Goal: Task Accomplishment & Management: Use online tool/utility

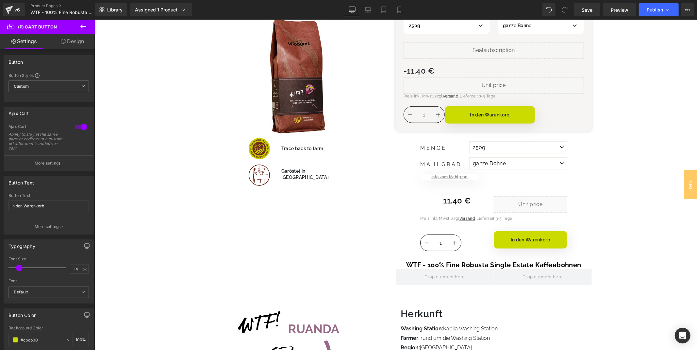
scroll to position [327, 0]
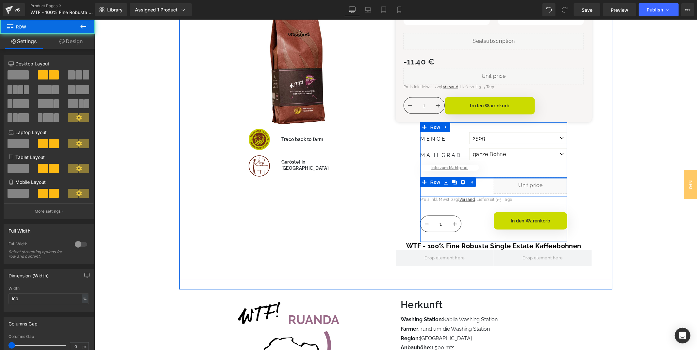
drag, startPoint x: 502, startPoint y: 181, endPoint x: 508, endPoint y: 131, distance: 50.4
click at [508, 133] on div "Menge 250g 500g [GEOGRAPHIC_DATA] ganze Bohne Siebträger Filterkaffee" at bounding box center [493, 185] width 147 height 107
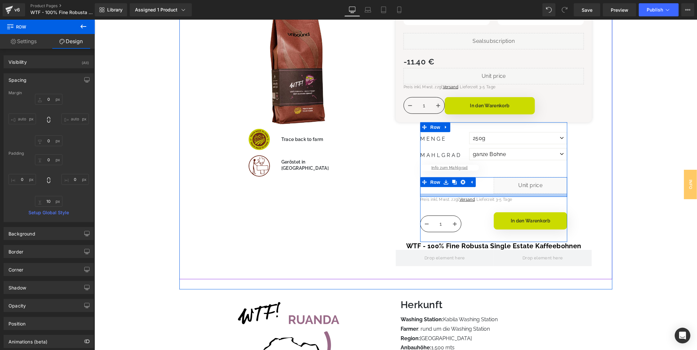
type input "0px"
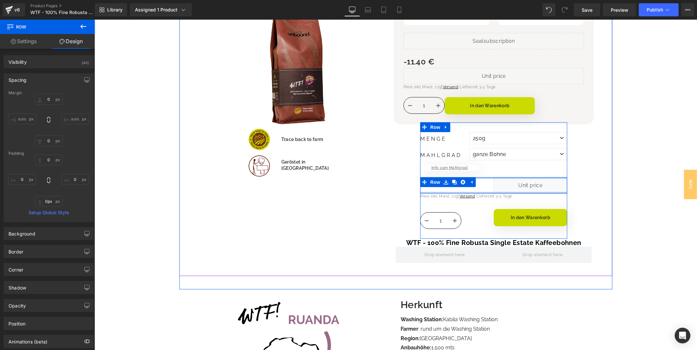
drag, startPoint x: 499, startPoint y: 195, endPoint x: 502, endPoint y: 177, distance: 18.5
click at [502, 177] on div "0 € 11.40 € (P) Price Liquid Row" at bounding box center [493, 185] width 147 height 16
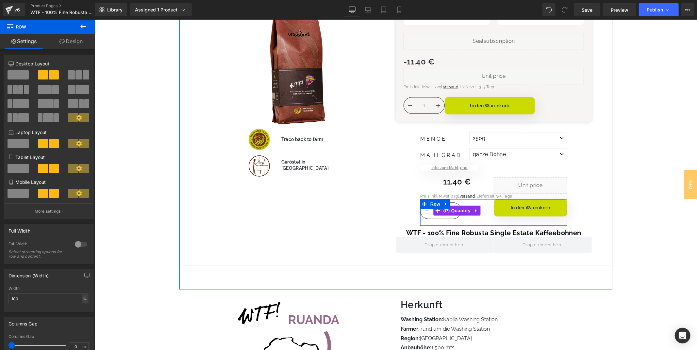
drag, startPoint x: 480, startPoint y: 205, endPoint x: 484, endPoint y: 203, distance: 4.2
click at [484, 203] on div "1 (P) Quantity In den Warenkorb (P) Cart Button Row" at bounding box center [493, 212] width 147 height 26
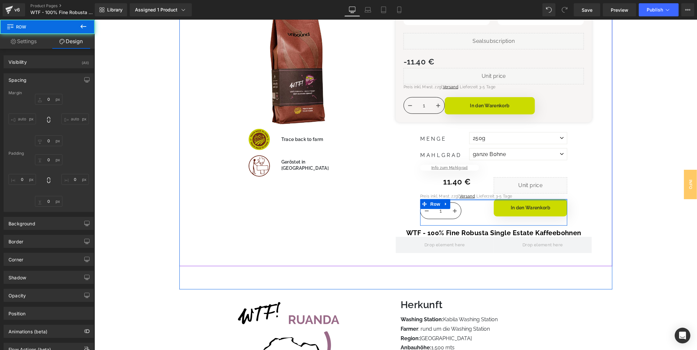
type input "0"
type input "10"
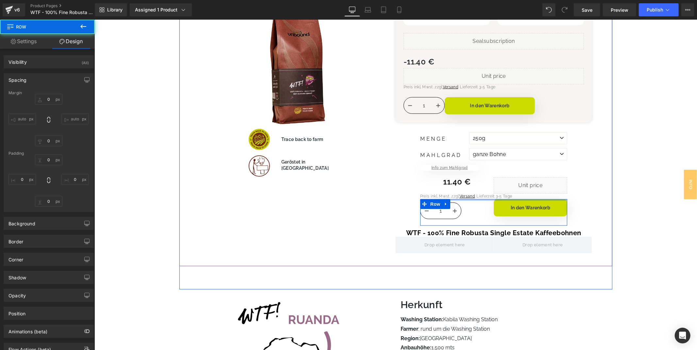
type input "0"
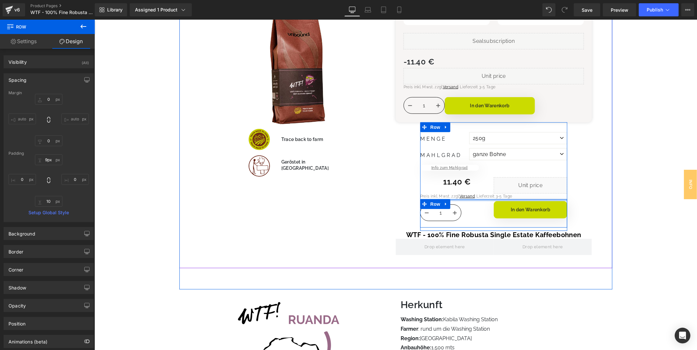
type input "10px"
click at [484, 203] on div "1 (P) Quantity In den Warenkorb (P) Cart Button Row" at bounding box center [493, 214] width 147 height 30
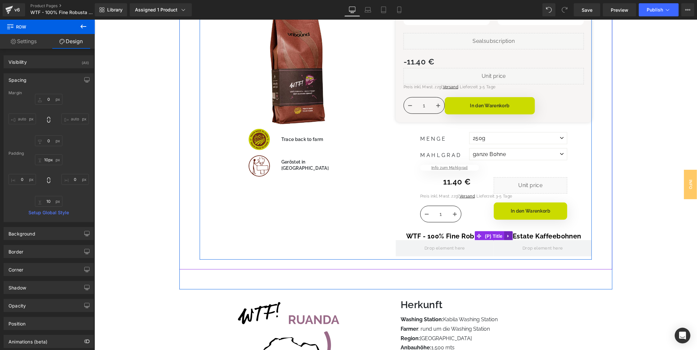
click at [506, 235] on icon at bounding box center [508, 235] width 5 height 5
click at [510, 236] on icon at bounding box center [512, 235] width 5 height 5
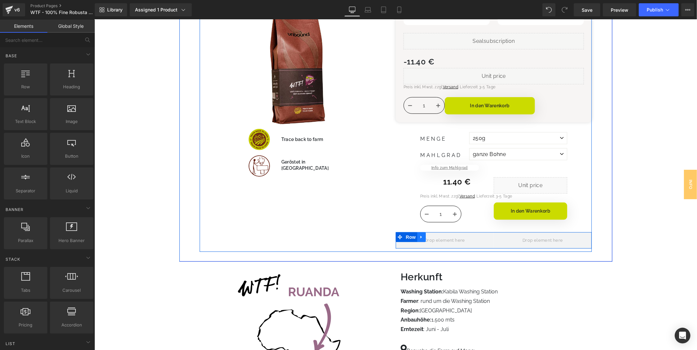
click at [423, 237] on icon at bounding box center [421, 236] width 5 height 5
click at [438, 236] on icon at bounding box center [438, 236] width 5 height 5
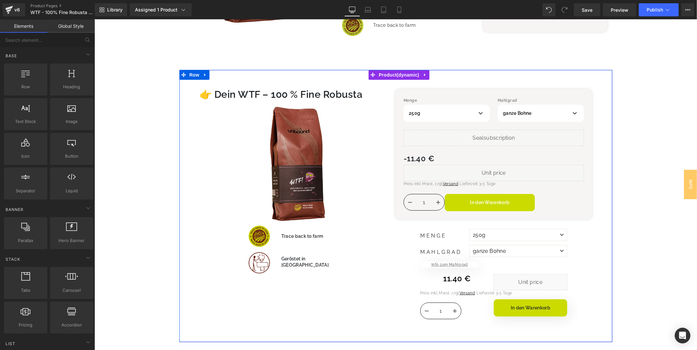
scroll to position [218, 0]
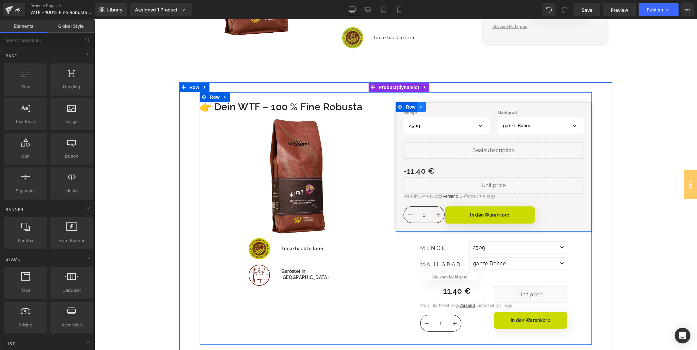
click at [421, 108] on icon at bounding box center [421, 106] width 5 height 5
click at [393, 134] on div "Sale Off" at bounding box center [297, 176] width 196 height 118
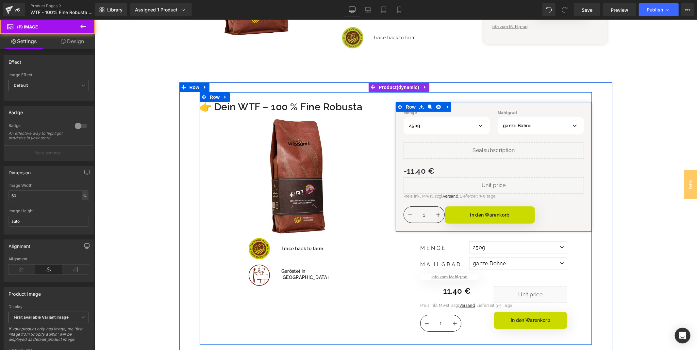
click at [400, 141] on div "Menge 250g 500g [GEOGRAPHIC_DATA] ganze Bohne Siebträger Espresso-Kocher Liquid" at bounding box center [494, 166] width 196 height 129
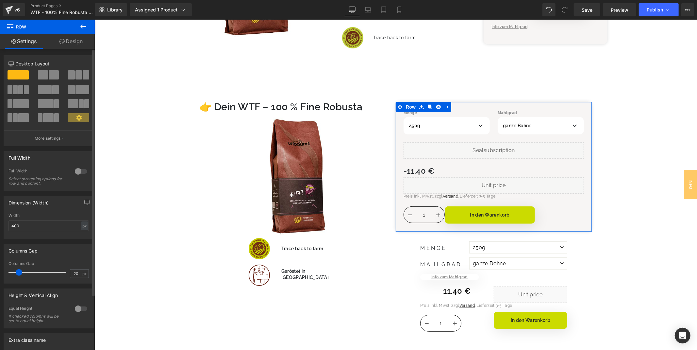
click at [74, 49] on div "12 12 12 Column Size Customizer 12 Desktop Layout Laptop Layout Tablet Layout M…" at bounding box center [49, 223] width 98 height 348
click at [78, 42] on link "Design" at bounding box center [70, 41] width 47 height 15
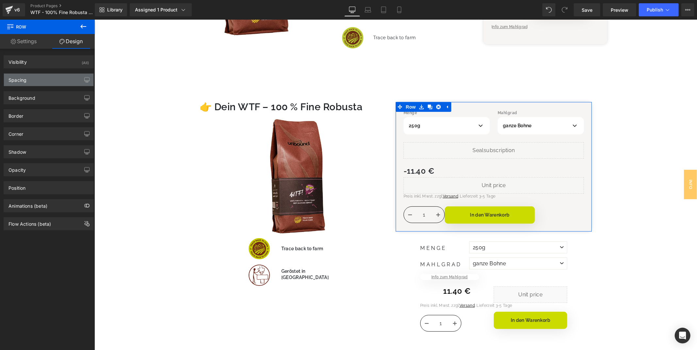
type input "#f0ebea"
type input "50"
click at [36, 93] on div "Background" at bounding box center [49, 98] width 90 height 12
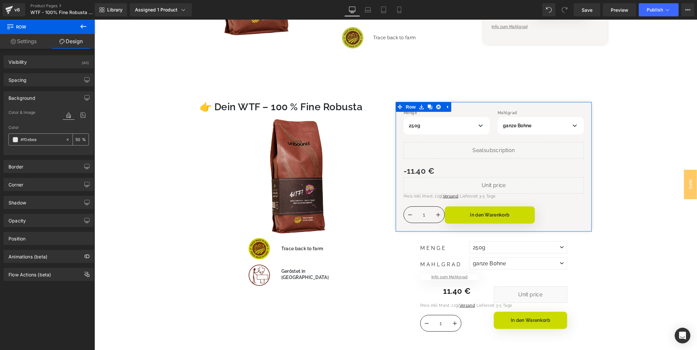
click at [30, 139] on input "#f0ebea" at bounding box center [42, 139] width 42 height 7
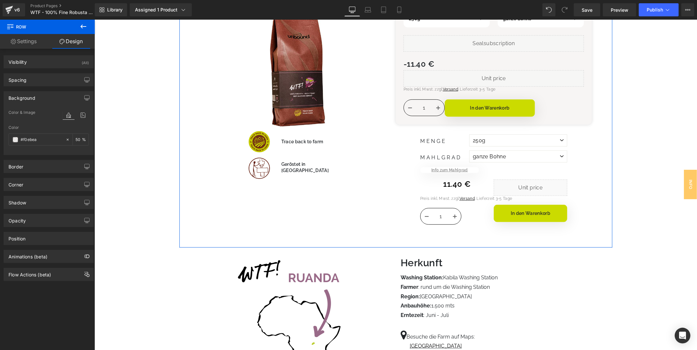
scroll to position [327, 0]
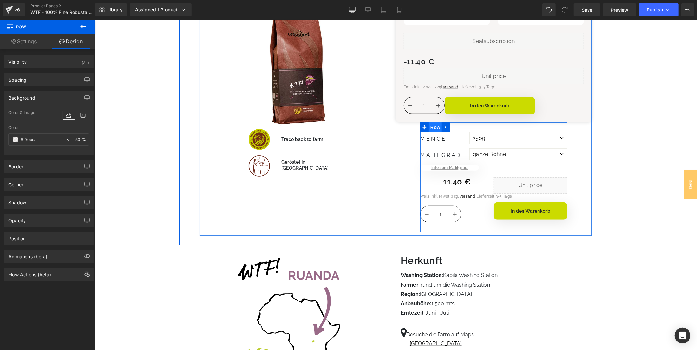
click at [433, 127] on span "Row" at bounding box center [435, 127] width 13 height 10
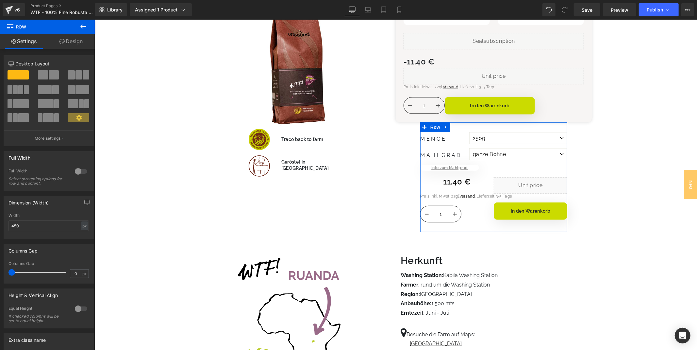
click at [74, 43] on link "Design" at bounding box center [70, 41] width 47 height 15
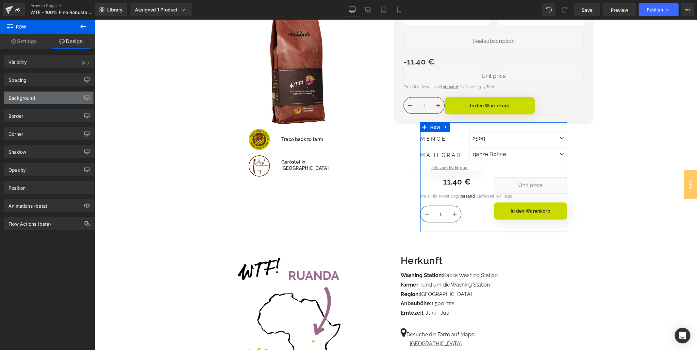
click at [33, 96] on div "Background" at bounding box center [21, 96] width 27 height 9
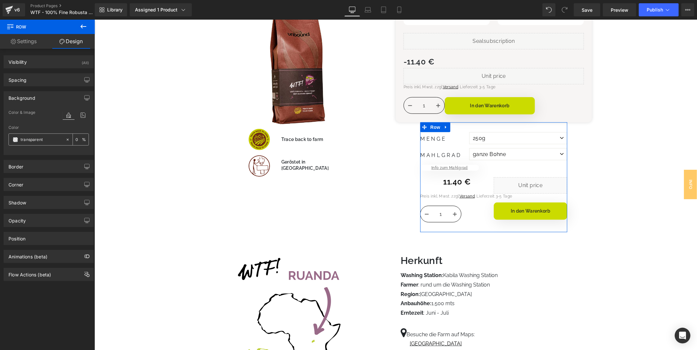
click at [28, 137] on input "transparent" at bounding box center [42, 139] width 42 height 7
paste input "#f0ebea"
type input "#f0ebea"
type input "100"
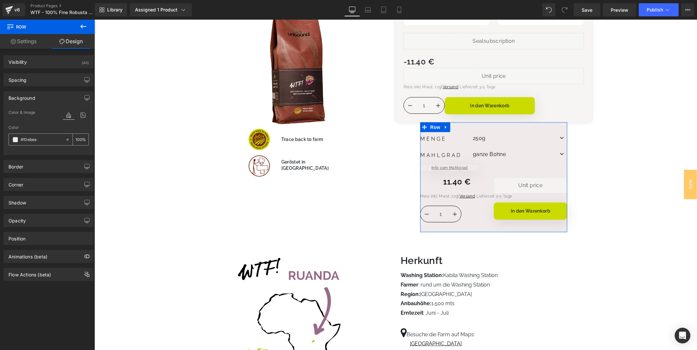
type input "#f0ebea"
click at [79, 138] on input "100" at bounding box center [79, 139] width 7 height 7
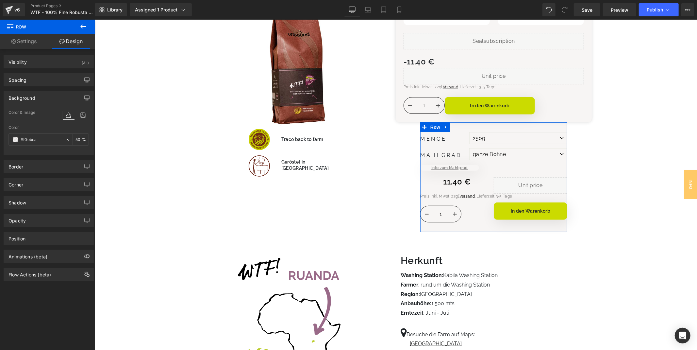
type input "50"
click at [76, 149] on div at bounding box center [48, 151] width 80 height 4
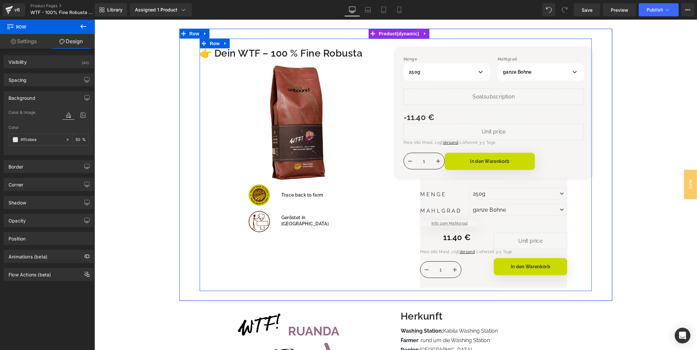
scroll to position [254, 0]
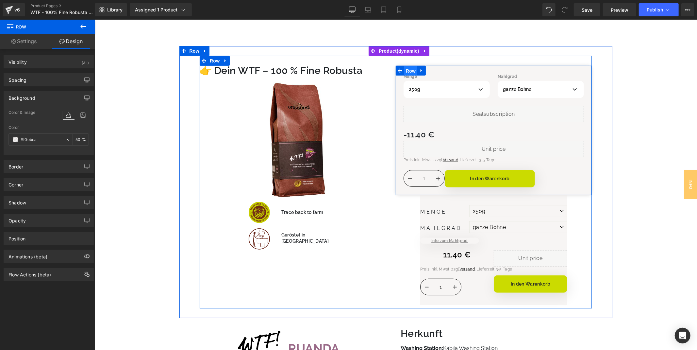
click at [411, 71] on span "Row" at bounding box center [410, 71] width 13 height 10
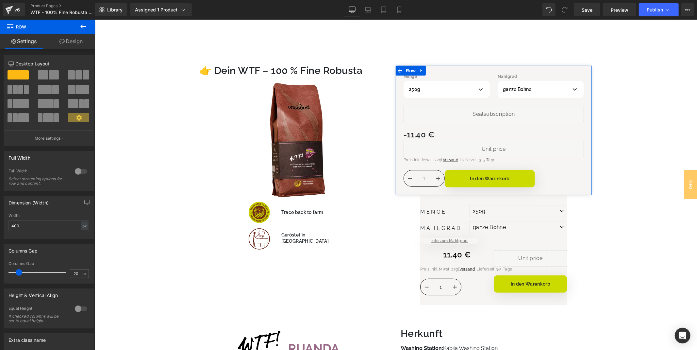
click at [76, 42] on link "Design" at bounding box center [70, 41] width 47 height 15
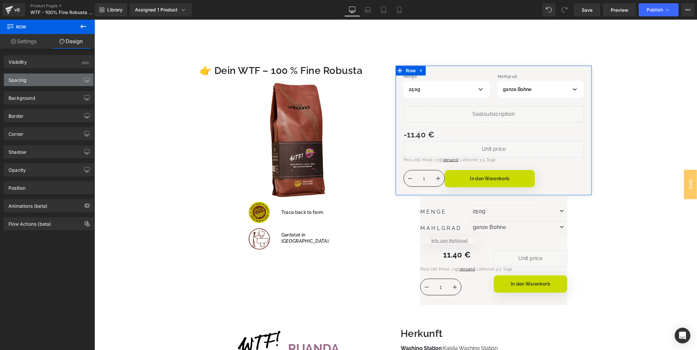
click at [35, 80] on div "Spacing" at bounding box center [49, 80] width 90 height 12
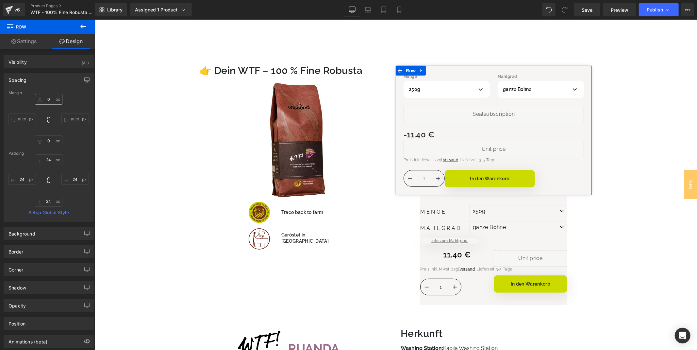
scroll to position [35, 0]
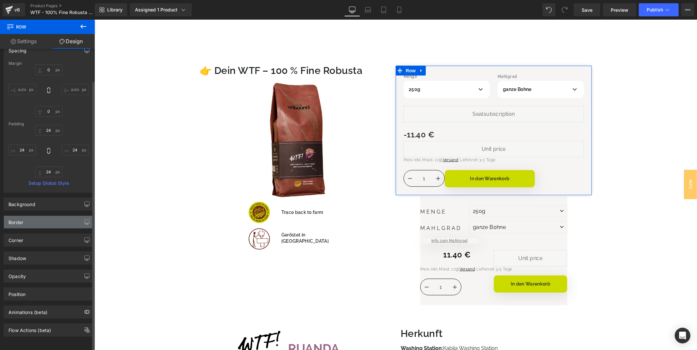
click at [42, 217] on div "Border" at bounding box center [49, 222] width 90 height 12
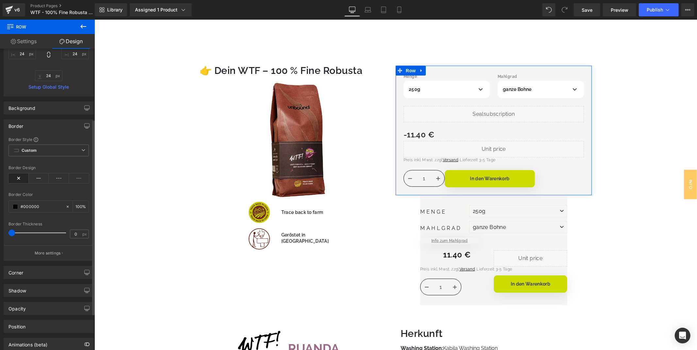
scroll to position [144, 0]
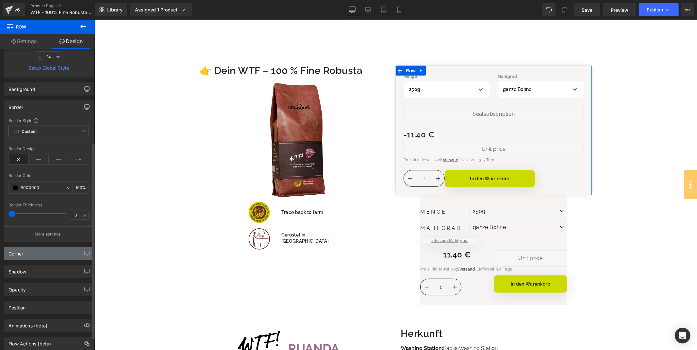
click at [50, 253] on div "Corner" at bounding box center [49, 253] width 90 height 12
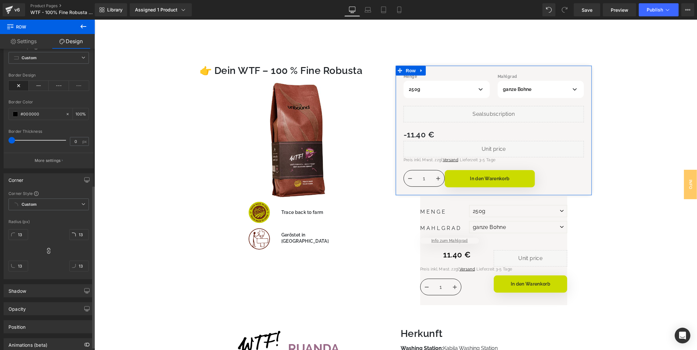
scroll to position [257, 0]
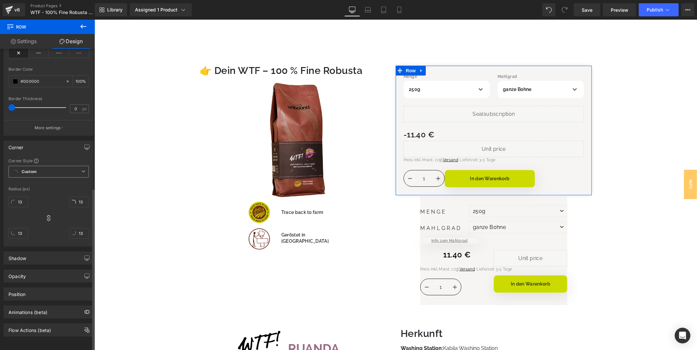
click at [70, 166] on span "Custom Setup Global Style" at bounding box center [48, 172] width 80 height 12
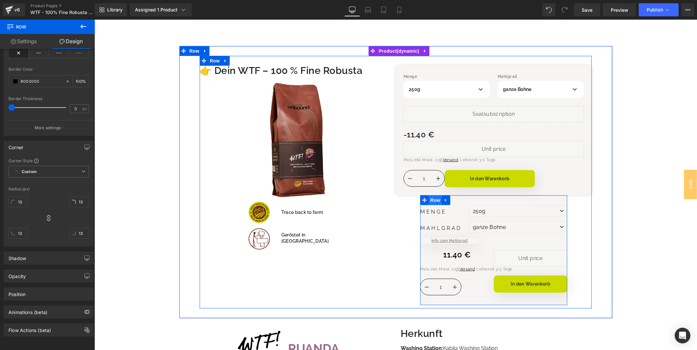
click at [433, 195] on span "Row" at bounding box center [435, 200] width 13 height 10
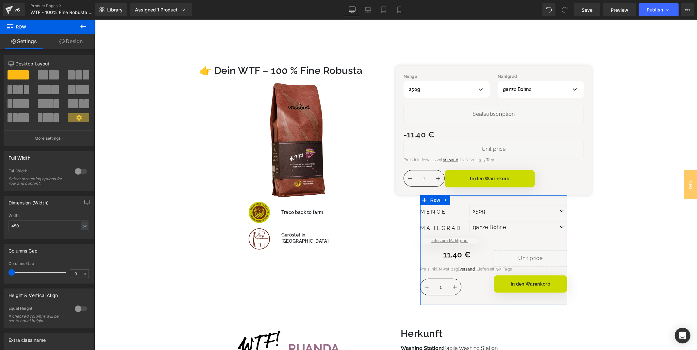
click at [65, 42] on link "Design" at bounding box center [70, 41] width 47 height 15
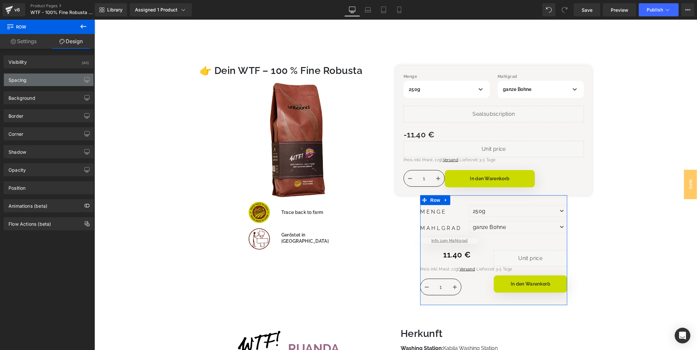
click at [34, 83] on div "Spacing" at bounding box center [49, 80] width 90 height 12
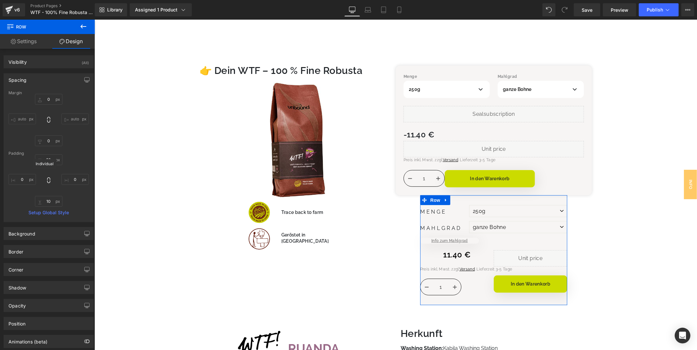
click at [48, 180] on icon at bounding box center [48, 180] width 3 height 6
type input "0"
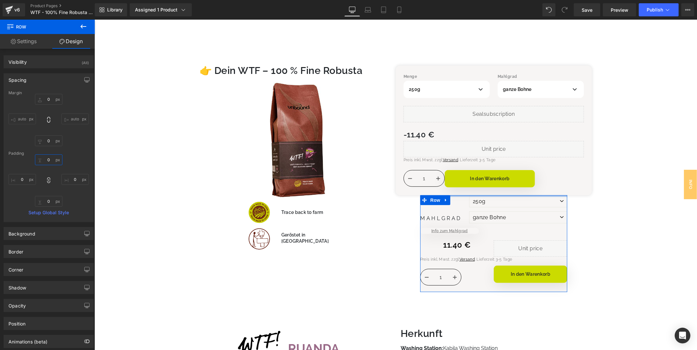
click at [50, 161] on input "0" at bounding box center [48, 159] width 27 height 11
type input "24"
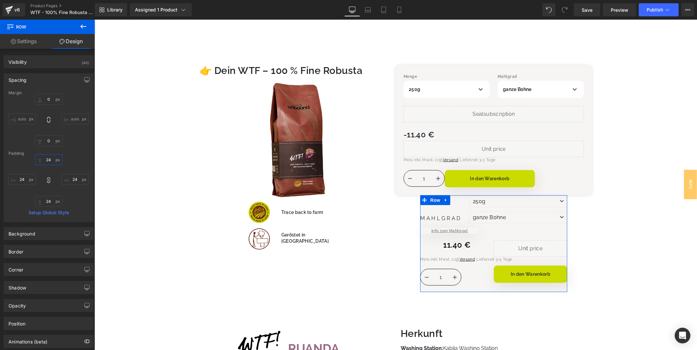
type input "24"
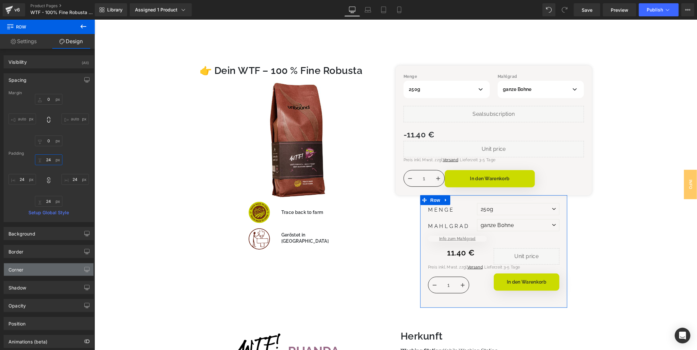
type input "24"
click at [19, 267] on div "Corner" at bounding box center [15, 267] width 15 height 9
click at [24, 273] on div "Corner" at bounding box center [49, 269] width 90 height 12
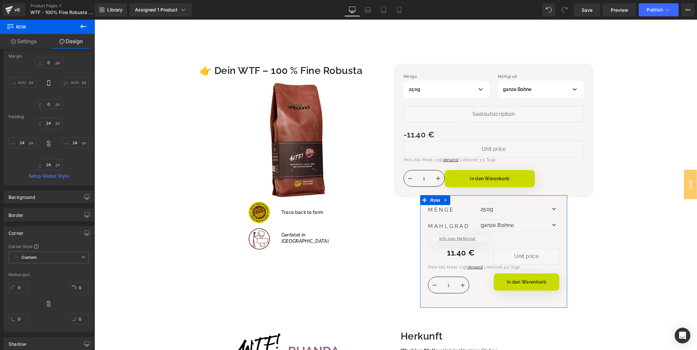
scroll to position [128, 0]
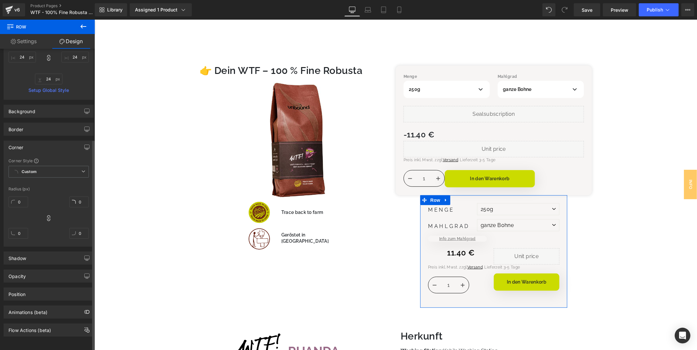
click at [43, 217] on div "0px 0 0px 0 0px 0 0px 0" at bounding box center [48, 220] width 80 height 52
click at [46, 215] on icon at bounding box center [48, 218] width 7 height 7
click at [18, 196] on input "0" at bounding box center [18, 201] width 20 height 11
type input "13"
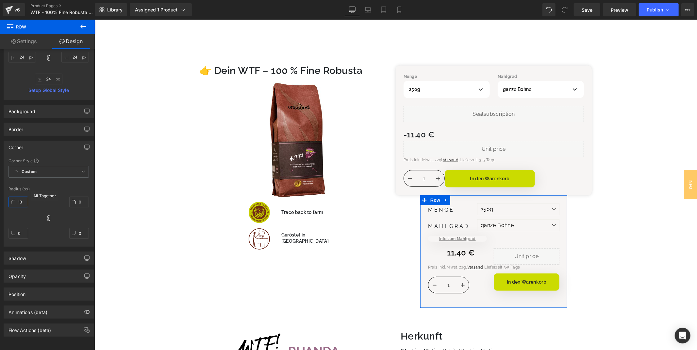
type input "13"
click at [65, 205] on div "13px 13 13px 13 13px 13 13px 13" at bounding box center [48, 220] width 80 height 52
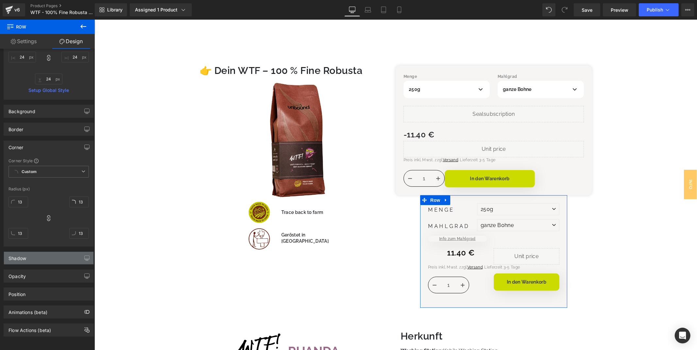
click at [44, 252] on div "Shadow" at bounding box center [49, 258] width 90 height 12
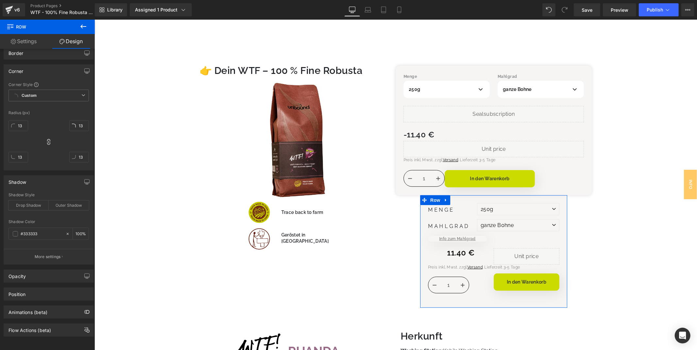
scroll to position [205, 0]
click at [30, 200] on div "Drop Shadow" at bounding box center [28, 205] width 40 height 10
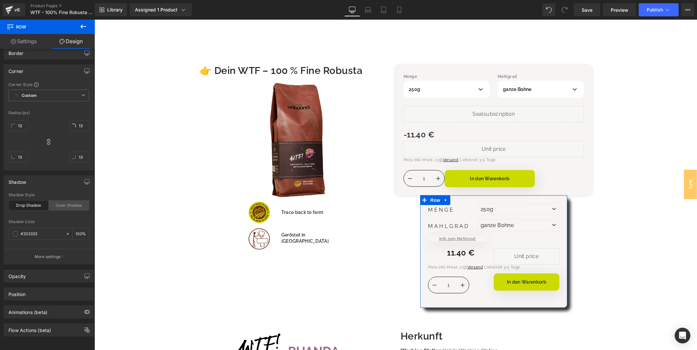
click at [64, 200] on div "Outer Shadow" at bounding box center [69, 205] width 40 height 10
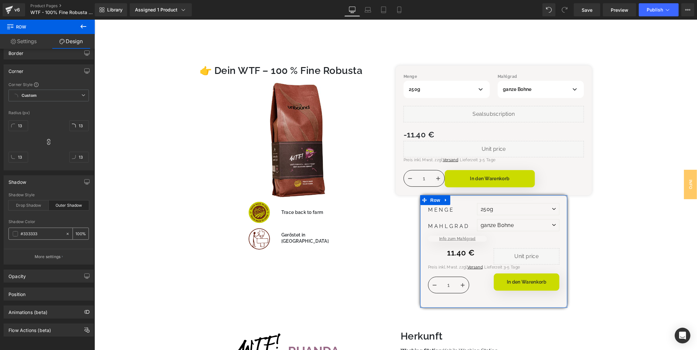
click at [76, 230] on input "100" at bounding box center [79, 233] width 7 height 7
type input "50"
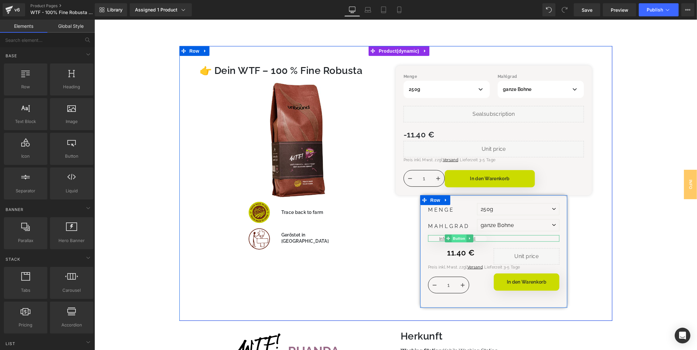
click at [459, 240] on span "Button" at bounding box center [458, 238] width 15 height 8
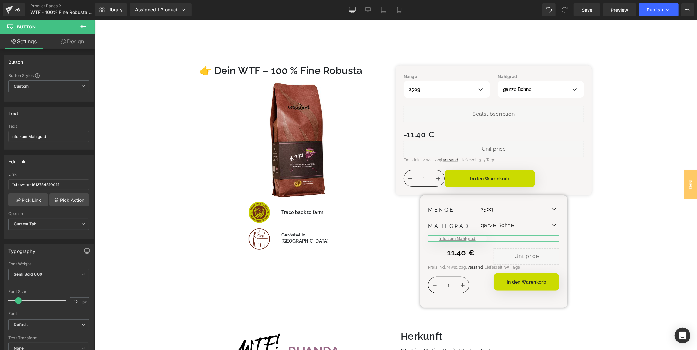
click at [61, 42] on icon at bounding box center [63, 41] width 5 height 5
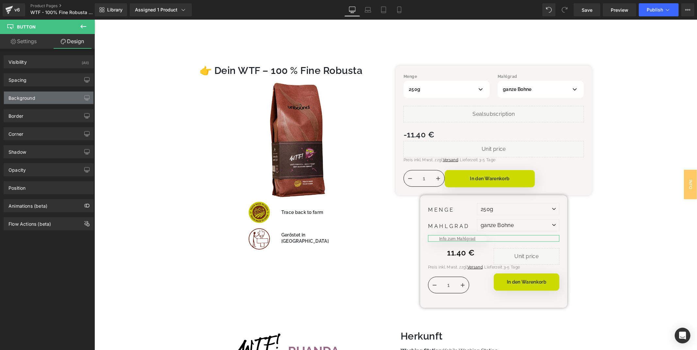
click at [35, 93] on div "Background" at bounding box center [49, 98] width 90 height 12
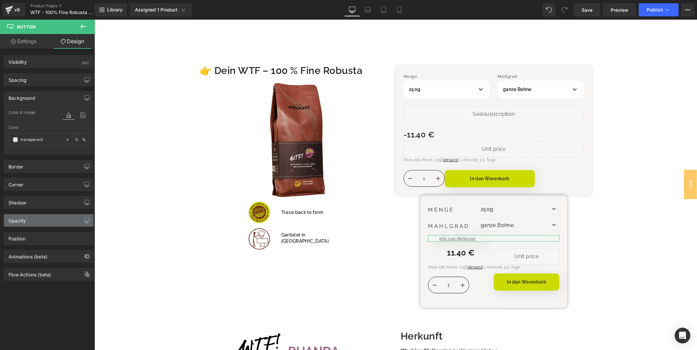
click at [33, 217] on div "Opacity" at bounding box center [49, 220] width 90 height 12
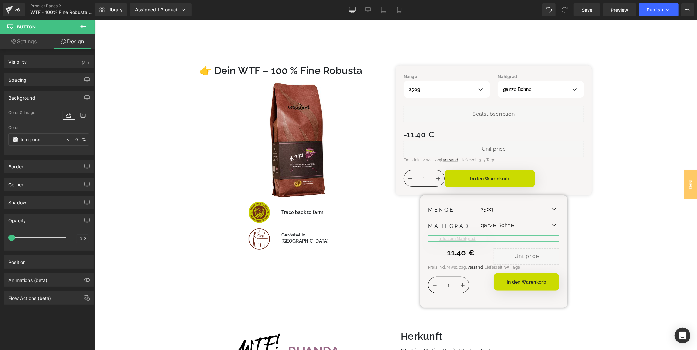
drag, startPoint x: 64, startPoint y: 239, endPoint x: 13, endPoint y: 235, distance: 51.2
click at [13, 235] on div at bounding box center [39, 237] width 54 height 13
type input "1"
drag, startPoint x: 105, startPoint y: 255, endPoint x: 95, endPoint y: 236, distance: 21.1
click at [19, 200] on div "Shadow" at bounding box center [17, 200] width 18 height 9
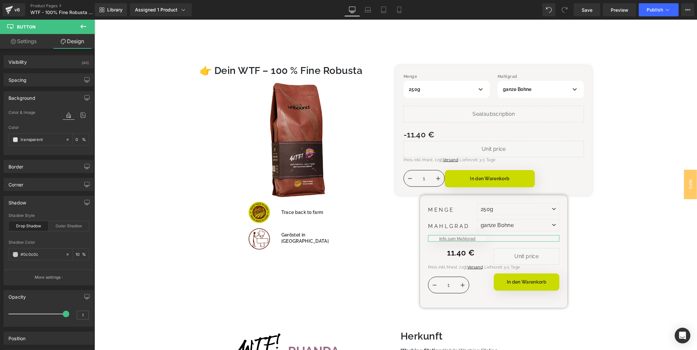
click at [33, 229] on div "Drop Shadow" at bounding box center [28, 226] width 40 height 10
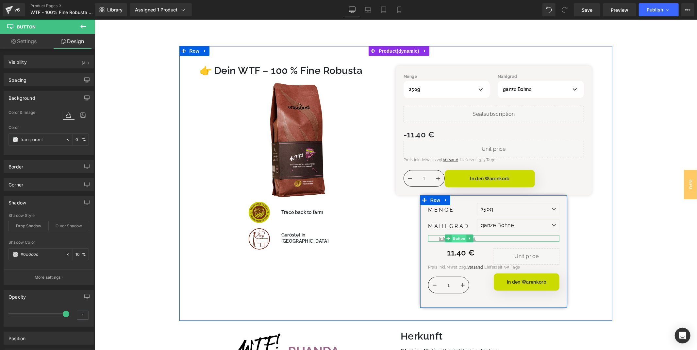
click at [459, 238] on span "Button" at bounding box center [458, 238] width 15 height 8
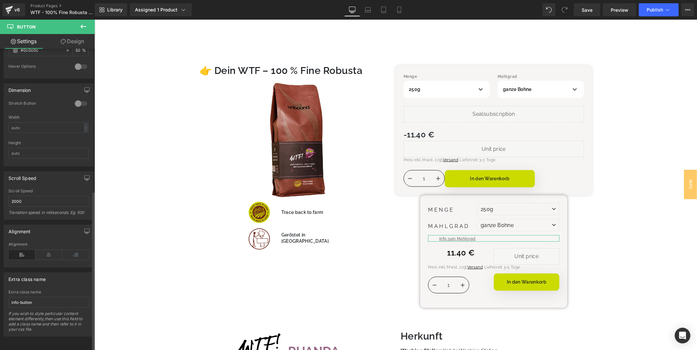
scroll to position [383, 0]
click at [42, 251] on icon at bounding box center [48, 255] width 27 height 10
click at [22, 250] on icon at bounding box center [21, 255] width 27 height 10
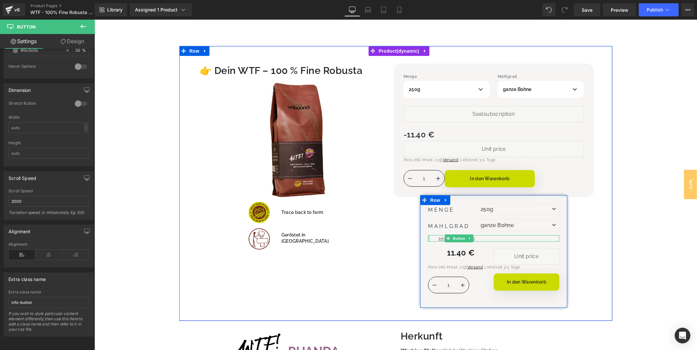
drag, startPoint x: 428, startPoint y: 238, endPoint x: 443, endPoint y: 236, distance: 15.8
click at [420, 238] on div "Menge 250g 500g [GEOGRAPHIC_DATA] ganze Bohne Siebträger Button" at bounding box center [493, 251] width 147 height 112
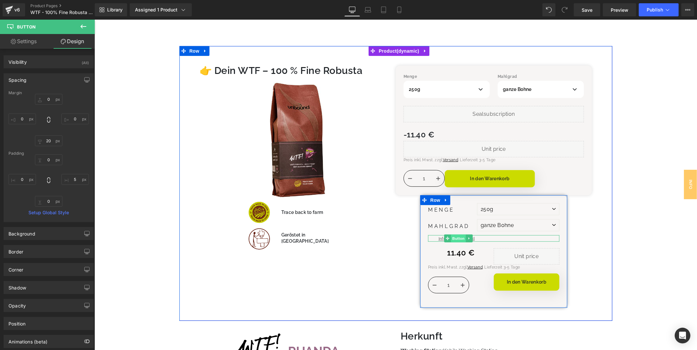
click at [457, 237] on span "Button" at bounding box center [458, 238] width 15 height 8
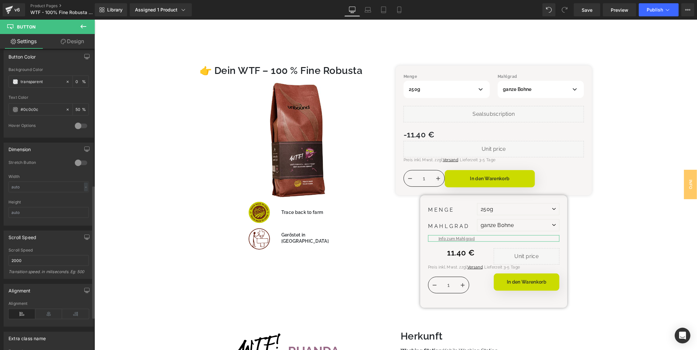
scroll to position [327, 0]
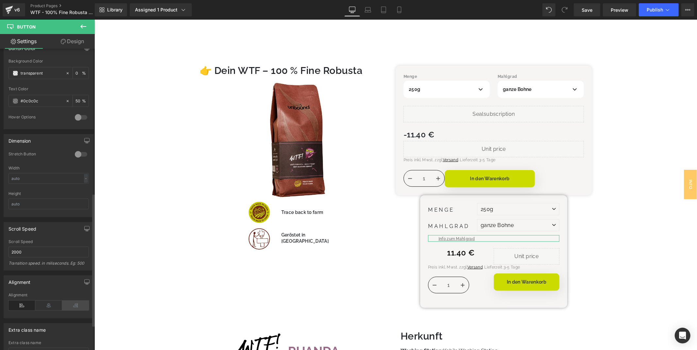
click at [72, 300] on icon at bounding box center [75, 305] width 27 height 10
click at [18, 306] on icon at bounding box center [21, 305] width 27 height 10
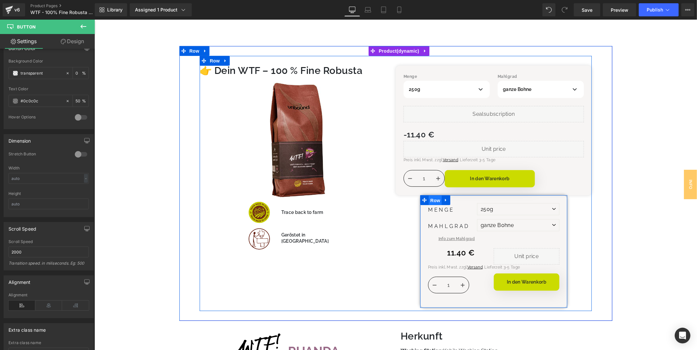
click at [433, 201] on span "Row" at bounding box center [435, 200] width 13 height 10
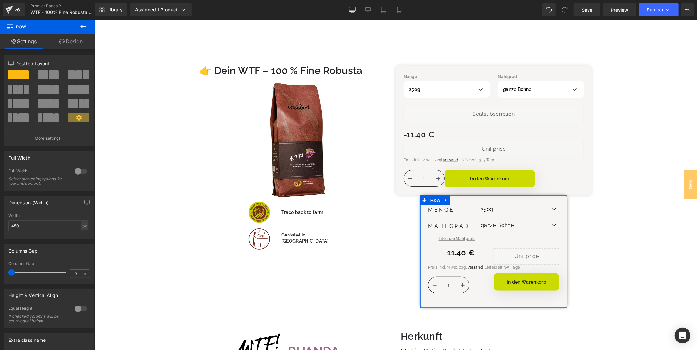
click at [60, 43] on icon at bounding box center [61, 41] width 5 height 5
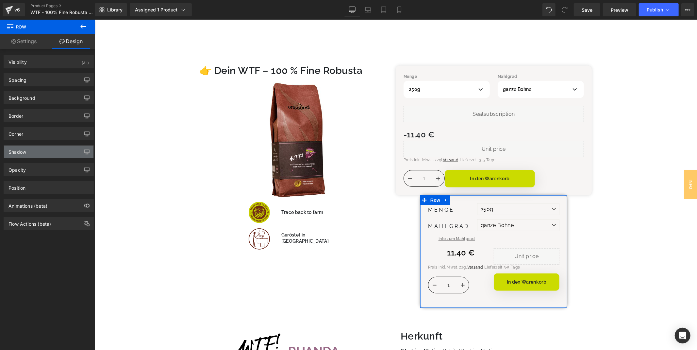
click at [47, 146] on div "Shadow" at bounding box center [49, 151] width 90 height 12
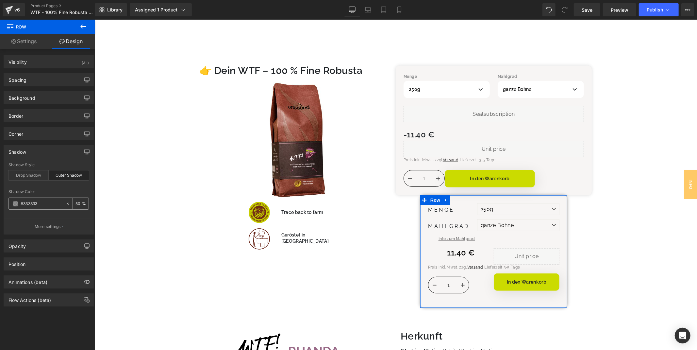
click at [76, 201] on input "50" at bounding box center [79, 203] width 7 height 7
type input "30"
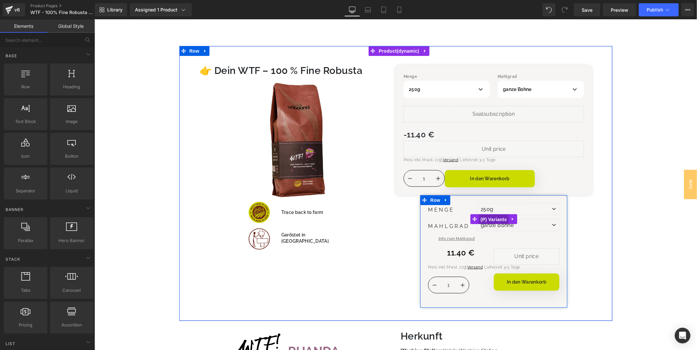
click at [492, 216] on span "(P) Variants" at bounding box center [494, 219] width 30 height 10
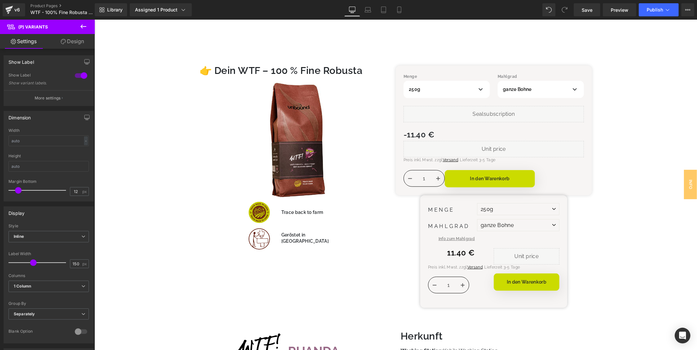
click at [60, 45] on link "Design" at bounding box center [72, 41] width 47 height 15
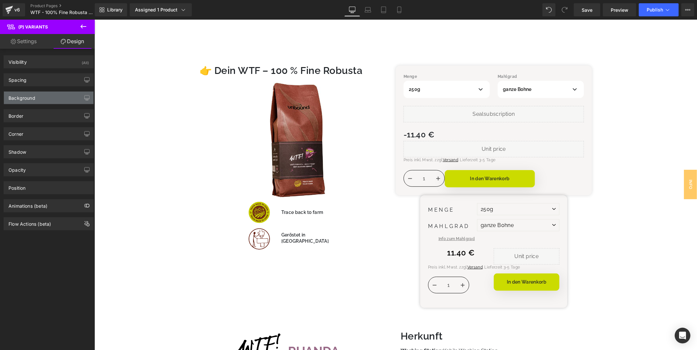
click at [25, 94] on div "Background" at bounding box center [21, 96] width 27 height 9
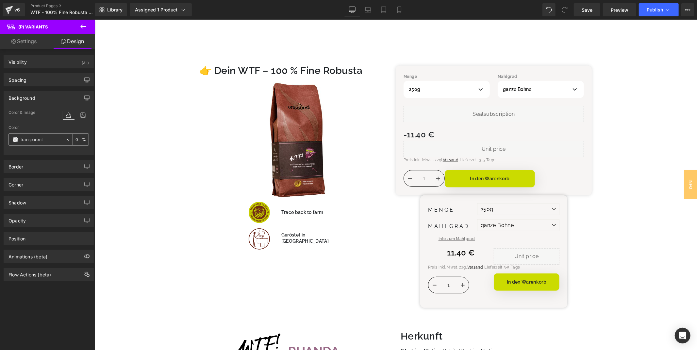
click at [16, 141] on span at bounding box center [15, 139] width 5 height 5
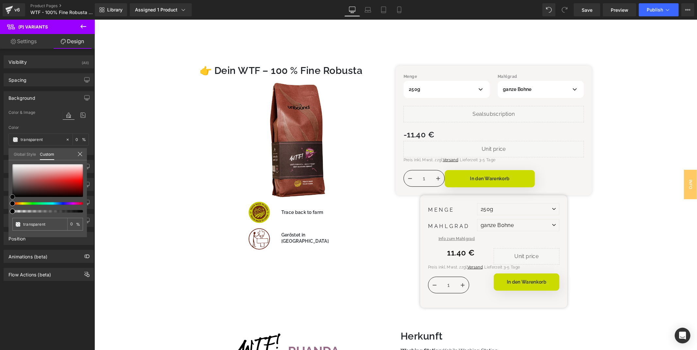
type input "#b01616"
type input "100"
type input "#b01616"
type input "100"
click at [67, 184] on div at bounding box center [47, 180] width 71 height 33
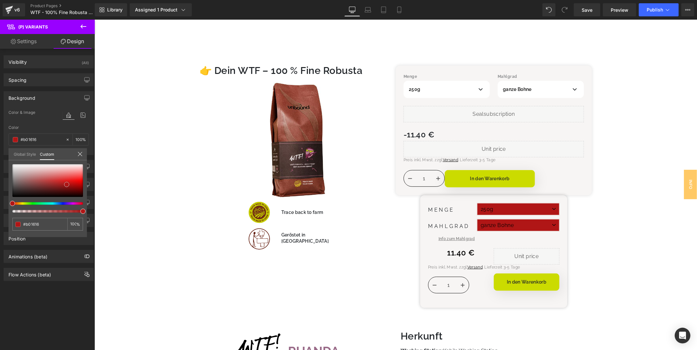
type input "#cdb1b1"
type input "#cbaeae"
type input "#dccfcf"
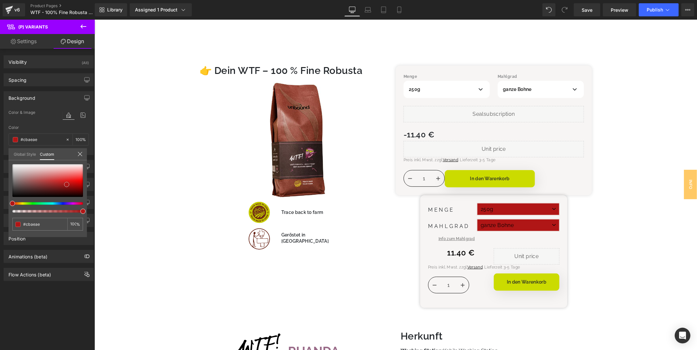
type input "#dccfcf"
type input "#f0eeee"
type input "#ffffff"
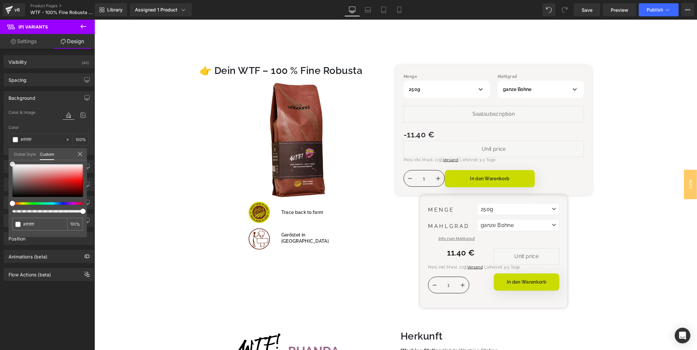
drag, startPoint x: 28, startPoint y: 172, endPoint x: 8, endPoint y: 162, distance: 22.2
click at [8, 162] on div "#ffffff 100 %" at bounding box center [47, 164] width 78 height 8
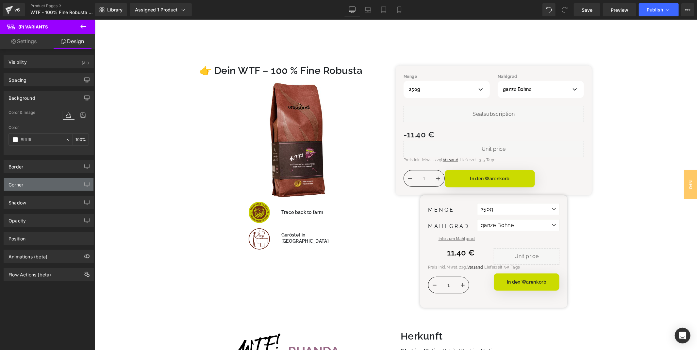
click at [31, 184] on div "Corner" at bounding box center [49, 184] width 90 height 12
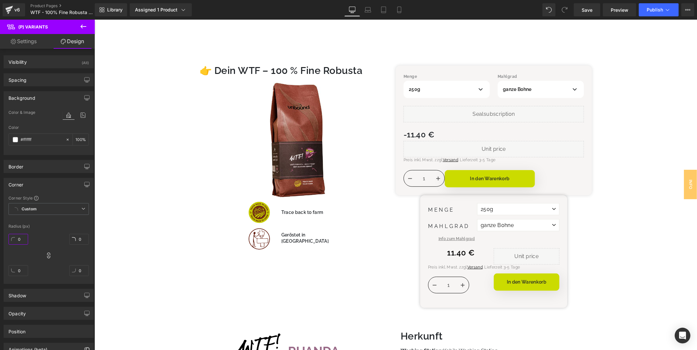
click at [23, 241] on input "0" at bounding box center [18, 239] width 20 height 11
type input "2"
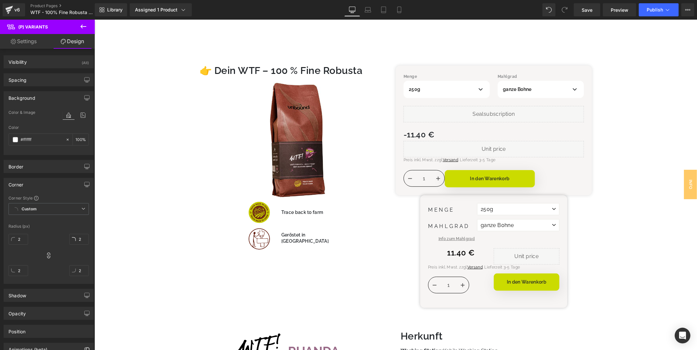
click at [48, 230] on div "Corner Style Custom Custom Setup Global Style Custom Setup Global Style Radius …" at bounding box center [49, 239] width 90 height 88
click at [27, 240] on input "2" at bounding box center [18, 239] width 20 height 11
type input "5"
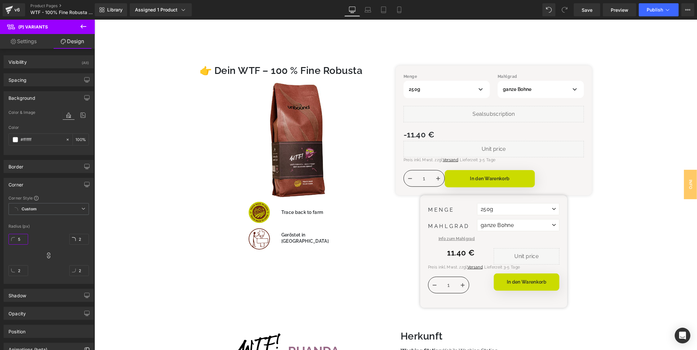
type input "5"
click at [36, 232] on div "5px 5 5px 5 5px 5 5px 5" at bounding box center [48, 257] width 80 height 52
click at [24, 237] on input "5" at bounding box center [18, 239] width 20 height 11
type input "13"
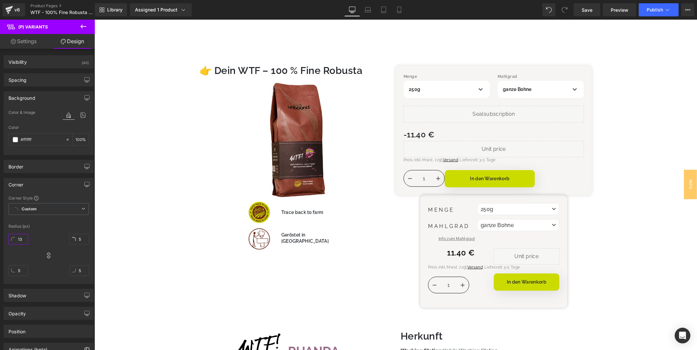
type input "13"
click at [51, 224] on div "Radius (px)" at bounding box center [48, 226] width 80 height 5
click at [20, 236] on input "13" at bounding box center [18, 239] width 20 height 11
type input "7"
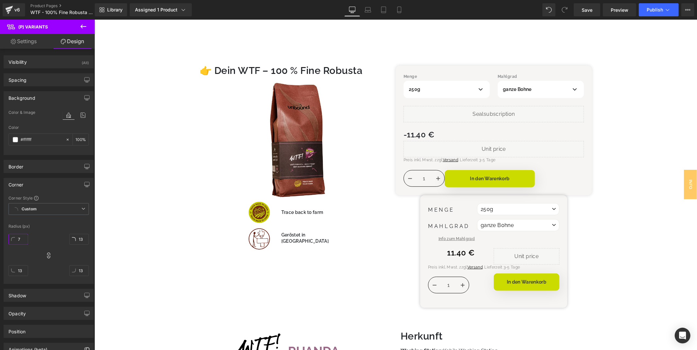
type input "7"
click at [69, 229] on div "Corner Style Custom Custom Setup Global Style Custom Setup Global Style Radius …" at bounding box center [49, 239] width 90 height 88
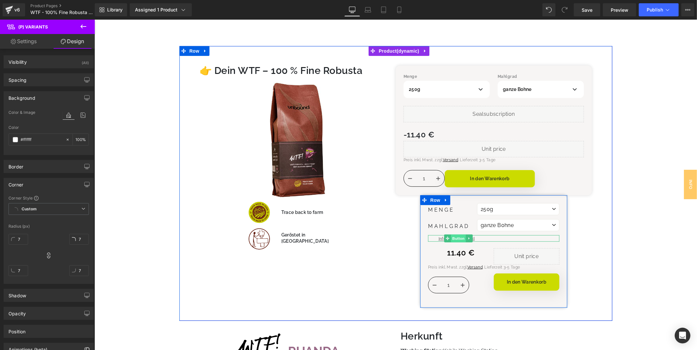
click at [456, 237] on span "Button" at bounding box center [458, 238] width 15 height 8
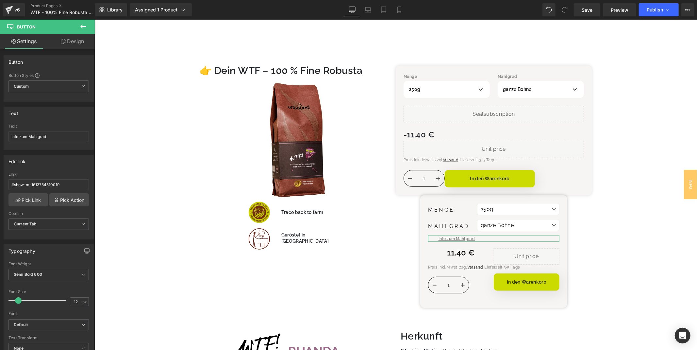
click at [61, 42] on icon at bounding box center [63, 41] width 5 height 5
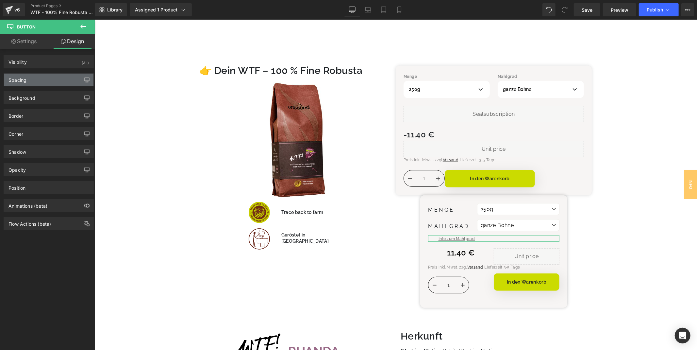
click at [38, 82] on div "Spacing" at bounding box center [49, 80] width 90 height 12
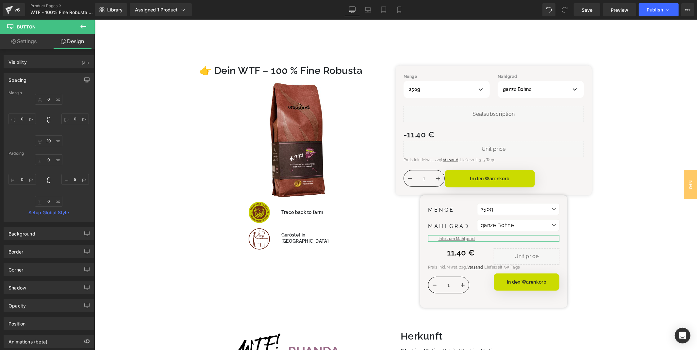
click at [74, 144] on div "0px 0 0px 0 20px 20 0px 0" at bounding box center [48, 120] width 80 height 52
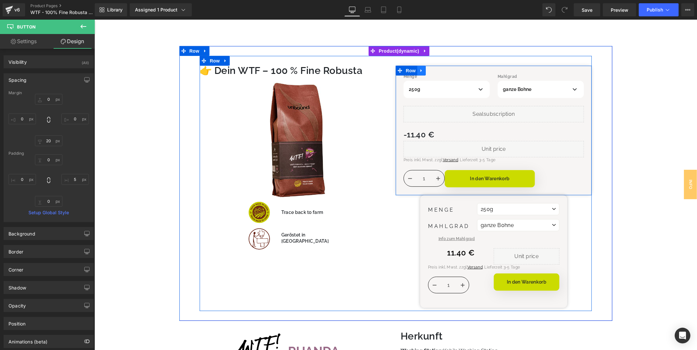
click at [420, 70] on icon at bounding box center [420, 70] width 1 height 3
click at [436, 72] on icon at bounding box center [438, 70] width 5 height 5
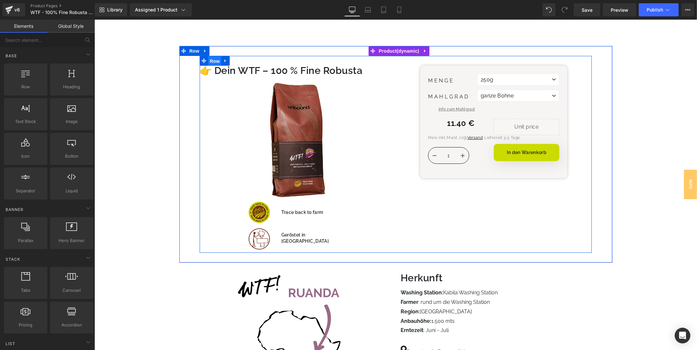
click at [211, 59] on span "Row" at bounding box center [214, 61] width 13 height 10
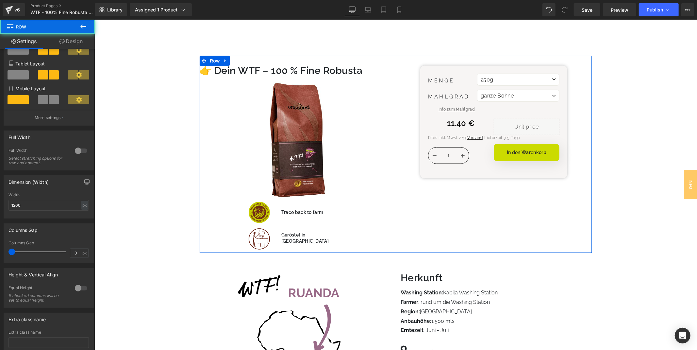
scroll to position [142, 0]
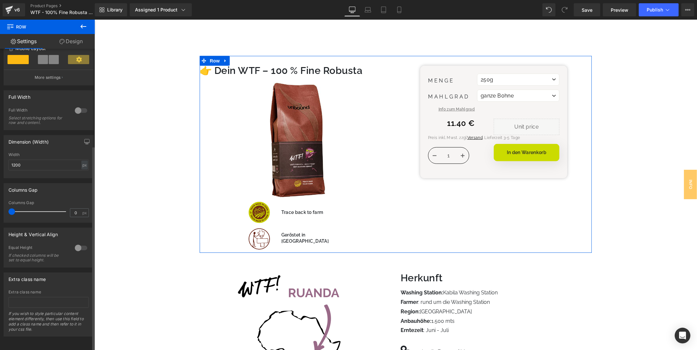
click at [77, 243] on div at bounding box center [81, 248] width 16 height 10
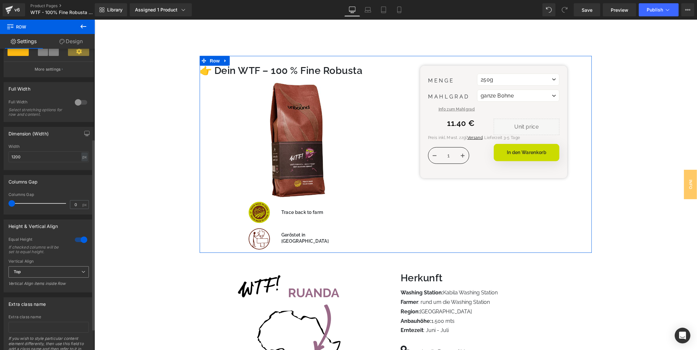
click at [62, 273] on span "Top" at bounding box center [48, 271] width 80 height 11
click at [52, 292] on li "Middle" at bounding box center [47, 293] width 78 height 10
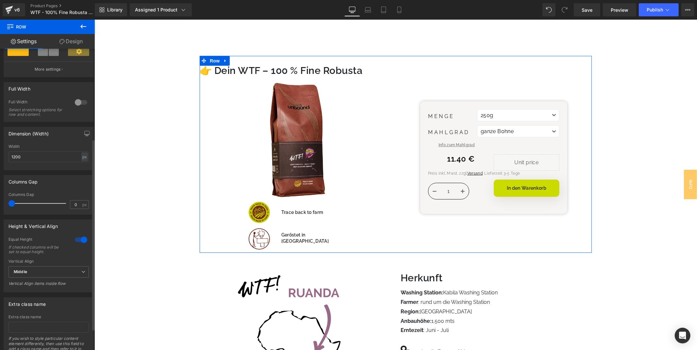
click at [77, 128] on div "Dimension (Width) 1200px Width 1200 px % px" at bounding box center [49, 146] width 98 height 48
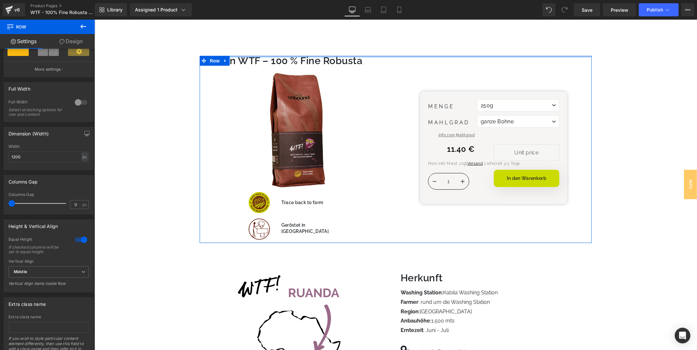
drag, startPoint x: 255, startPoint y: 59, endPoint x: 264, endPoint y: 24, distance: 36.4
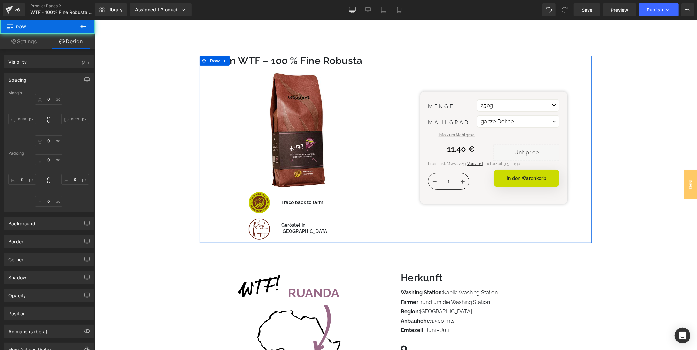
type input "0"
type input "10"
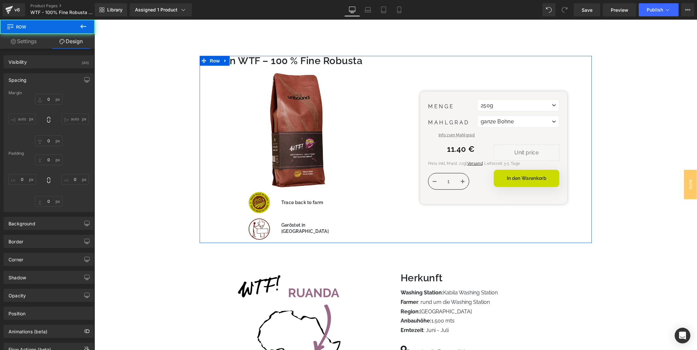
type input "0"
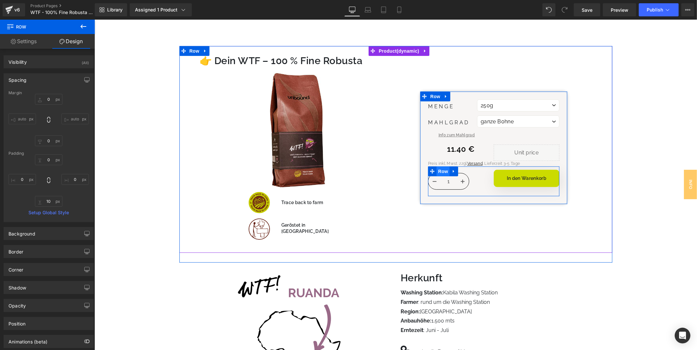
click at [438, 171] on span "Row" at bounding box center [442, 171] width 13 height 10
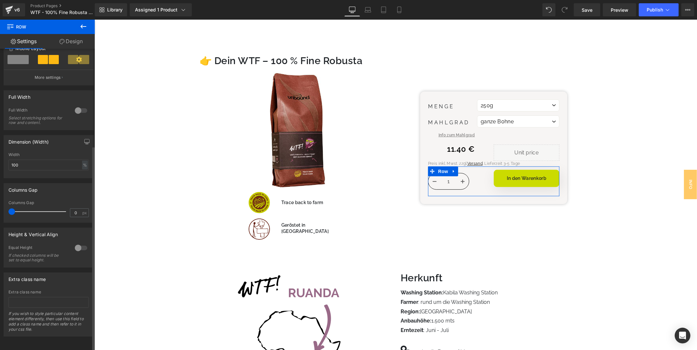
click at [82, 243] on div at bounding box center [81, 248] width 16 height 10
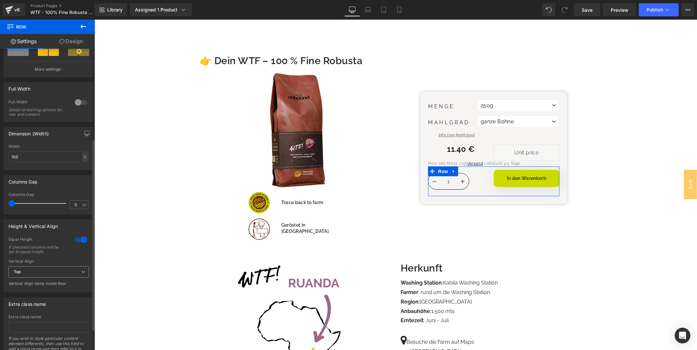
click at [64, 275] on span "Top" at bounding box center [48, 271] width 80 height 11
click at [53, 294] on li "Middle" at bounding box center [47, 293] width 78 height 10
click at [77, 184] on div "Columns Gap" at bounding box center [49, 181] width 90 height 12
drag, startPoint x: 582, startPoint y: 11, endPoint x: 415, endPoint y: 58, distance: 174.0
click at [582, 11] on link "Save" at bounding box center [587, 9] width 26 height 13
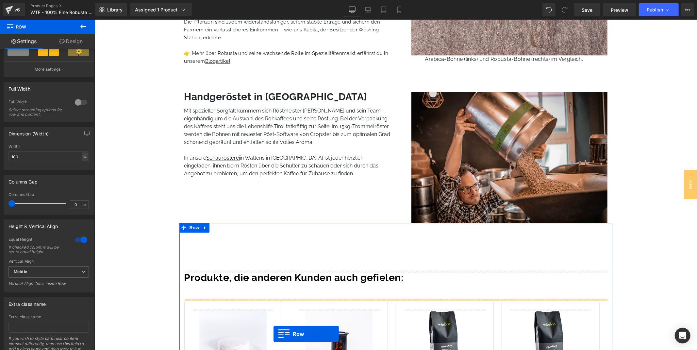
scroll to position [1355, 0]
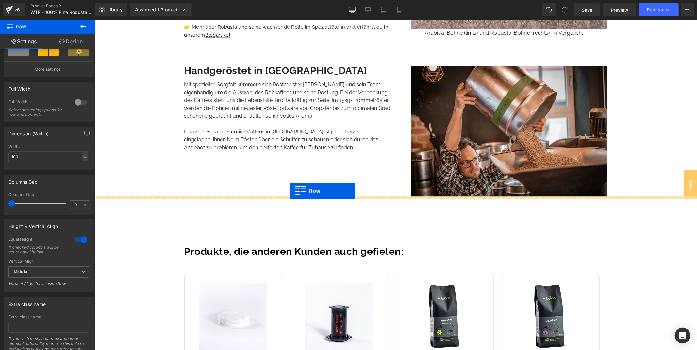
drag, startPoint x: 192, startPoint y: 87, endPoint x: 287, endPoint y: 192, distance: 141.6
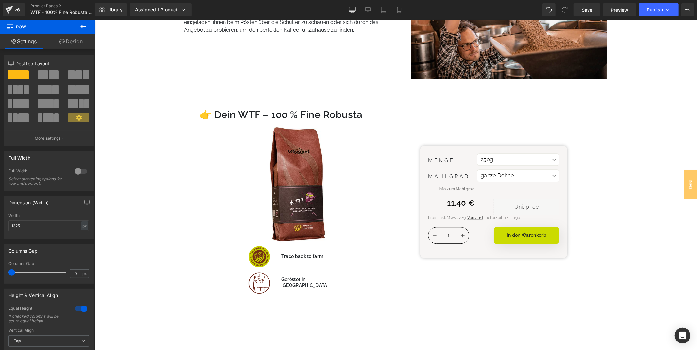
scroll to position [1417, 0]
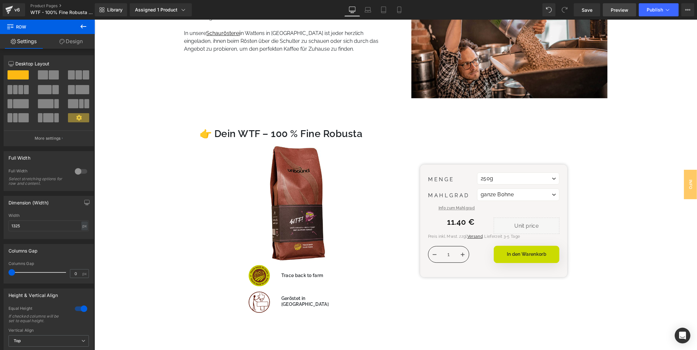
click at [623, 9] on span "Preview" at bounding box center [620, 10] width 18 height 7
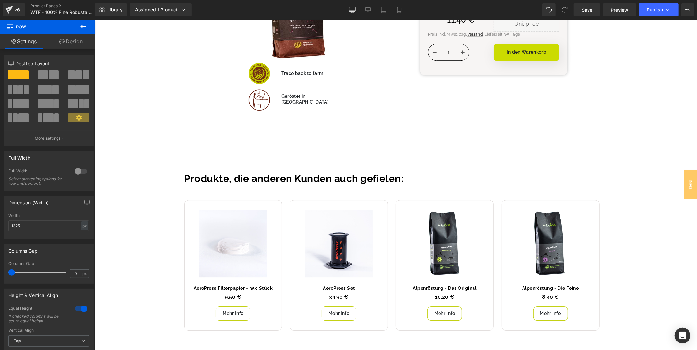
scroll to position [1525, 0]
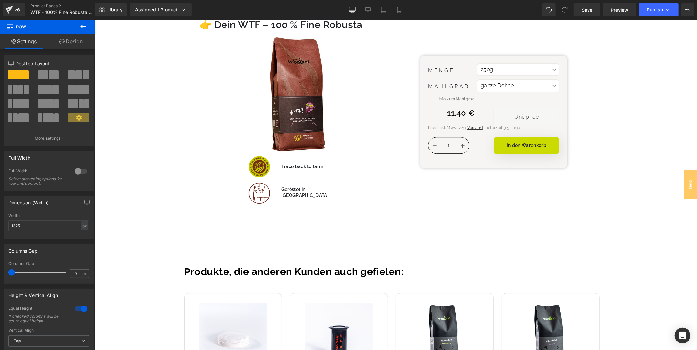
click at [87, 27] on button at bounding box center [83, 27] width 23 height 14
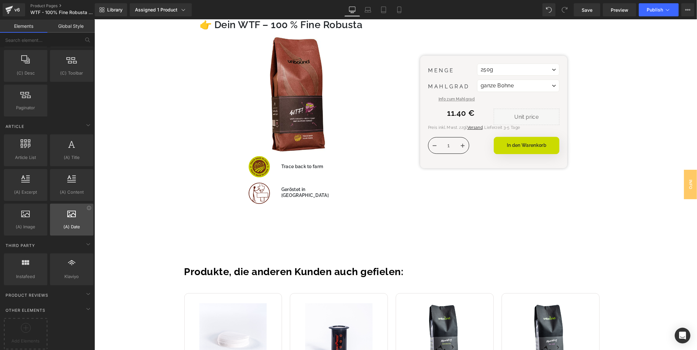
scroll to position [1177, 0]
click at [28, 324] on icon at bounding box center [26, 328] width 10 height 10
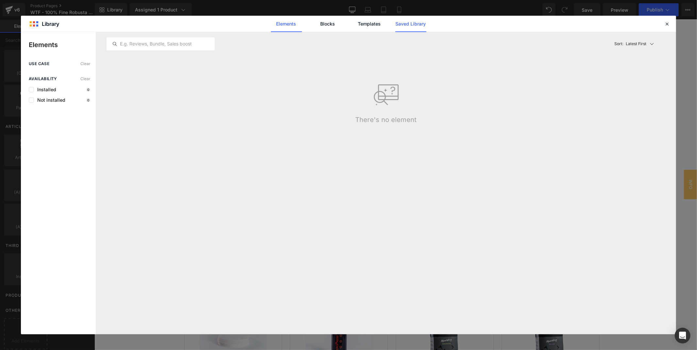
click at [400, 20] on link "Saved Library" at bounding box center [411, 24] width 31 height 16
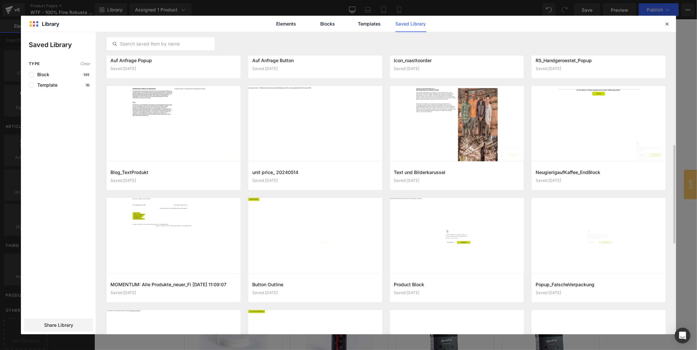
scroll to position [454, 0]
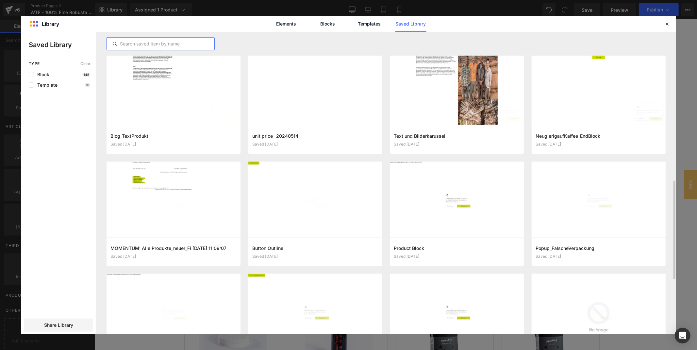
click at [143, 46] on input "text" at bounding box center [161, 44] width 108 height 8
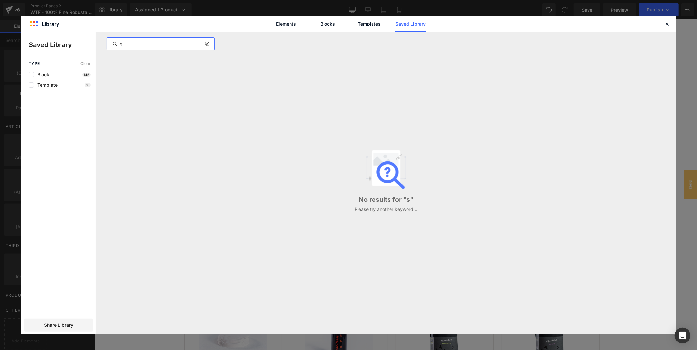
scroll to position [0, 0]
type input "s"
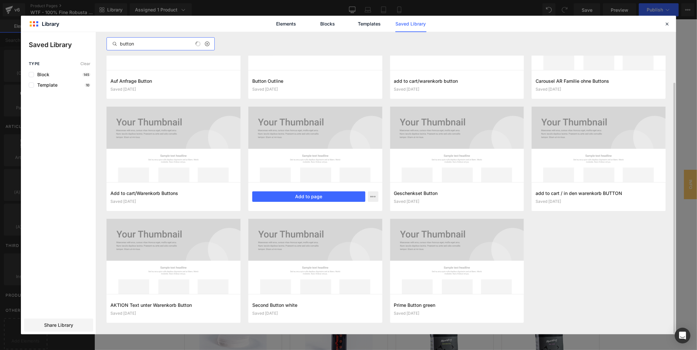
scroll to position [59, 0]
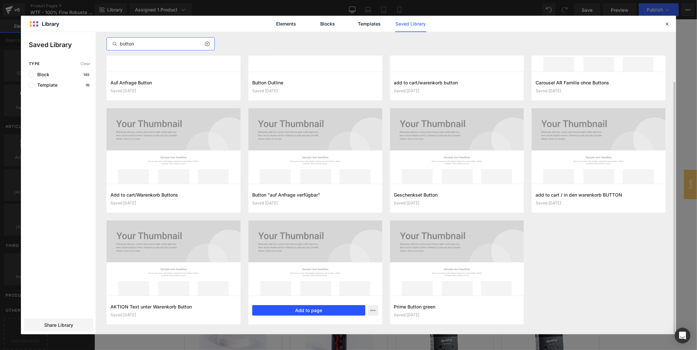
type input "button"
drag, startPoint x: 325, startPoint y: 309, endPoint x: 230, endPoint y: 290, distance: 96.4
click at [325, 309] on button "Add to page" at bounding box center [308, 310] width 113 height 10
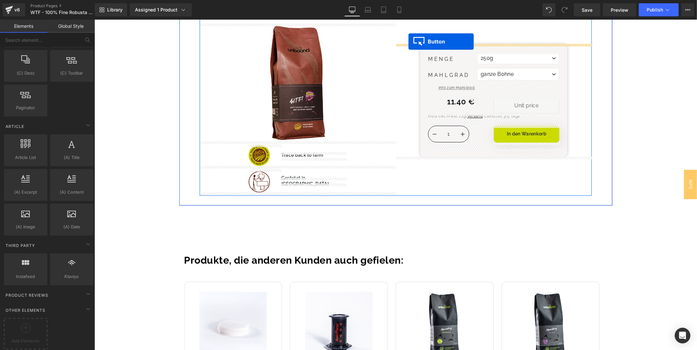
scroll to position [1511, 0]
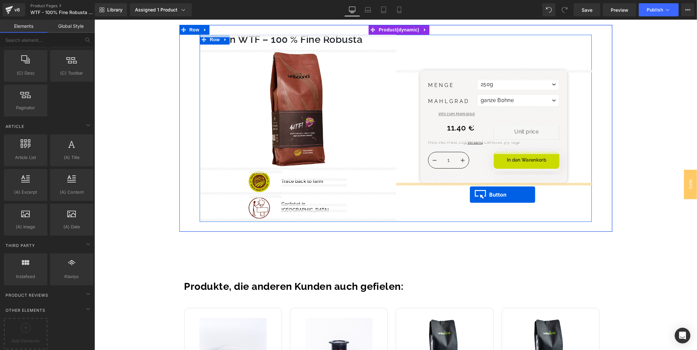
drag, startPoint x: 129, startPoint y: 203, endPoint x: 470, endPoint y: 194, distance: 340.8
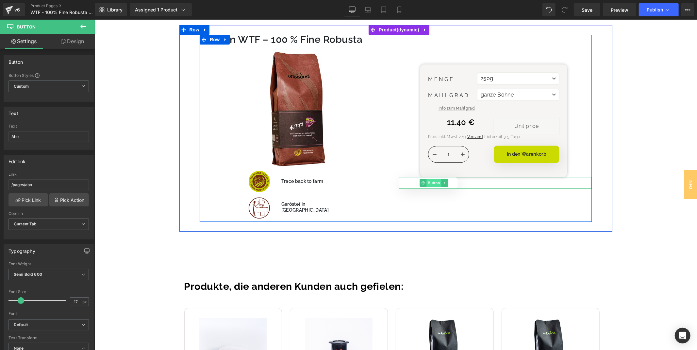
click at [431, 184] on span "Button" at bounding box center [433, 182] width 15 height 8
click at [428, 183] on span "Button" at bounding box center [433, 183] width 15 height 8
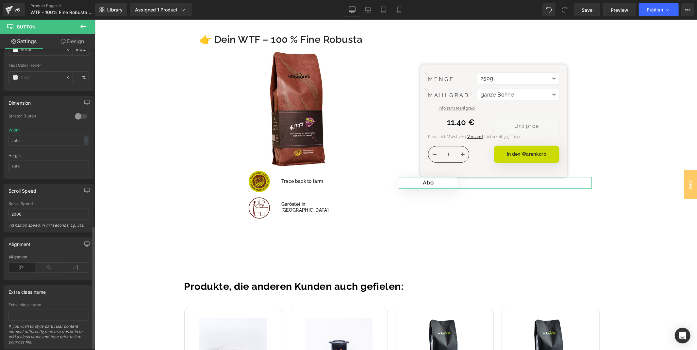
scroll to position [439, 0]
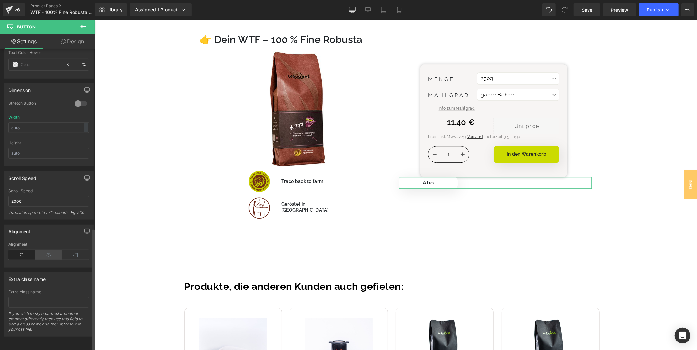
click at [49, 250] on icon at bounding box center [48, 255] width 27 height 10
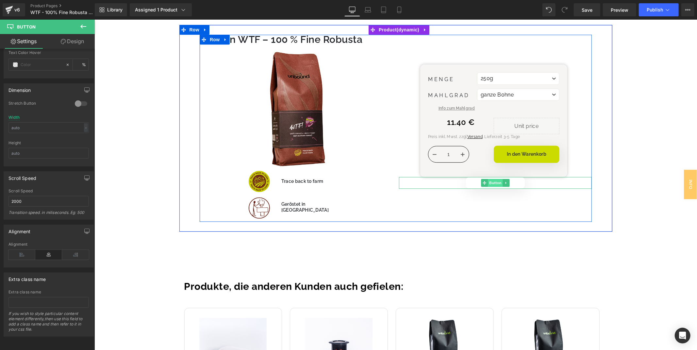
click at [497, 183] on span "Button" at bounding box center [495, 182] width 15 height 8
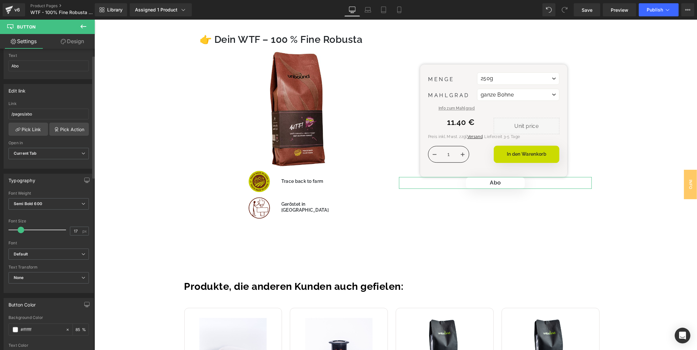
scroll to position [0, 0]
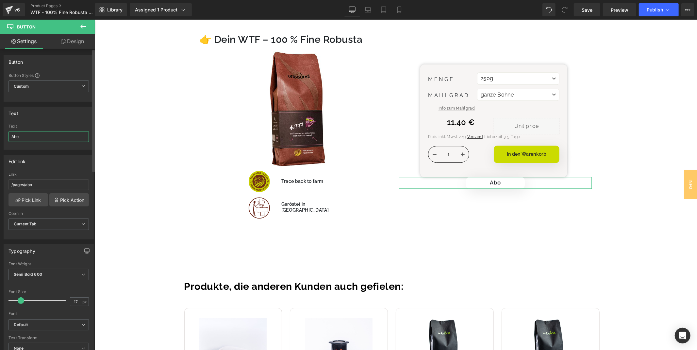
click at [44, 140] on input "Abo" at bounding box center [48, 136] width 80 height 11
type input "z"
click at [62, 136] on input "Zurück nach oben" at bounding box center [48, 136] width 80 height 11
paste input "🔝"
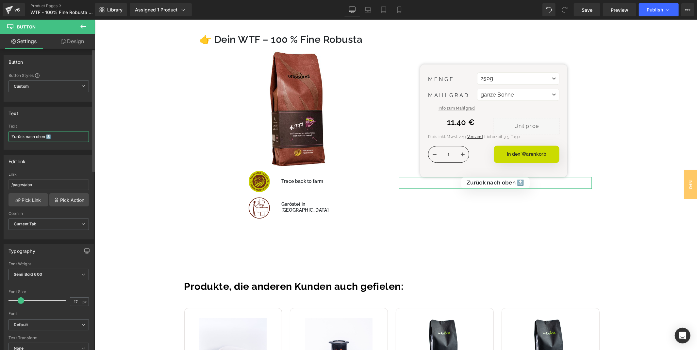
type input "Zurück nach oben 🔝"
click at [58, 116] on div "Text" at bounding box center [49, 113] width 90 height 12
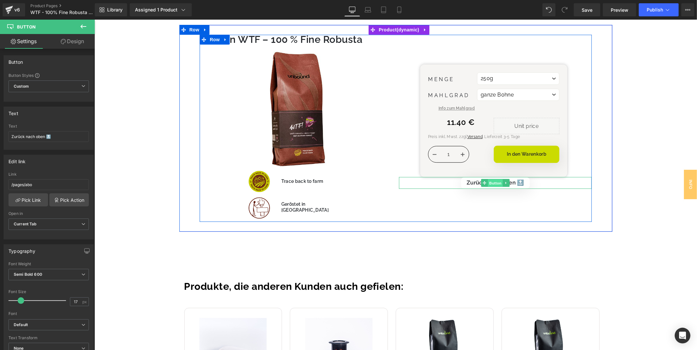
click at [494, 184] on span "Button" at bounding box center [495, 183] width 15 height 8
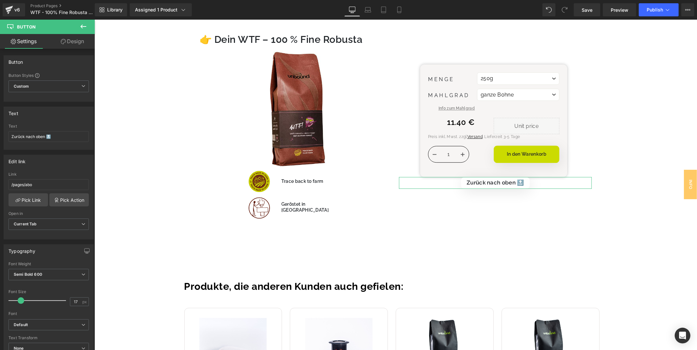
click at [63, 41] on icon at bounding box center [63, 41] width 5 height 5
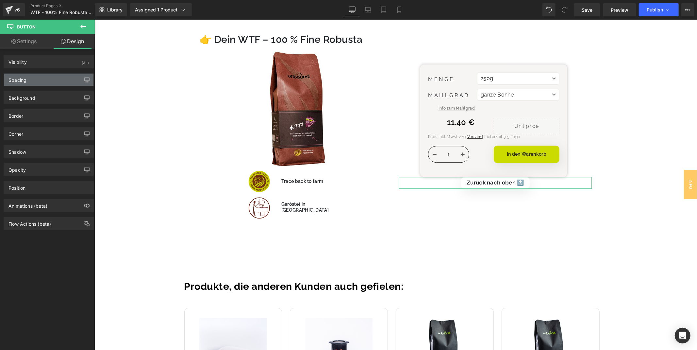
type input "#212529"
type input "100"
type input "0"
click at [35, 115] on div "Border" at bounding box center [49, 116] width 90 height 12
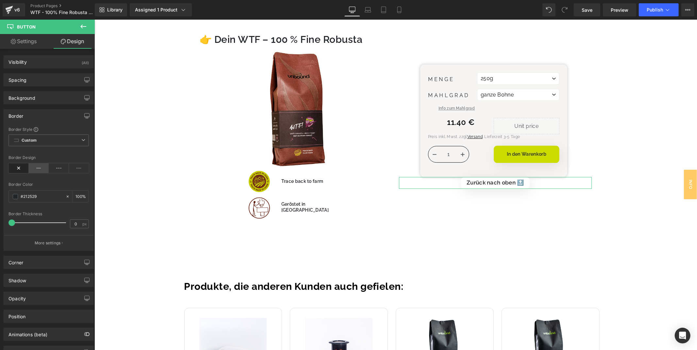
click at [37, 169] on icon at bounding box center [39, 168] width 20 height 10
click at [81, 220] on div "0 px" at bounding box center [79, 223] width 19 height 9
click at [82, 224] on div "0 px" at bounding box center [79, 223] width 19 height 9
click at [76, 224] on input "0" at bounding box center [75, 224] width 11 height 8
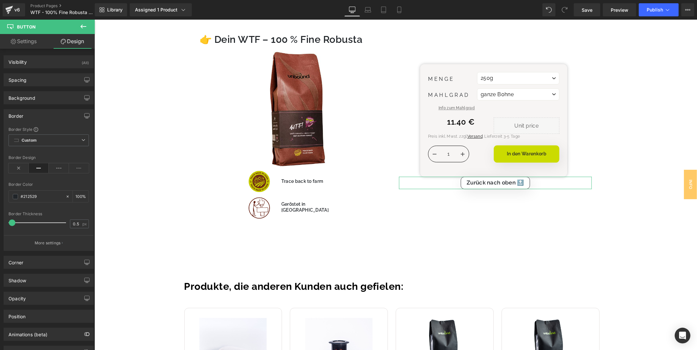
click at [72, 213] on div "Border Thickness" at bounding box center [48, 214] width 80 height 5
click at [80, 226] on div "0.5 px" at bounding box center [79, 223] width 19 height 9
click at [79, 222] on div "0.5 px" at bounding box center [79, 223] width 19 height 9
click at [76, 224] on input "0.5" at bounding box center [75, 224] width 11 height 8
click at [83, 223] on div "0.5 px" at bounding box center [79, 223] width 19 height 9
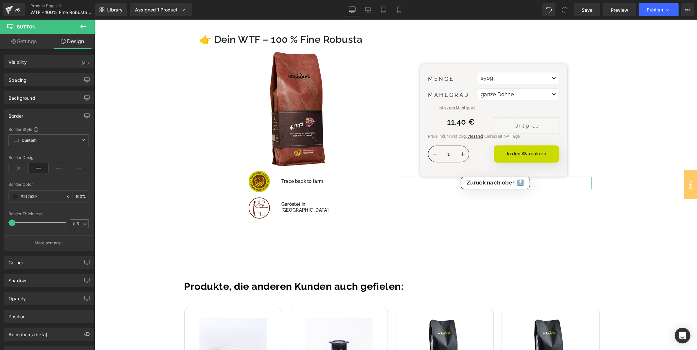
click at [80, 223] on div "0.5 px" at bounding box center [79, 223] width 19 height 9
click at [76, 223] on input "0.5" at bounding box center [75, 224] width 11 height 8
click at [78, 223] on input "0.5" at bounding box center [75, 224] width 11 height 8
type input "0.2"
click at [82, 207] on div at bounding box center [48, 208] width 80 height 4
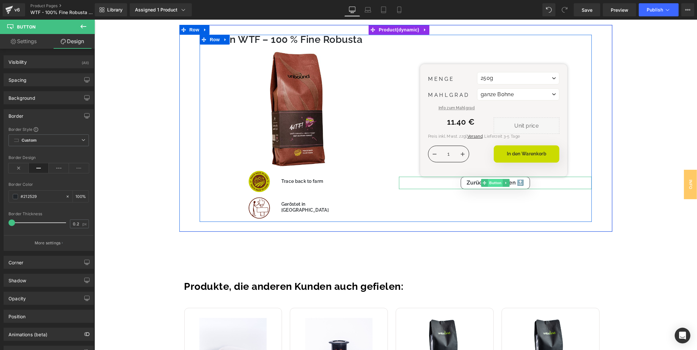
click at [496, 182] on span "Button" at bounding box center [495, 182] width 15 height 8
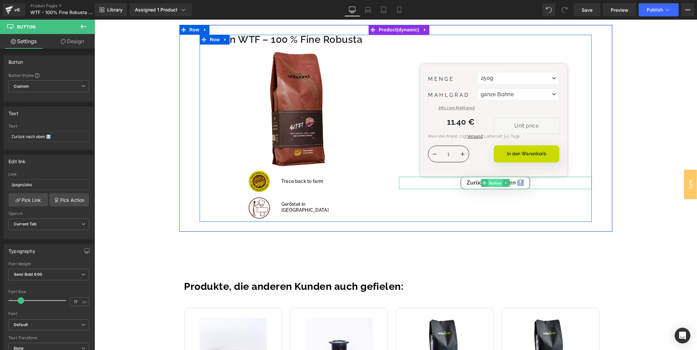
click at [490, 183] on span "Button" at bounding box center [495, 183] width 15 height 8
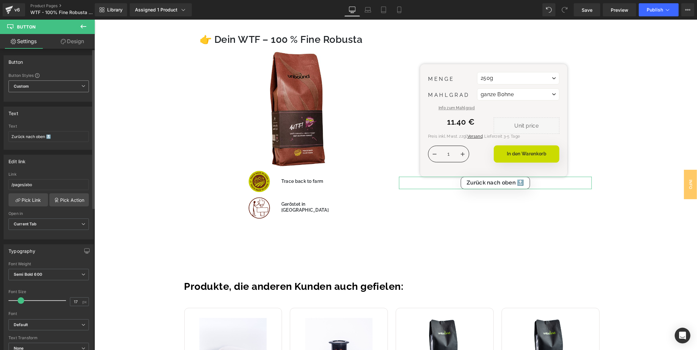
click at [62, 86] on span "Custom Setup Global Style" at bounding box center [48, 86] width 80 height 12
click at [62, 86] on span "Custom Setup Global Style" at bounding box center [47, 86] width 78 height 12
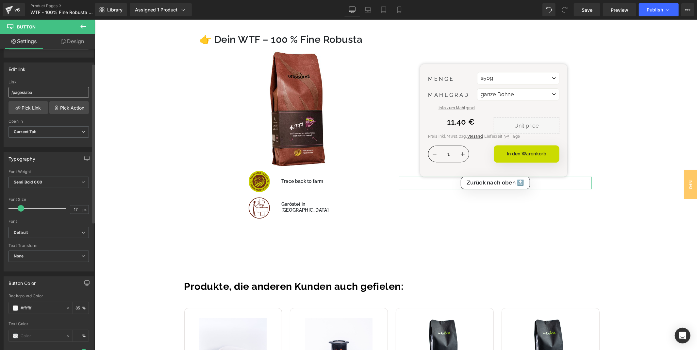
scroll to position [109, 0]
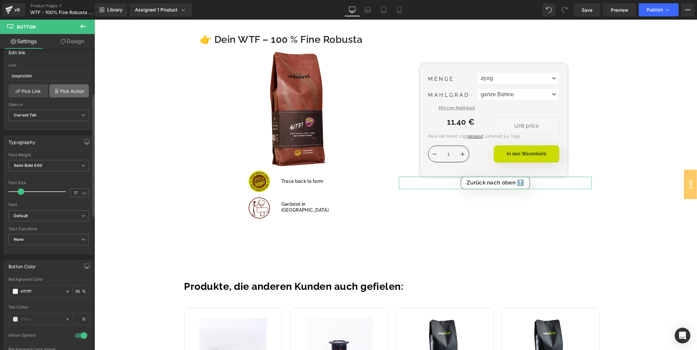
click at [61, 90] on link "Pick Action" at bounding box center [69, 90] width 40 height 13
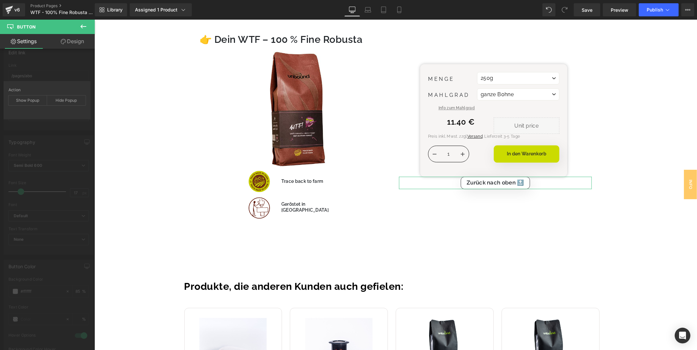
click at [67, 68] on div "Edit link /pages/abo Link /pages/abo Pick Link Pick Action Current Tab New Tab …" at bounding box center [49, 86] width 98 height 90
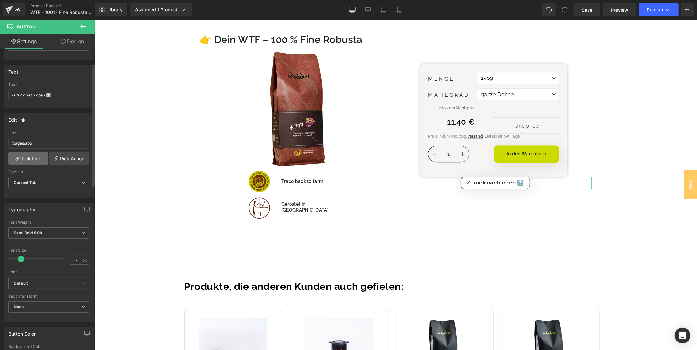
scroll to position [36, 0]
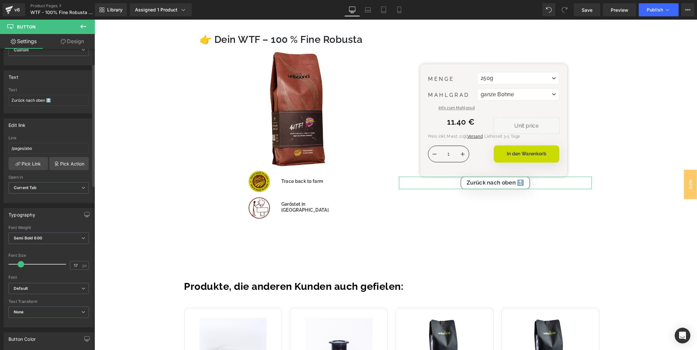
click at [49, 154] on div "Link /pages/abo" at bounding box center [48, 146] width 80 height 21
click at [49, 146] on input "/pages/abo" at bounding box center [48, 148] width 80 height 11
click at [20, 167] on link "Pick Link" at bounding box center [28, 163] width 40 height 13
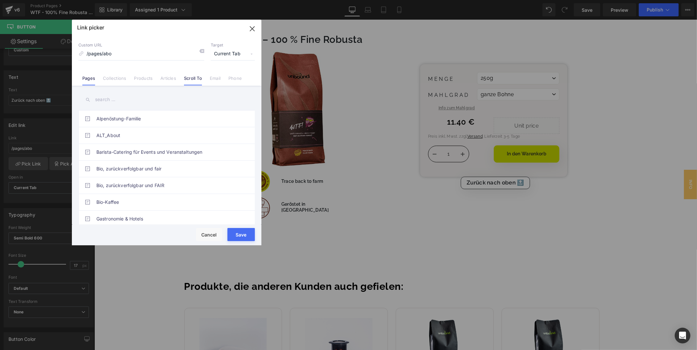
click at [182, 77] on li "Scroll To" at bounding box center [193, 75] width 26 height 11
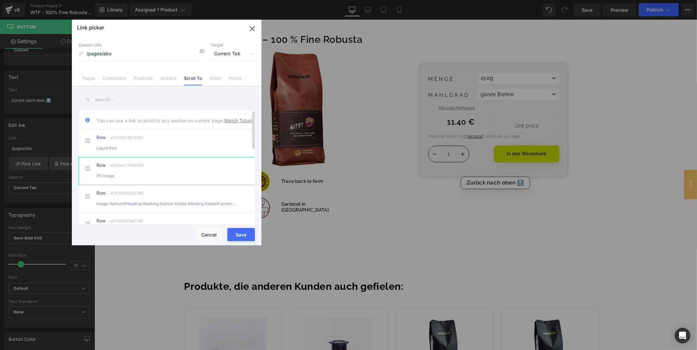
click at [168, 179] on div "(P) Image" at bounding box center [166, 175] width 141 height 7
click at [152, 146] on div "Row - id:1708213674997 Liquid Row" at bounding box center [176, 143] width 161 height 16
type input "#r-1708213674997"
click at [243, 233] on button "Save" at bounding box center [241, 234] width 27 height 13
type input "#r-1708213674997"
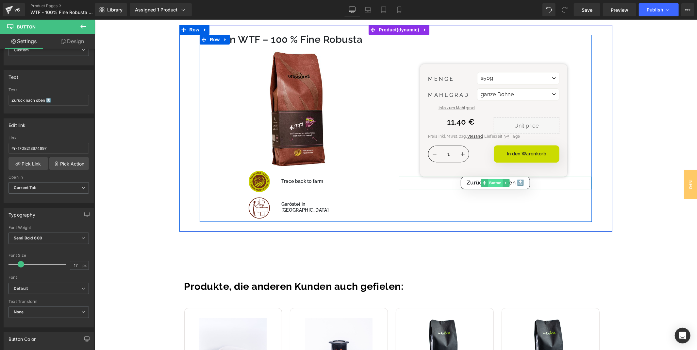
click at [491, 183] on span "Button" at bounding box center [495, 182] width 15 height 8
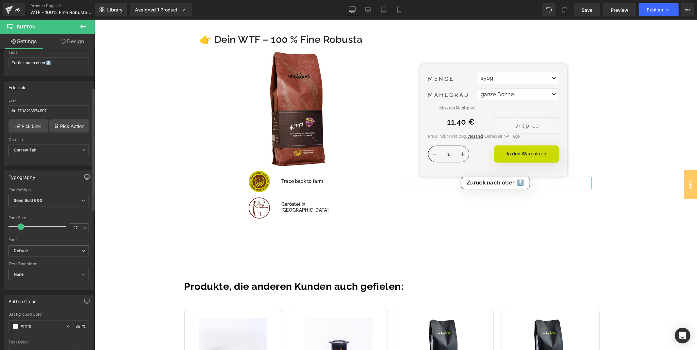
scroll to position [109, 0]
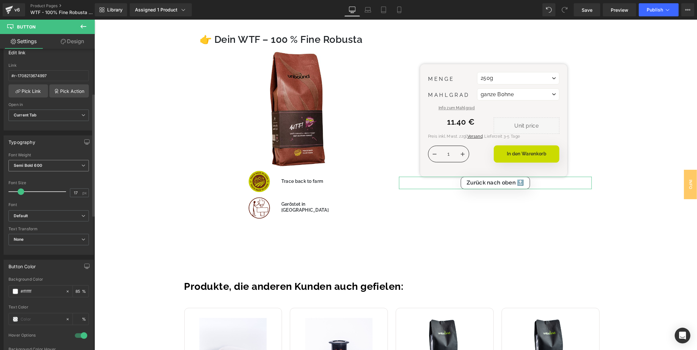
click at [70, 167] on span "Semi Bold 600" at bounding box center [48, 165] width 80 height 11
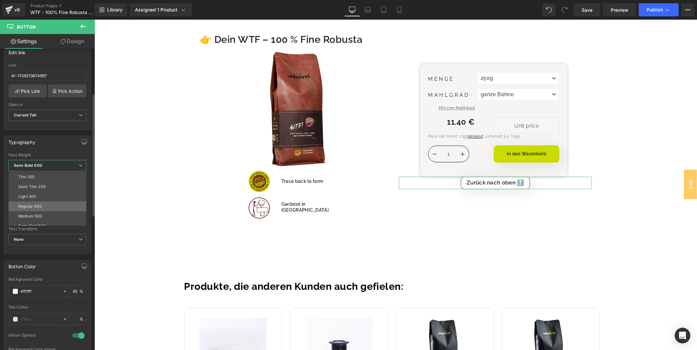
click at [47, 205] on li "Regular 400" at bounding box center [48, 206] width 81 height 10
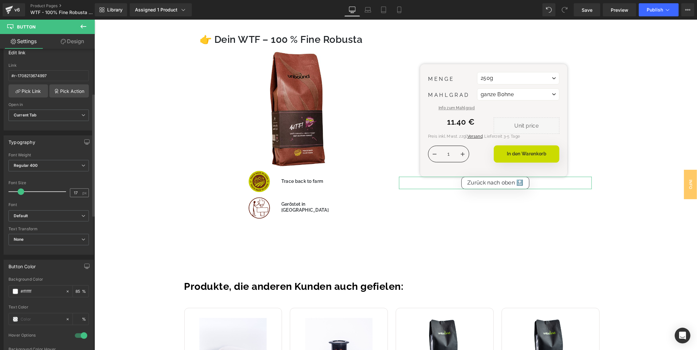
click at [81, 190] on div "17 px" at bounding box center [79, 192] width 19 height 9
click at [80, 191] on div "17 px" at bounding box center [79, 192] width 19 height 9
click at [76, 193] on input "17" at bounding box center [75, 193] width 11 height 8
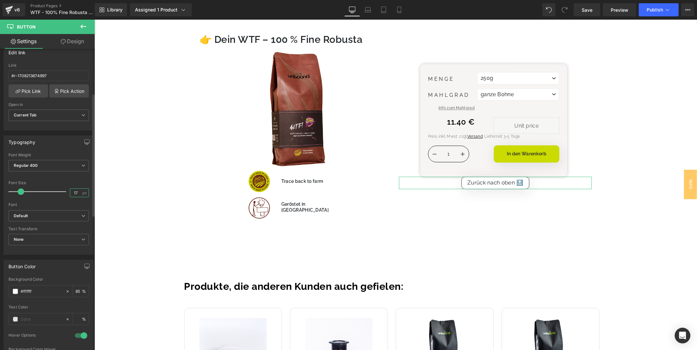
click at [74, 192] on input "17" at bounding box center [75, 193] width 11 height 8
click at [73, 192] on input "17" at bounding box center [75, 193] width 11 height 8
type input "14"
click at [74, 184] on div "Font Size" at bounding box center [48, 182] width 80 height 5
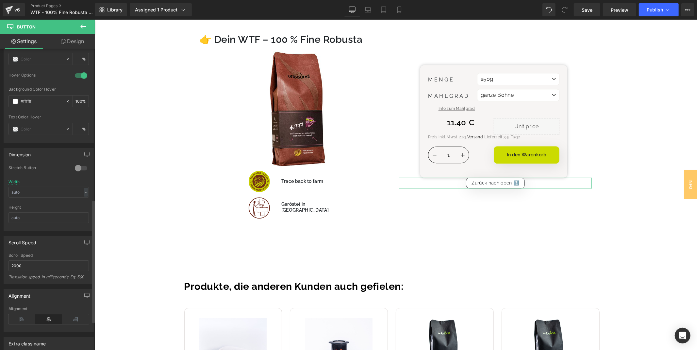
scroll to position [330, 0]
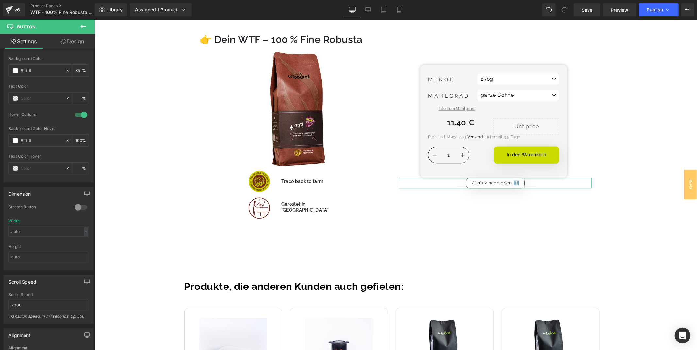
click at [74, 38] on link "Design" at bounding box center [72, 41] width 47 height 15
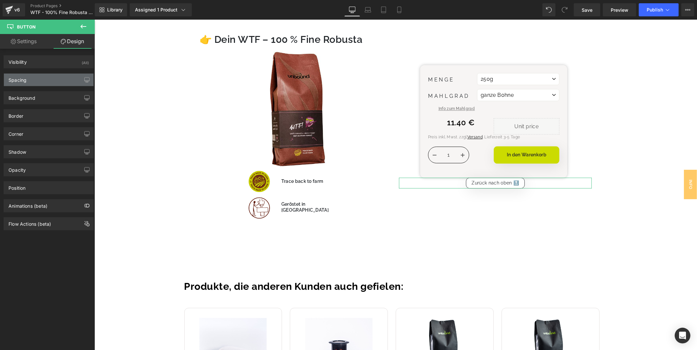
click at [28, 80] on div "Spacing" at bounding box center [49, 80] width 90 height 12
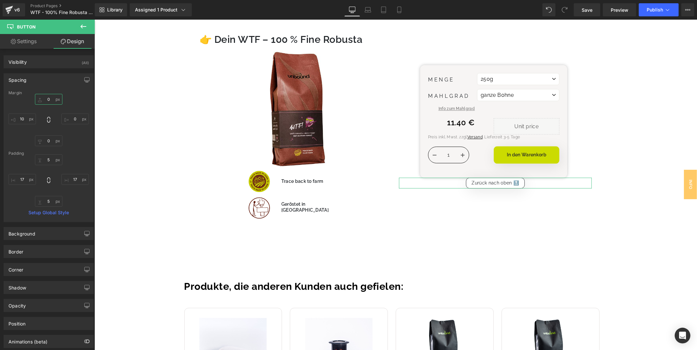
click at [51, 99] on input "0" at bounding box center [48, 99] width 27 height 11
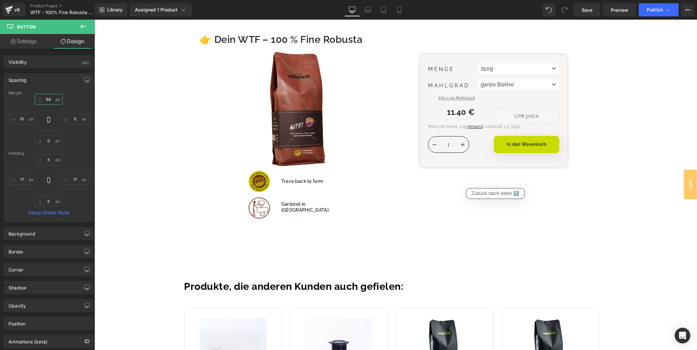
type input "64"
click at [88, 93] on div "Margin 64 64 0px 0 0px 0 10px 10 [GEOGRAPHIC_DATA] 5px 5 17px 17 5px 5 17px 17 …" at bounding box center [49, 156] width 90 height 131
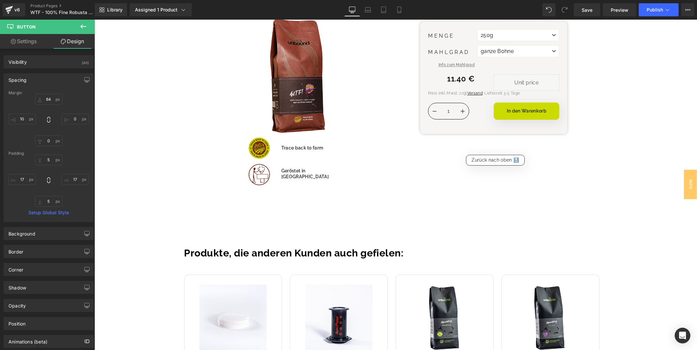
scroll to position [1547, 0]
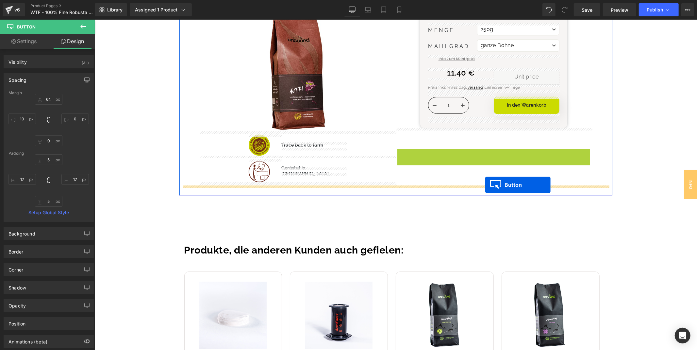
drag, startPoint x: 483, startPoint y: 157, endPoint x: 485, endPoint y: 184, distance: 27.9
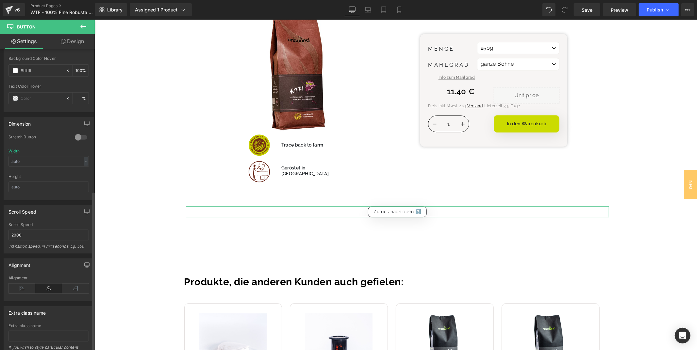
scroll to position [439, 0]
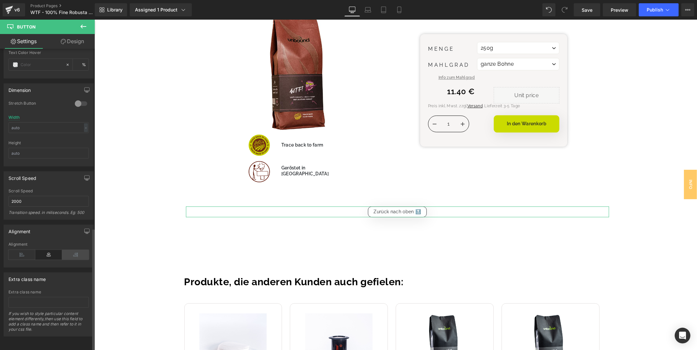
click at [73, 250] on icon at bounding box center [75, 255] width 27 height 10
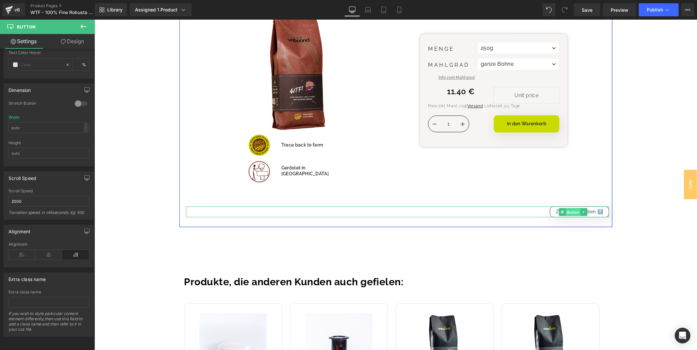
click at [577, 212] on span "Button" at bounding box center [573, 212] width 15 height 8
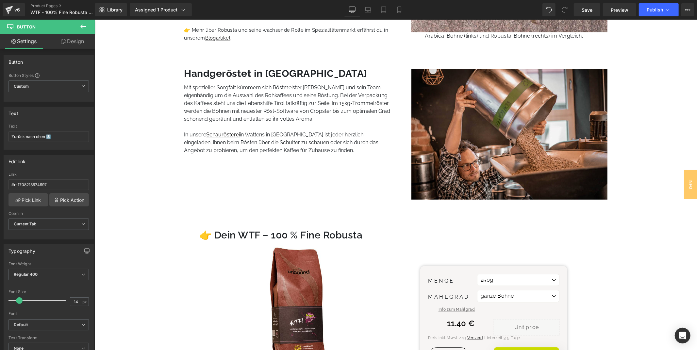
scroll to position [1438, 0]
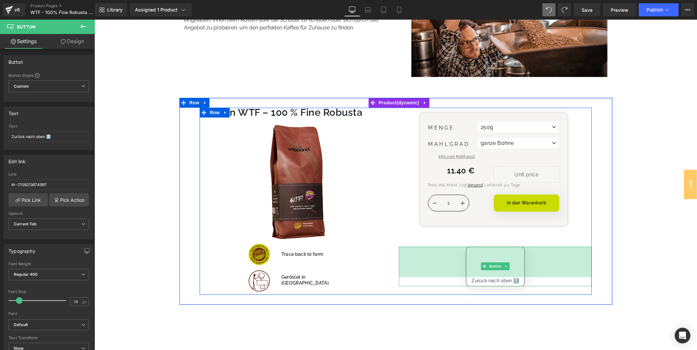
drag, startPoint x: 495, startPoint y: 261, endPoint x: 497, endPoint y: 289, distance: 28.9
click at [497, 289] on div "Menge 250g 500g [GEOGRAPHIC_DATA] ganze Bohne Siebträger Button" at bounding box center [494, 199] width 196 height 184
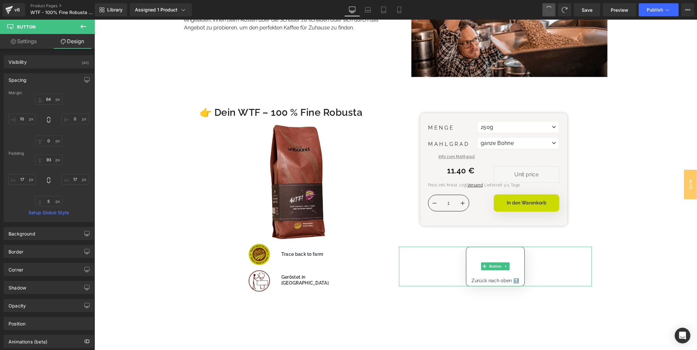
type input "64"
type input "0"
type input "10"
type input "93"
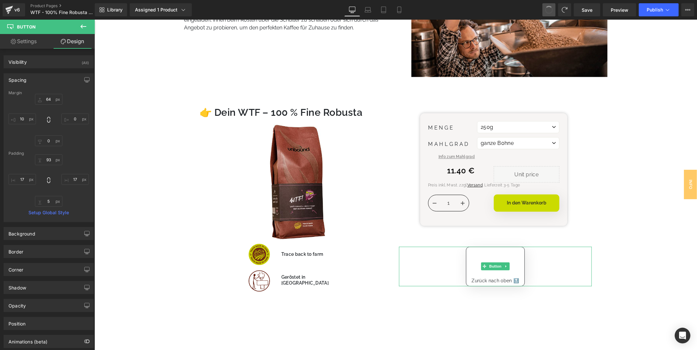
type input "17"
type input "5"
type input "17"
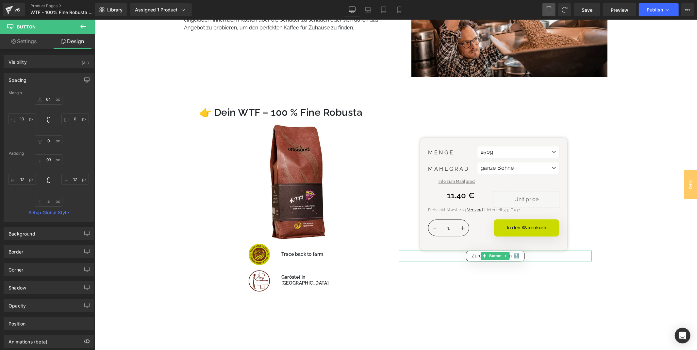
type input "0"
type input "10"
type input "5"
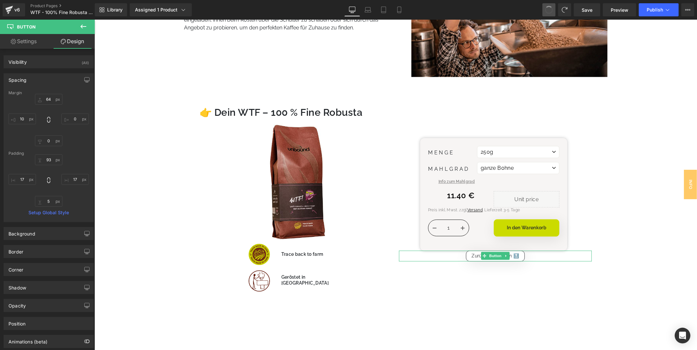
type input "17"
type input "5"
type input "17"
type input "64"
type input "0"
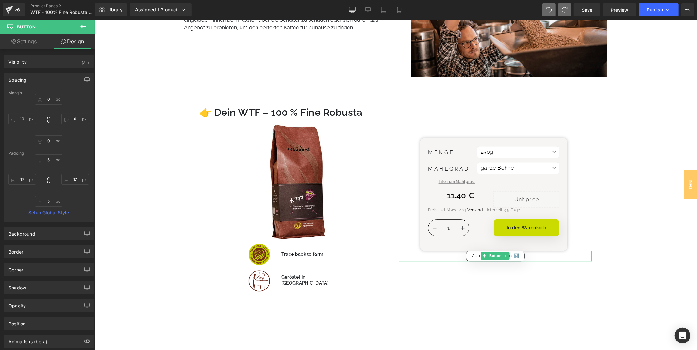
type input "0"
type input "10"
type input "93"
type input "17"
type input "5"
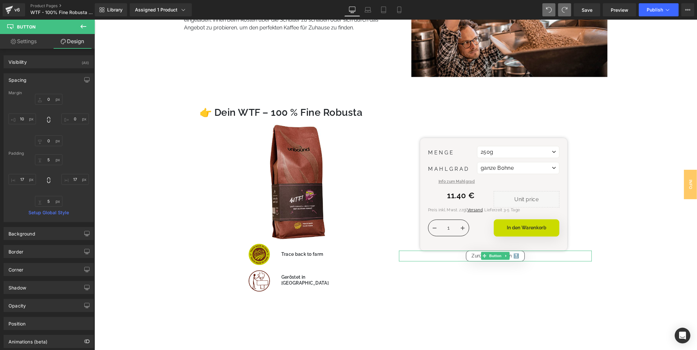
type input "17"
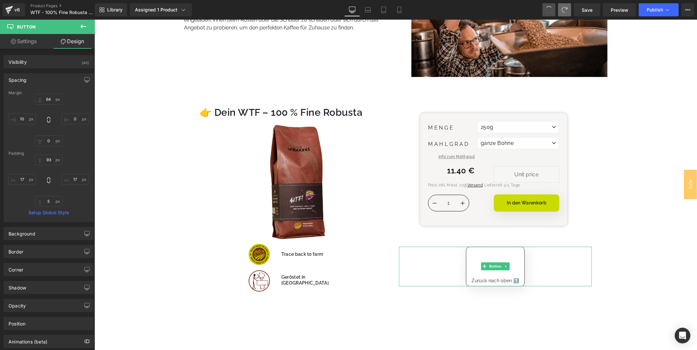
type input "0"
type input "10"
type input "5"
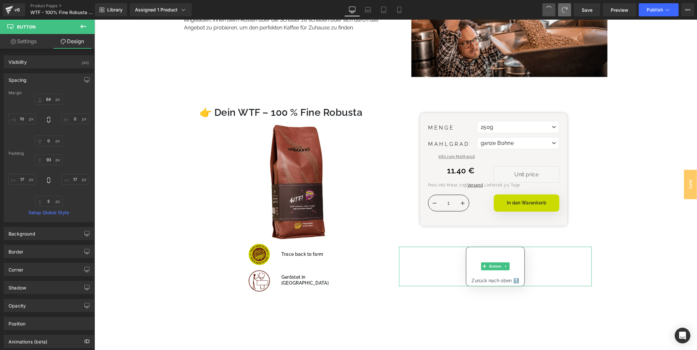
type input "17"
type input "5"
type input "17"
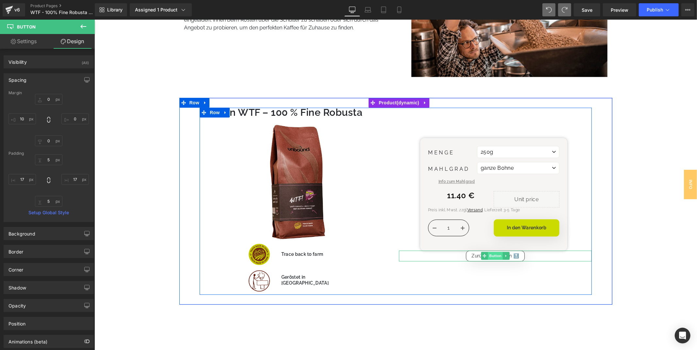
click at [492, 255] on span "Button" at bounding box center [495, 255] width 15 height 8
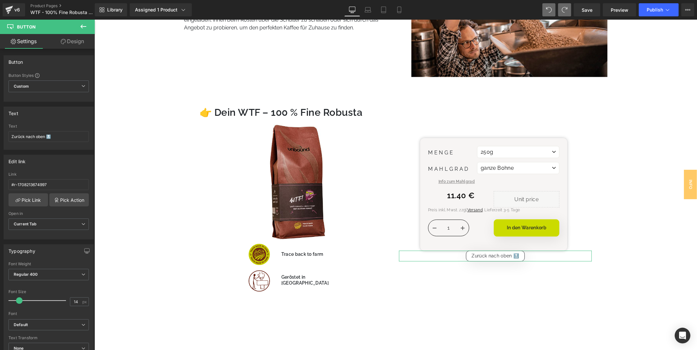
click at [77, 44] on link "Design" at bounding box center [72, 41] width 47 height 15
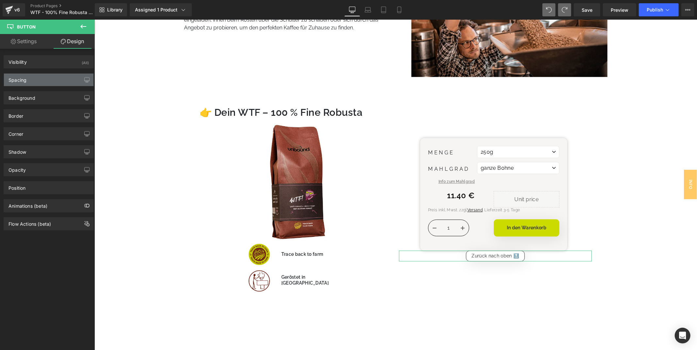
click at [60, 79] on div "Spacing" at bounding box center [49, 80] width 90 height 12
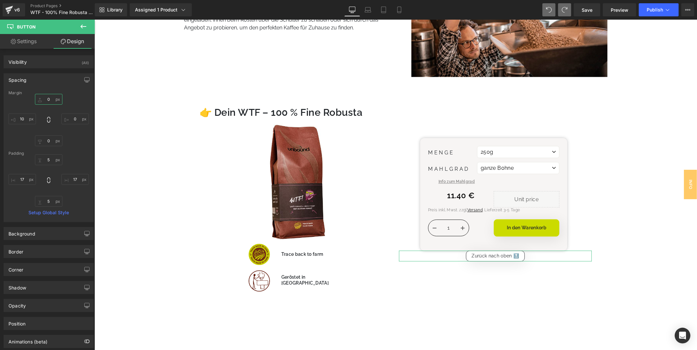
click at [51, 97] on input "0" at bounding box center [48, 99] width 27 height 11
type input "86"
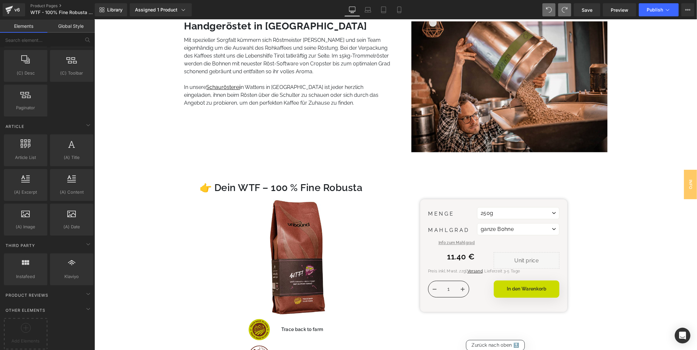
scroll to position [1474, 0]
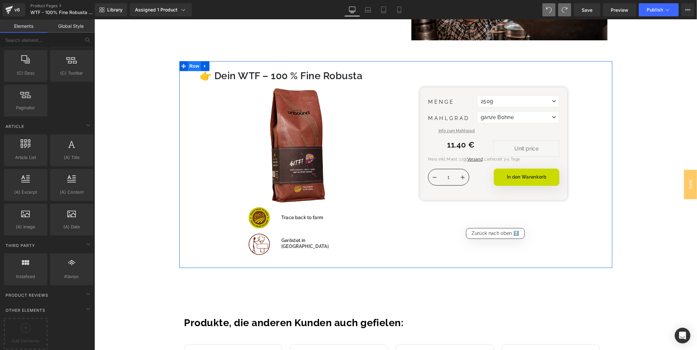
click at [194, 65] on span "Row" at bounding box center [194, 66] width 13 height 10
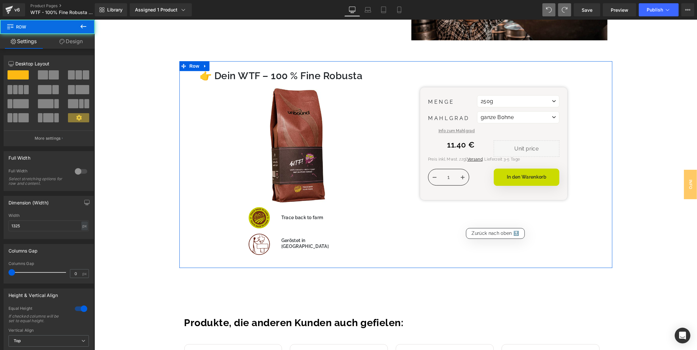
scroll to position [36, 0]
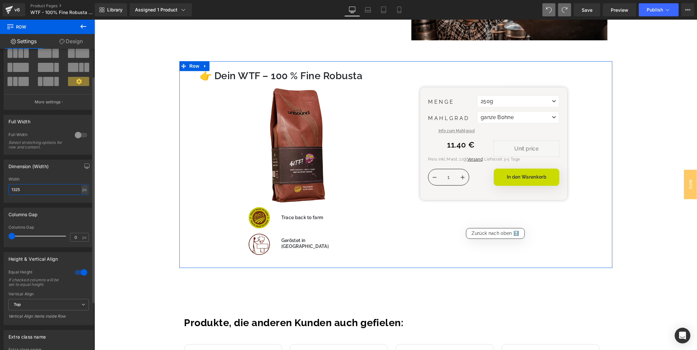
click at [34, 186] on input "1325" at bounding box center [48, 189] width 80 height 11
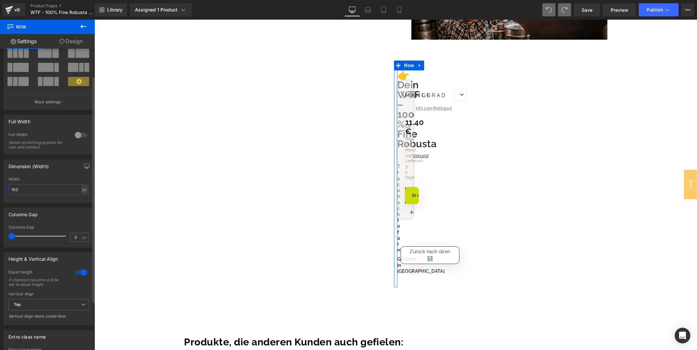
type input "1020"
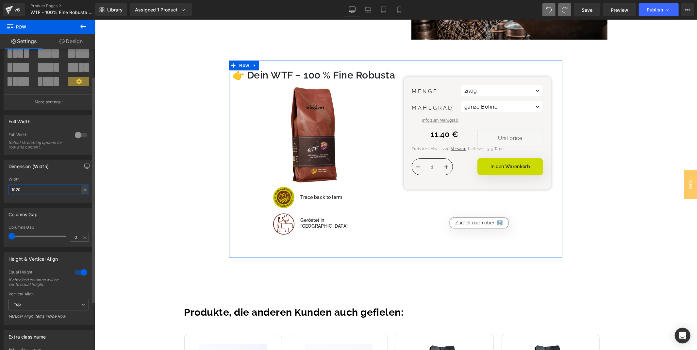
scroll to position [1475, 0]
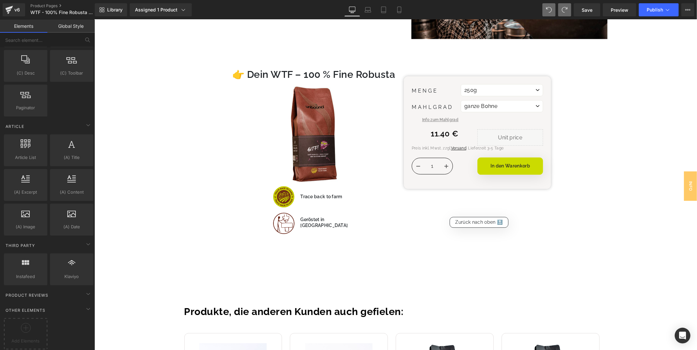
scroll to position [1476, 0]
click at [586, 8] on span "Save" at bounding box center [587, 10] width 11 height 7
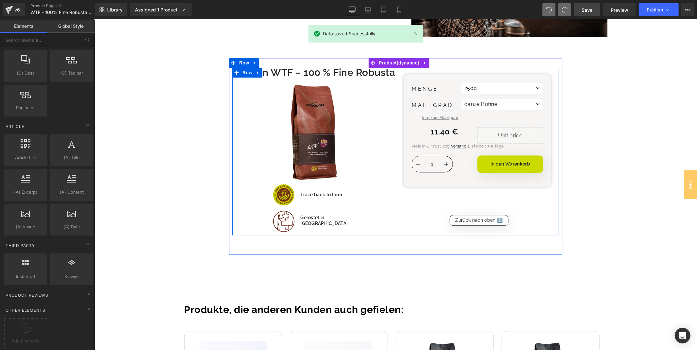
scroll to position [1440, 0]
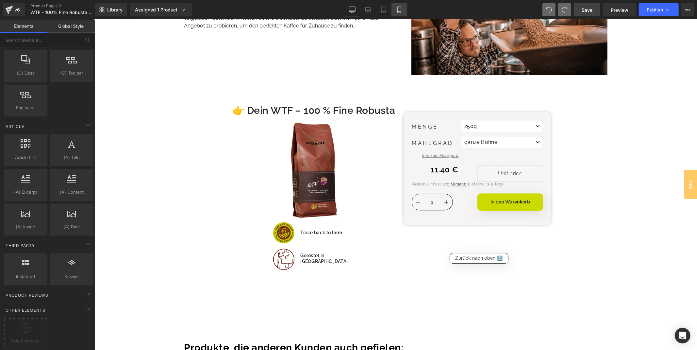
click at [394, 7] on link "Mobile" at bounding box center [400, 9] width 16 height 13
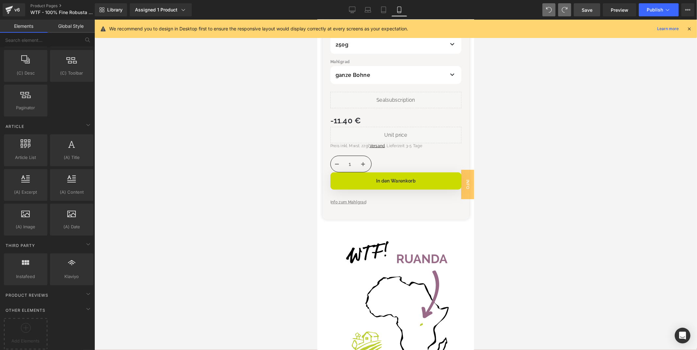
scroll to position [399, 0]
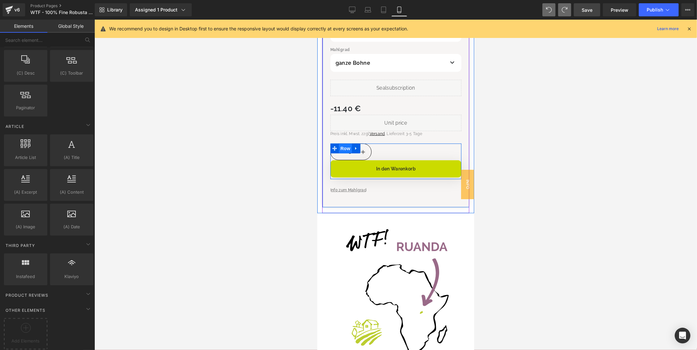
click at [349, 143] on span "Row" at bounding box center [345, 148] width 13 height 10
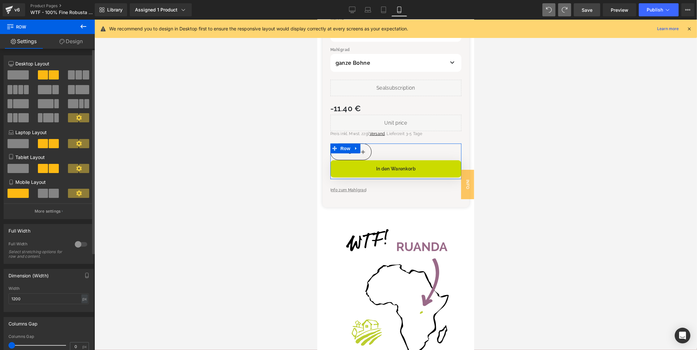
click at [56, 197] on span at bounding box center [54, 193] width 10 height 9
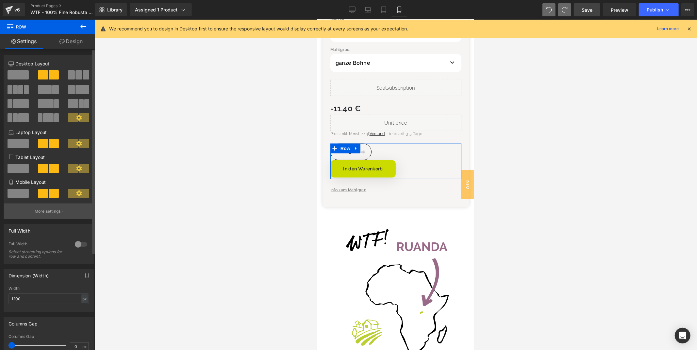
click at [57, 211] on button "More settings" at bounding box center [49, 210] width 90 height 15
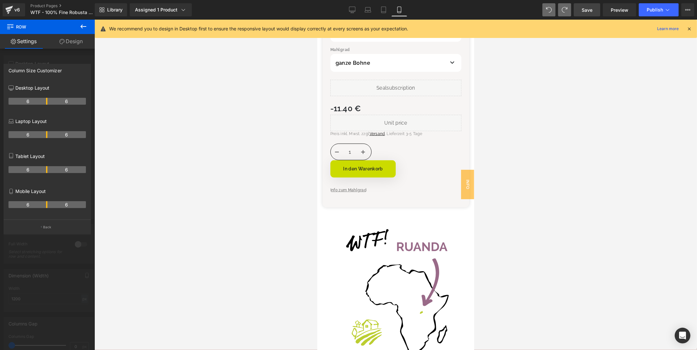
click at [567, 136] on div at bounding box center [395, 185] width 603 height 330
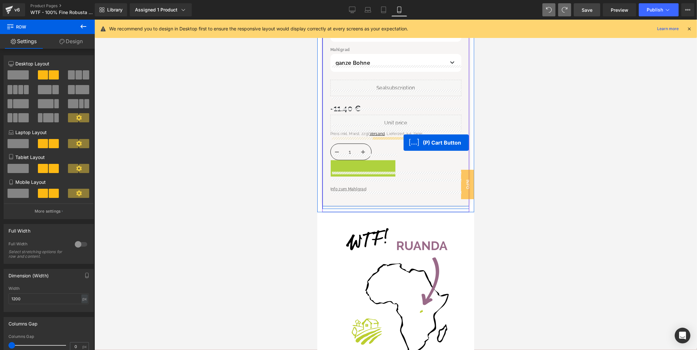
drag, startPoint x: 372, startPoint y: 160, endPoint x: 404, endPoint y: 142, distance: 37.3
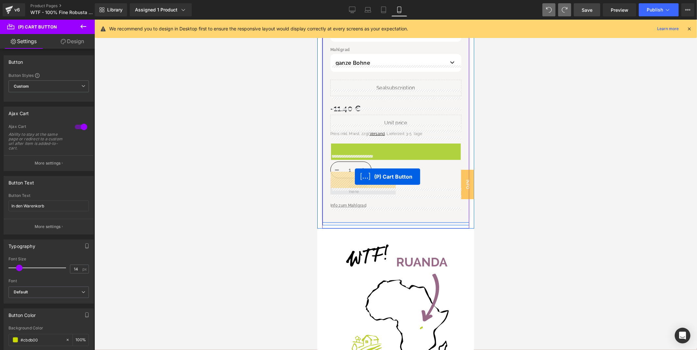
drag, startPoint x: 399, startPoint y: 148, endPoint x: 355, endPoint y: 176, distance: 52.1
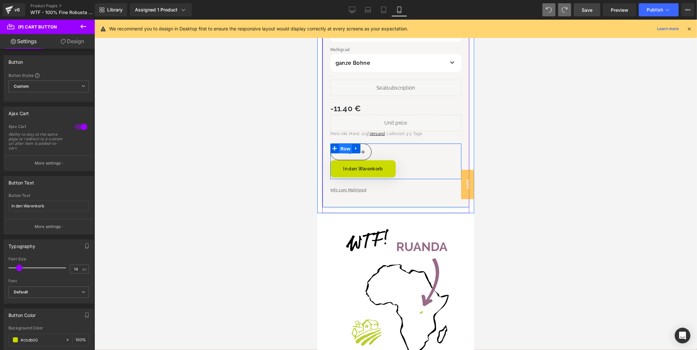
click at [346, 144] on span "Row" at bounding box center [345, 149] width 13 height 10
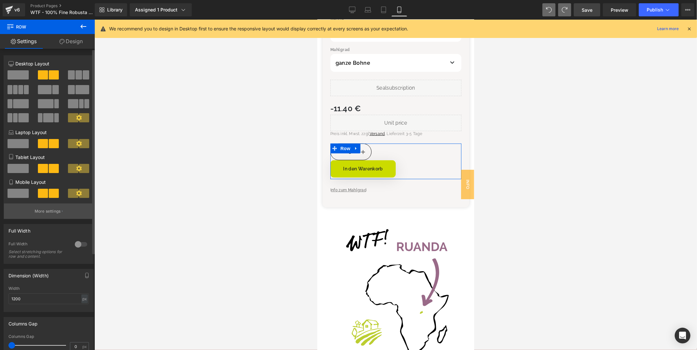
click at [71, 212] on button "More settings" at bounding box center [49, 210] width 90 height 15
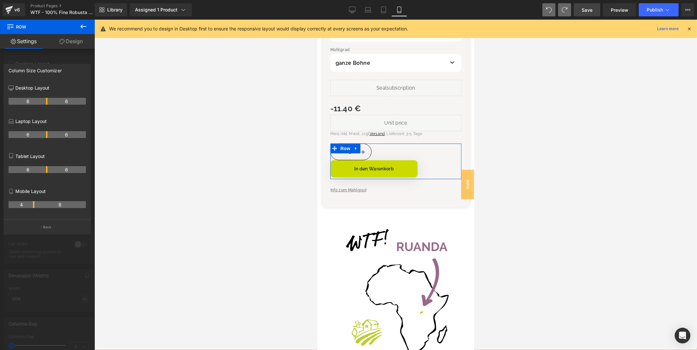
drag, startPoint x: 46, startPoint y: 207, endPoint x: 30, endPoint y: 209, distance: 16.1
click at [30, 208] on th "4" at bounding box center [21, 204] width 26 height 7
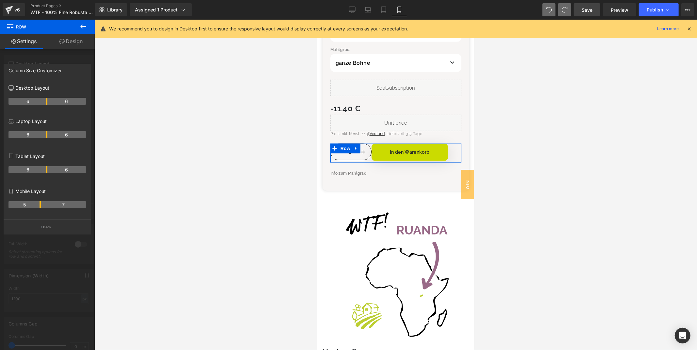
drag, startPoint x: 33, startPoint y: 205, endPoint x: 42, endPoint y: 205, distance: 8.5
click at [42, 205] on tr "5 7" at bounding box center [46, 204] width 77 height 7
click at [687, 28] on icon at bounding box center [690, 29] width 6 height 6
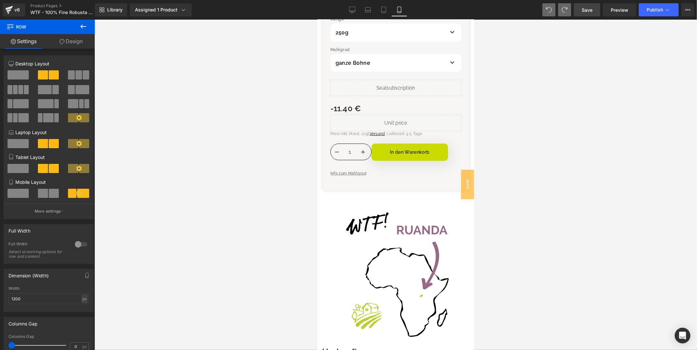
click at [315, 101] on div at bounding box center [395, 185] width 603 height 330
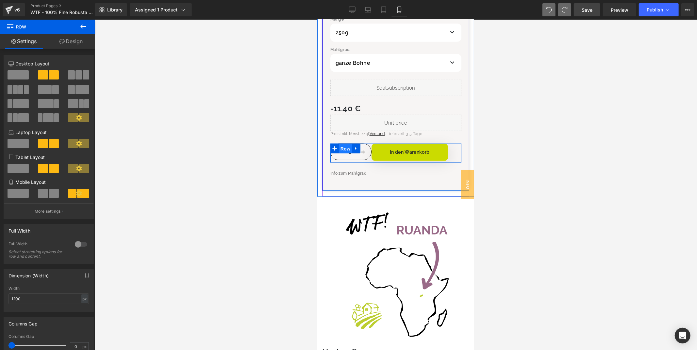
click at [348, 144] on span "Row" at bounding box center [345, 149] width 13 height 10
click at [352, 149] on span "(P) Quantity" at bounding box center [350, 152] width 30 height 10
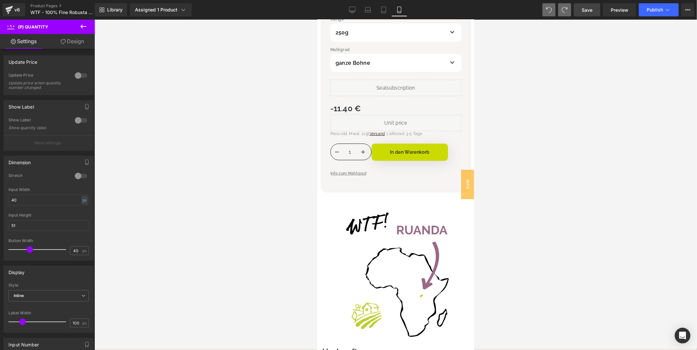
click at [64, 36] on link "Design" at bounding box center [72, 41] width 47 height 15
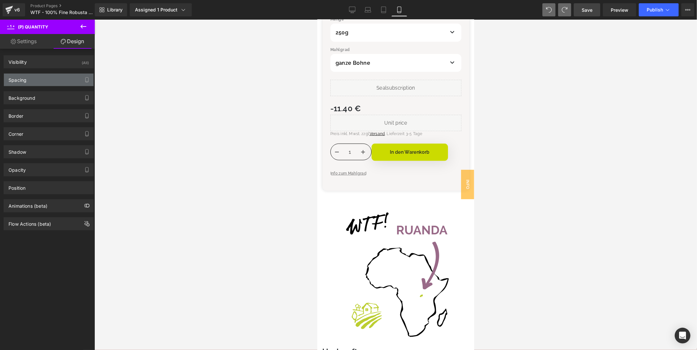
click at [38, 81] on div "Spacing" at bounding box center [49, 80] width 90 height 12
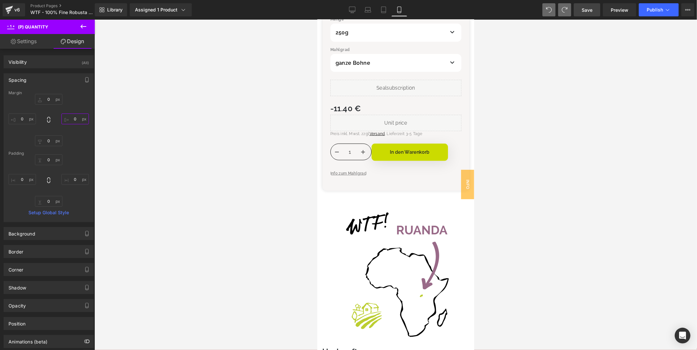
click at [71, 118] on input "0" at bounding box center [74, 118] width 27 height 11
click at [82, 104] on div "0px 0 12 12 0px 0 0px 0" at bounding box center [48, 120] width 80 height 52
click at [76, 119] on input "12" at bounding box center [74, 118] width 27 height 11
type input "24"
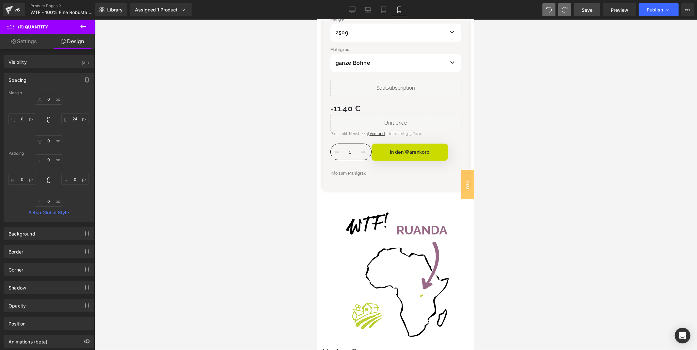
click at [76, 99] on div "0px 0 24 24 0px 0 0px 0" at bounding box center [48, 120] width 80 height 52
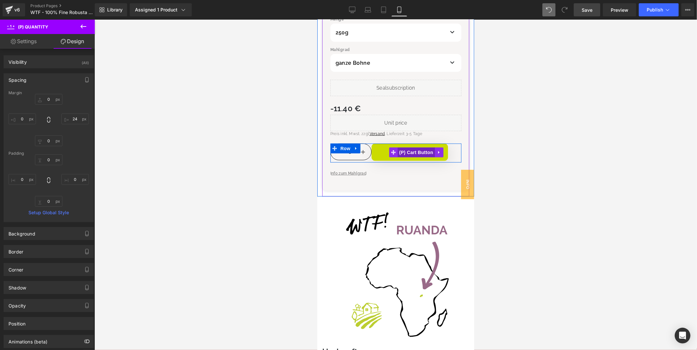
click at [420, 147] on span "(P) Cart Button" at bounding box center [416, 152] width 37 height 10
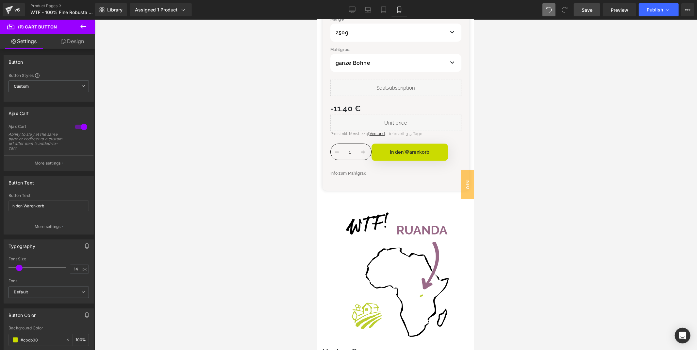
click at [69, 42] on link "Design" at bounding box center [72, 41] width 47 height 15
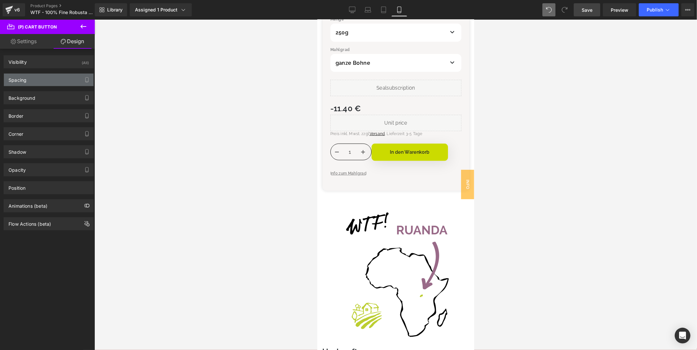
click at [37, 77] on div "Spacing" at bounding box center [49, 80] width 90 height 12
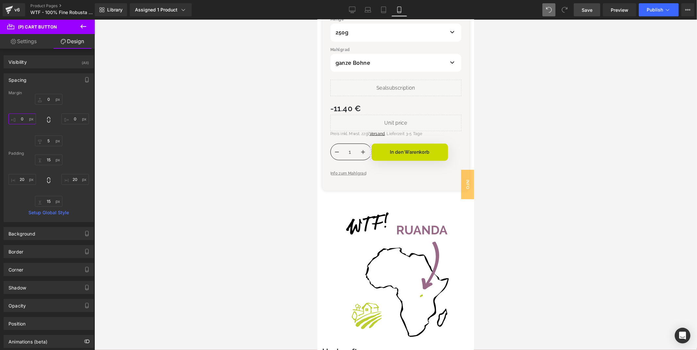
click at [22, 120] on input "0" at bounding box center [21, 118] width 27 height 11
type input "12"
click at [53, 77] on div "Spacing" at bounding box center [49, 80] width 90 height 12
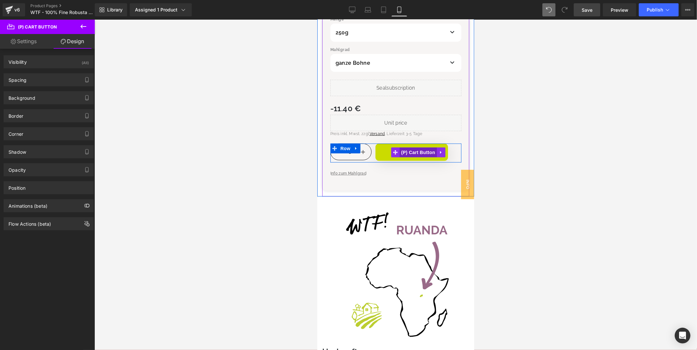
click at [414, 147] on span "(P) Cart Button" at bounding box center [417, 152] width 37 height 10
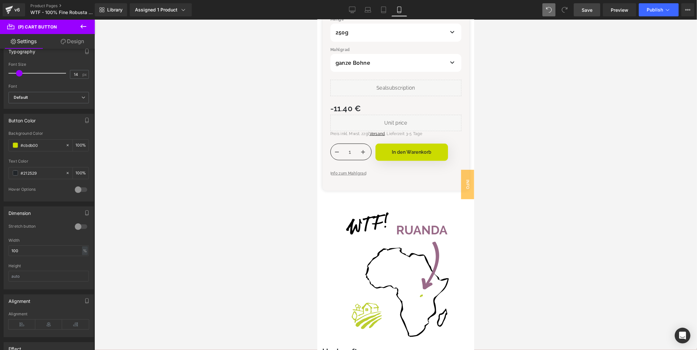
scroll to position [327, 0]
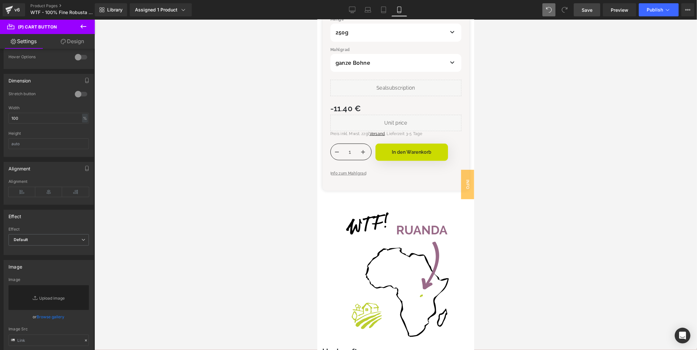
drag, startPoint x: 590, startPoint y: 10, endPoint x: 86, endPoint y: 172, distance: 528.9
click at [590, 10] on span "Save" at bounding box center [587, 10] width 11 height 7
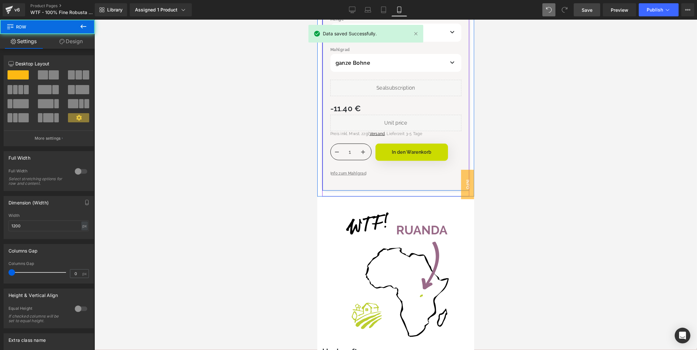
drag, startPoint x: 375, startPoint y: 174, endPoint x: 379, endPoint y: 158, distance: 16.3
click at [379, 158] on div "Menge 250g 500g [GEOGRAPHIC_DATA] ganze Bohne Siebträger Espresso-Kocher Liquid" at bounding box center [395, 99] width 131 height 166
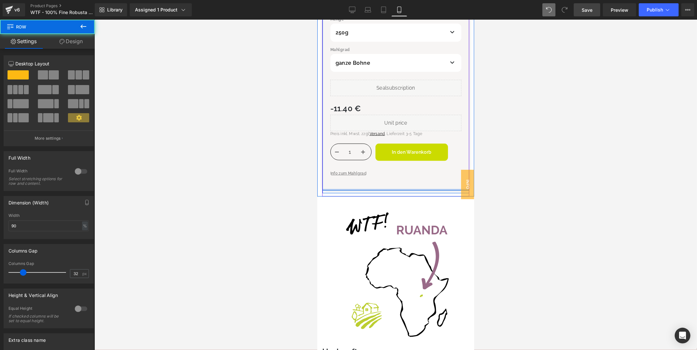
drag, startPoint x: 376, startPoint y: 181, endPoint x: 382, endPoint y: 146, distance: 35.5
click at [382, 148] on div "Menge 250g 500g [GEOGRAPHIC_DATA] ganze Bohne Siebträger Espresso-Kocher Liquid" at bounding box center [395, 99] width 147 height 182
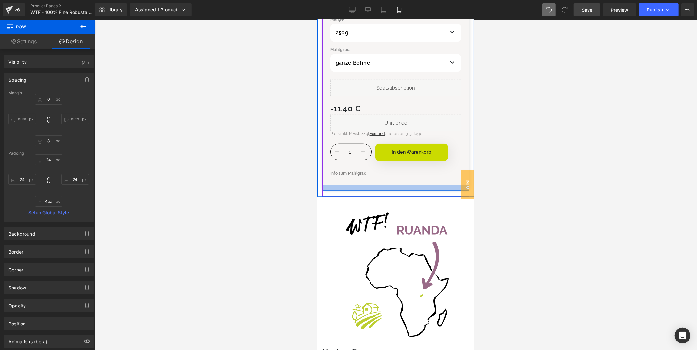
type input "0px"
drag, startPoint x: 348, startPoint y: 182, endPoint x: 355, endPoint y: 165, distance: 18.3
click at [354, 165] on div "Menge 250g 500g [GEOGRAPHIC_DATA] ganze Bohne Siebträger Espresso-Kocher Liquid" at bounding box center [395, 99] width 147 height 182
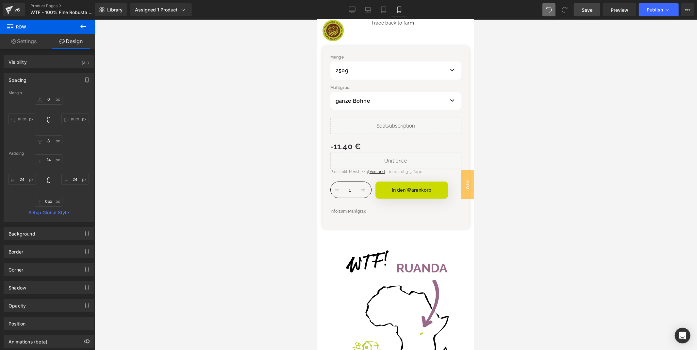
scroll to position [363, 0]
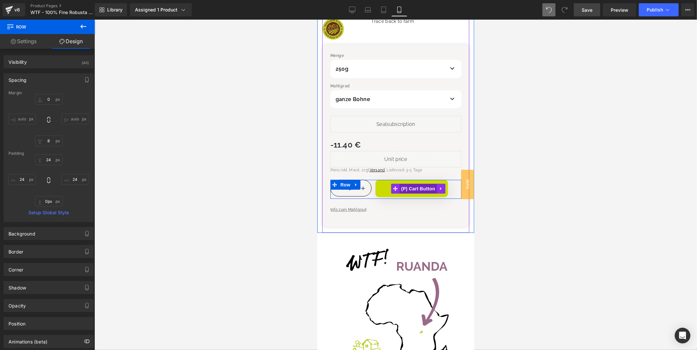
click at [409, 183] on span "(P) Cart Button" at bounding box center [417, 188] width 37 height 10
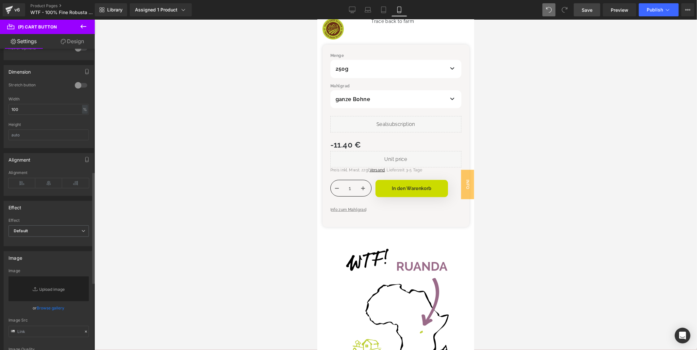
scroll to position [331, 0]
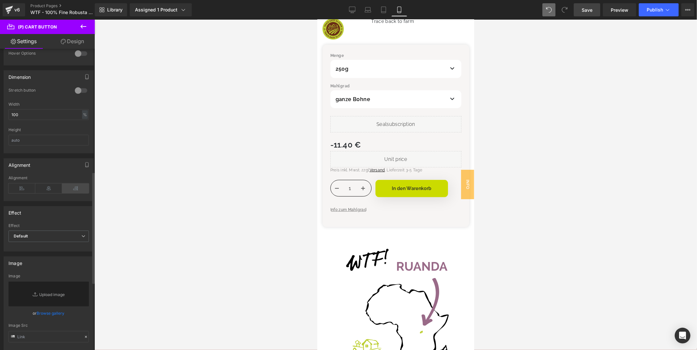
click at [72, 190] on icon at bounding box center [75, 188] width 27 height 10
click at [66, 188] on icon at bounding box center [75, 188] width 27 height 10
click at [76, 185] on icon at bounding box center [75, 188] width 27 height 10
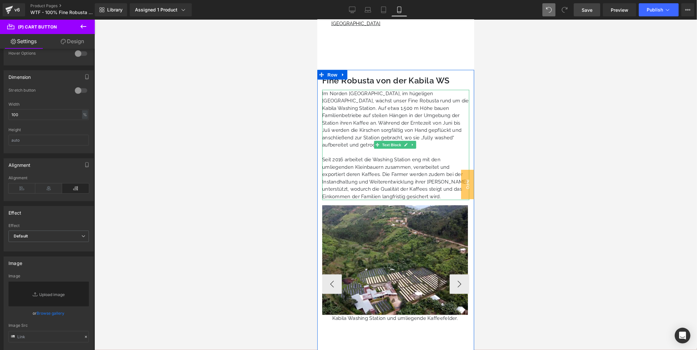
scroll to position [981, 0]
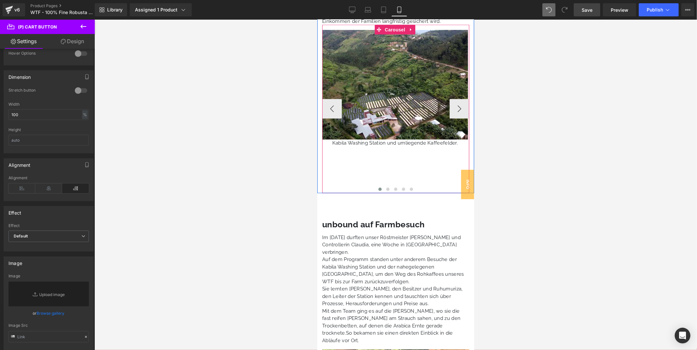
click at [364, 162] on div "Image Kabila Washing Station und umliegende Kaffeefelder. Text Block Image [PER…" at bounding box center [690, 109] width 737 height 168
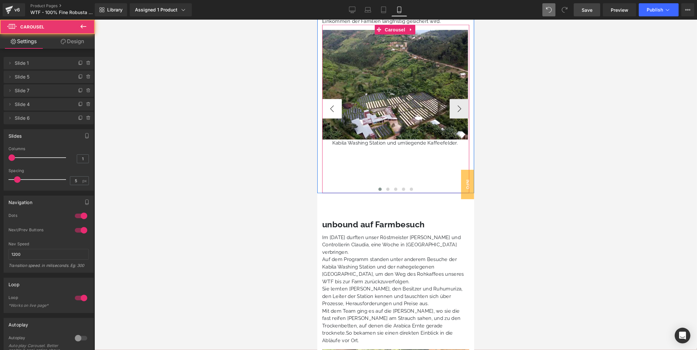
click at [326, 101] on button "‹" at bounding box center [332, 109] width 20 height 20
click at [386, 187] on span at bounding box center [387, 188] width 3 height 3
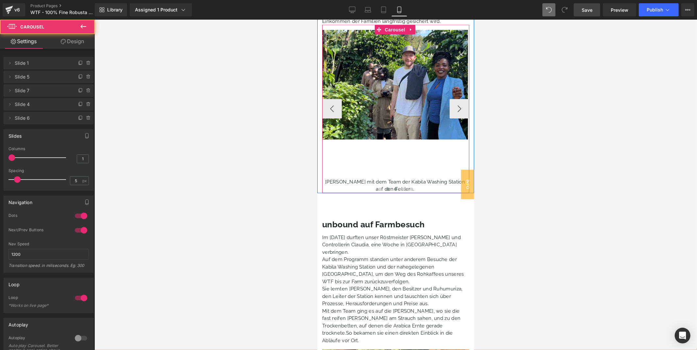
click at [395, 187] on span at bounding box center [395, 188] width 3 height 3
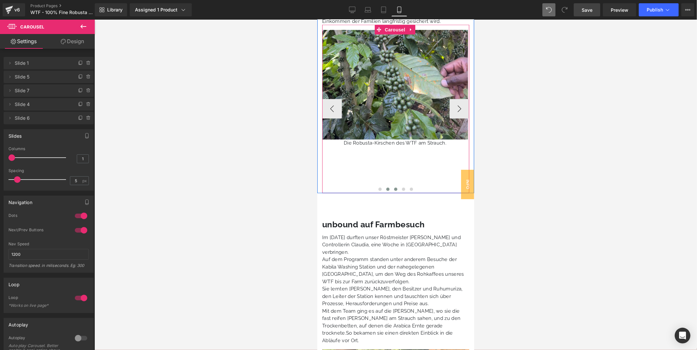
click at [386, 187] on span at bounding box center [387, 188] width 3 height 3
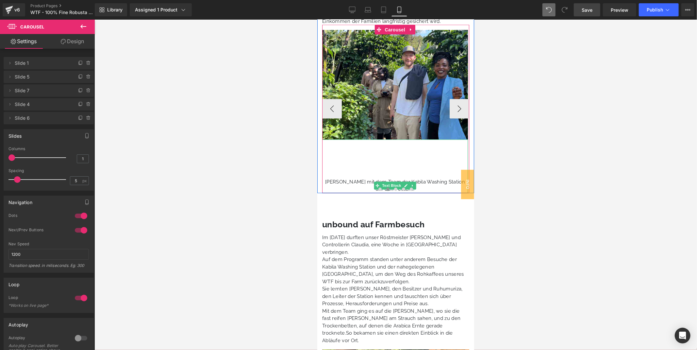
click at [379, 152] on div "[PERSON_NAME] mit dem Team der Kabila Washing Station auf den Feldern." at bounding box center [395, 166] width 146 height 54
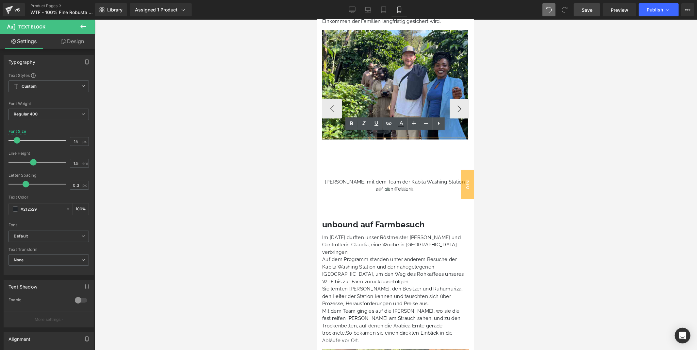
click at [390, 178] on p "[PERSON_NAME] mit dem Team der Kabila Washing Station auf den Feldern." at bounding box center [395, 185] width 146 height 15
click at [352, 154] on div "[PERSON_NAME] mit dem Team der Kabila Washing Station auf den Feldern." at bounding box center [395, 166] width 146 height 54
click at [345, 154] on div "[PERSON_NAME] mit dem Team der Kabila Washing Station auf den Feldern." at bounding box center [395, 166] width 146 height 54
click at [333, 154] on div "[PERSON_NAME] mit dem Team der Kabila Washing Station auf den Feldern." at bounding box center [395, 166] width 146 height 54
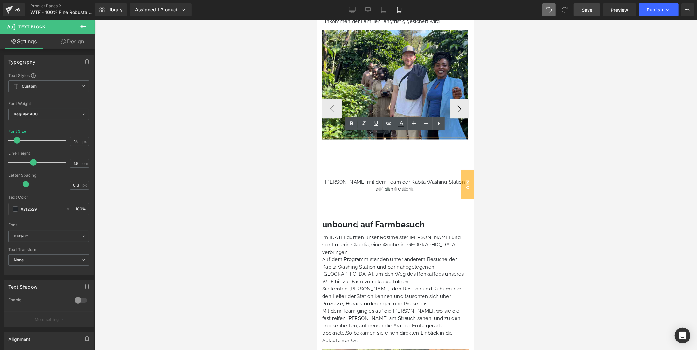
click at [330, 155] on div "[PERSON_NAME] mit dem Team der Kabila Washing Station auf den Feldern." at bounding box center [395, 166] width 146 height 54
click at [325, 156] on div "[PERSON_NAME] mit dem Team der Kabila Washing Station auf den Feldern." at bounding box center [395, 166] width 146 height 54
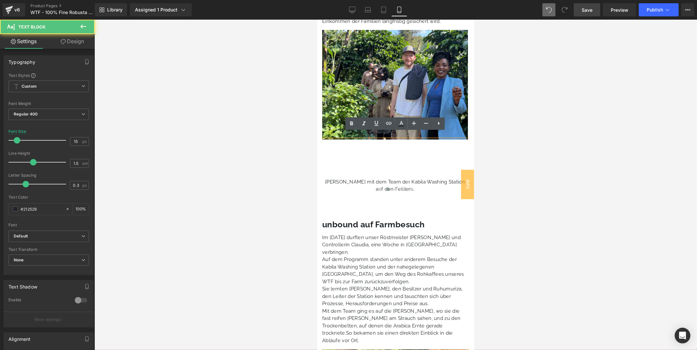
click at [321, 153] on div "Image Kabila Washing Station und umliegende Kaffeefelder. Text Block Image [PER…" at bounding box center [395, 109] width 157 height 168
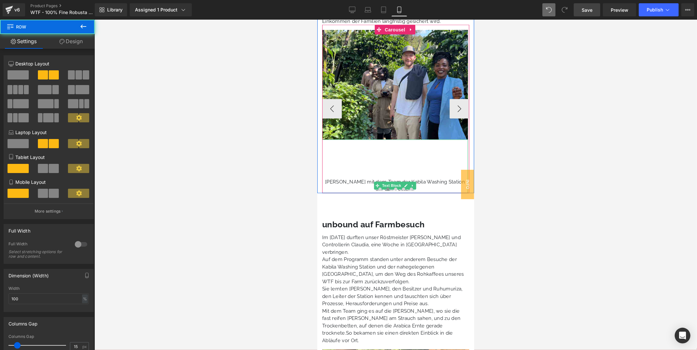
click at [330, 154] on div "[PERSON_NAME] mit dem Team der Kabila Washing Station auf den Feldern." at bounding box center [395, 166] width 146 height 54
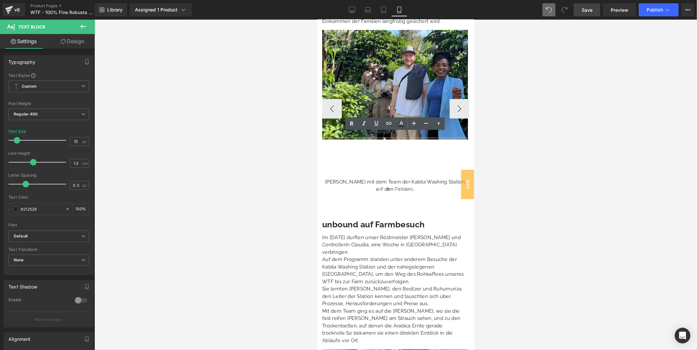
click at [327, 178] on p "[PERSON_NAME] mit dem Team der Kabila Washing Station auf den Feldern." at bounding box center [395, 185] width 146 height 15
click at [326, 178] on p "[PERSON_NAME] mit dem Team der Kabila Washing Station auf den Feldern." at bounding box center [395, 185] width 146 height 15
click at [328, 99] on button "‹" at bounding box center [332, 109] width 20 height 20
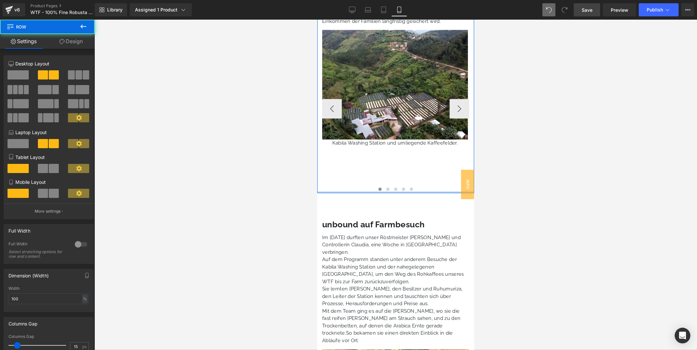
drag, startPoint x: 344, startPoint y: 184, endPoint x: 351, endPoint y: 152, distance: 32.6
click at [351, 151] on div "Fine Robusta von der Kabila WS Heading Im Norden [GEOGRAPHIC_DATA], im hügelige…" at bounding box center [395, 43] width 157 height 298
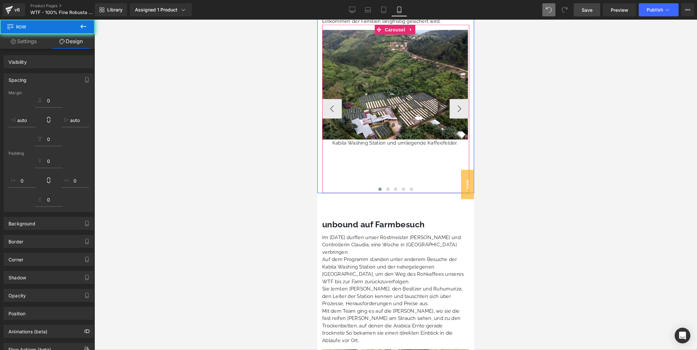
click at [342, 172] on div "Image Kabila Washing Station und umliegende Kaffeefelder. Text Block Image [PER…" at bounding box center [690, 109] width 737 height 168
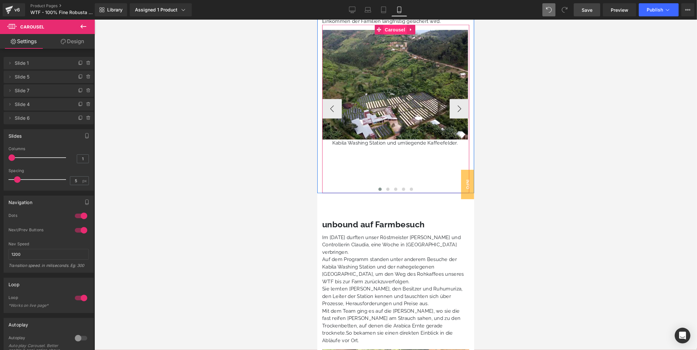
click at [394, 25] on span "Carousel" at bounding box center [395, 30] width 24 height 10
click at [456, 107] on button "›" at bounding box center [460, 109] width 20 height 20
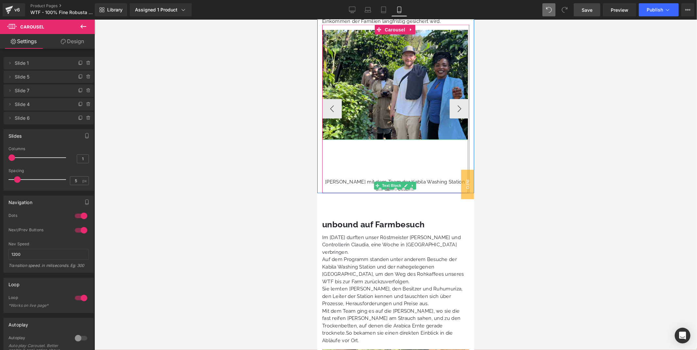
click at [404, 147] on div "[PERSON_NAME] mit dem Team der Kabila Washing Station auf den Feldern." at bounding box center [395, 166] width 146 height 54
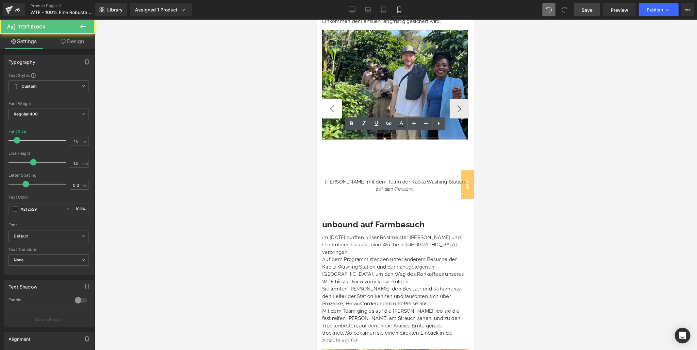
click at [329, 99] on button "‹" at bounding box center [332, 109] width 20 height 20
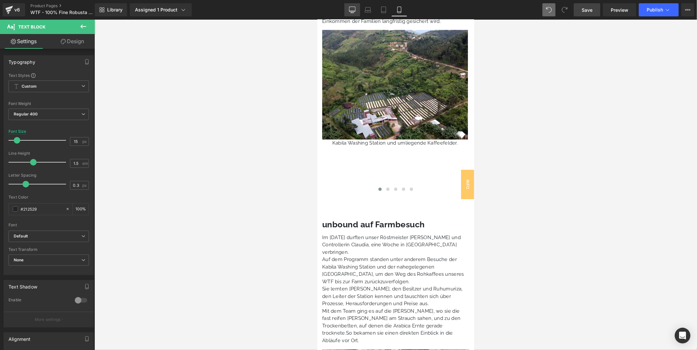
click at [350, 10] on icon at bounding box center [352, 9] width 6 height 5
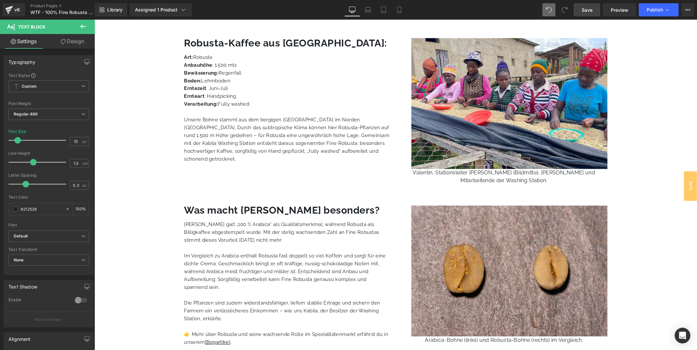
type input "16"
type input "100"
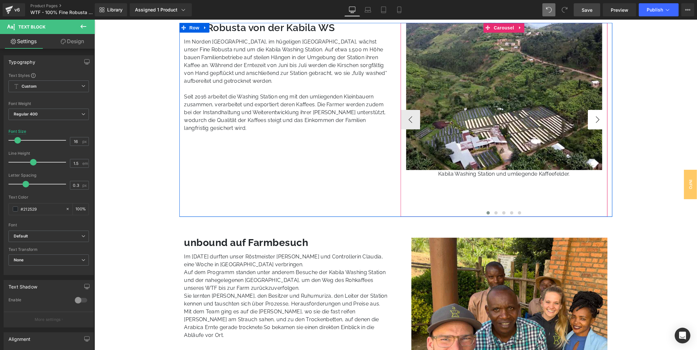
click at [591, 119] on button "›" at bounding box center [598, 120] width 20 height 20
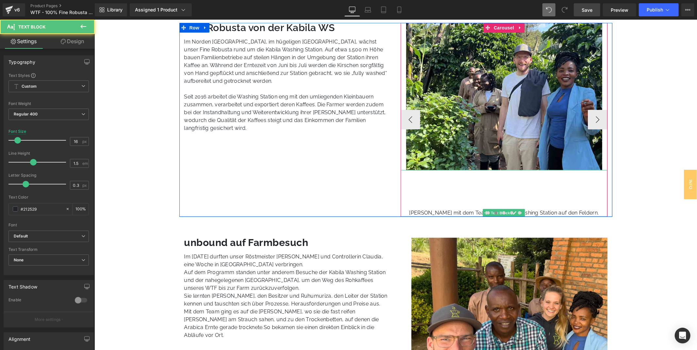
drag, startPoint x: 490, startPoint y: 208, endPoint x: 490, endPoint y: 200, distance: 7.2
click at [490, 200] on div "[PERSON_NAME] mit dem Team der Kabila Washing Station auf den Feldern." at bounding box center [503, 193] width 207 height 47
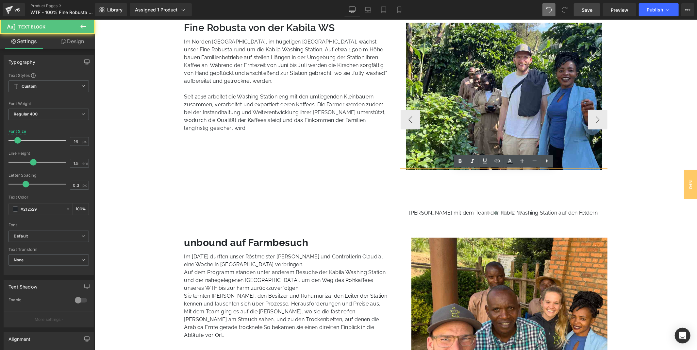
click at [464, 209] on p "[PERSON_NAME] mit dem Team der Kabila Washing Station auf den Feldern." at bounding box center [503, 213] width 207 height 8
click at [551, 202] on div "[PERSON_NAME] mit dem Team der Kabila Washing Station auf den Feldern." at bounding box center [503, 193] width 207 height 47
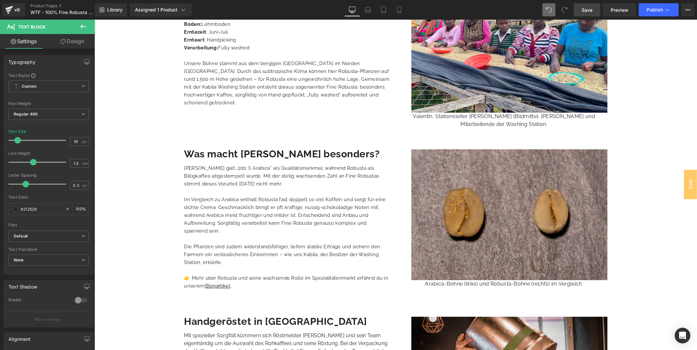
scroll to position [984, 0]
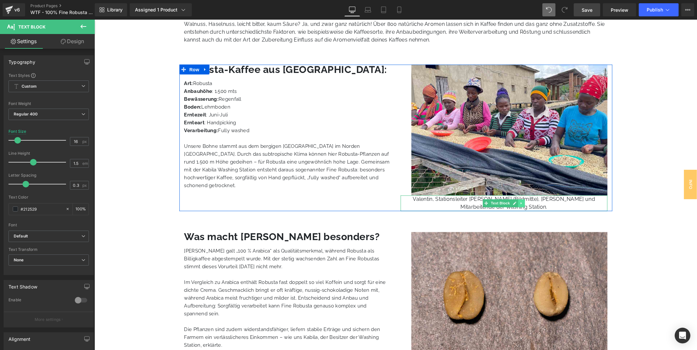
click at [521, 203] on icon at bounding box center [521, 203] width 1 height 2
click at [523, 203] on icon at bounding box center [525, 203] width 4 height 4
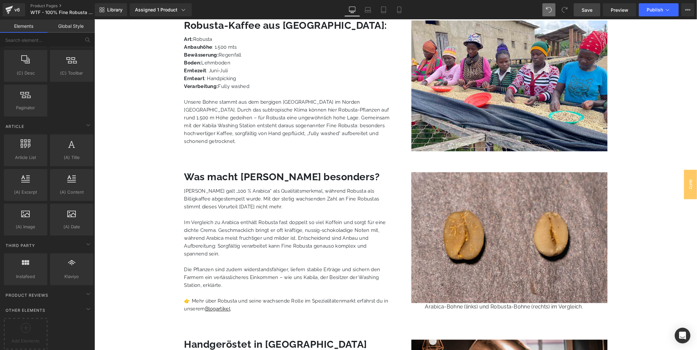
scroll to position [1162, 0]
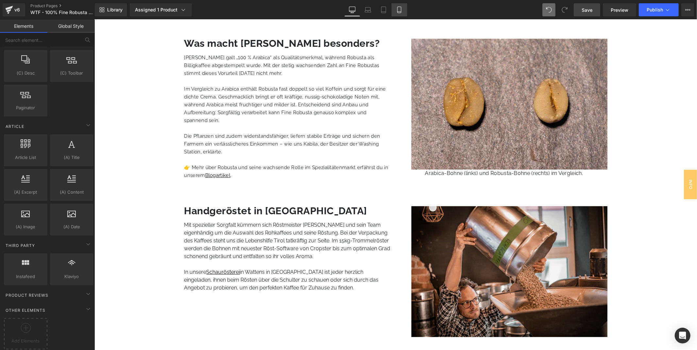
drag, startPoint x: 402, startPoint y: 8, endPoint x: 401, endPoint y: 14, distance: 5.7
click at [402, 8] on icon at bounding box center [399, 10] width 7 height 7
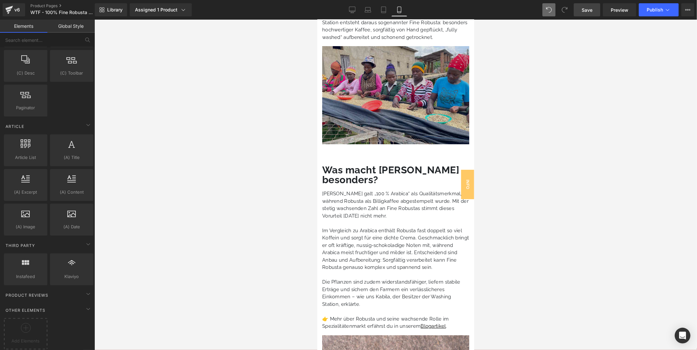
scroll to position [1871, 0]
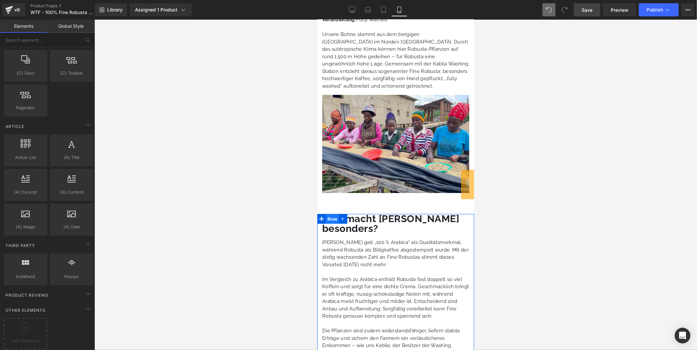
click at [332, 214] on span "Row" at bounding box center [332, 219] width 13 height 10
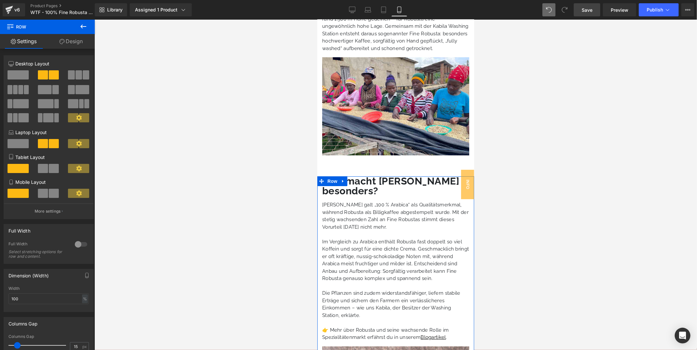
scroll to position [1907, 0]
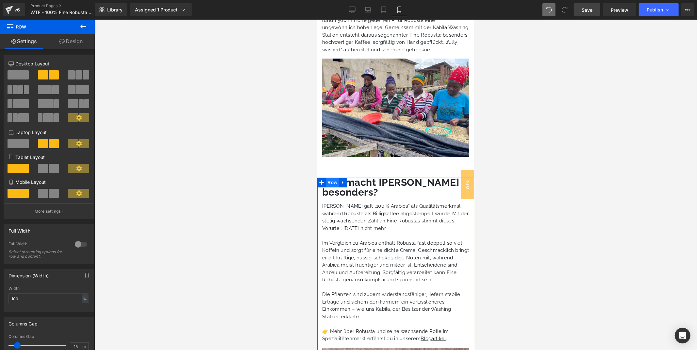
click at [328, 177] on span "Row" at bounding box center [332, 182] width 13 height 10
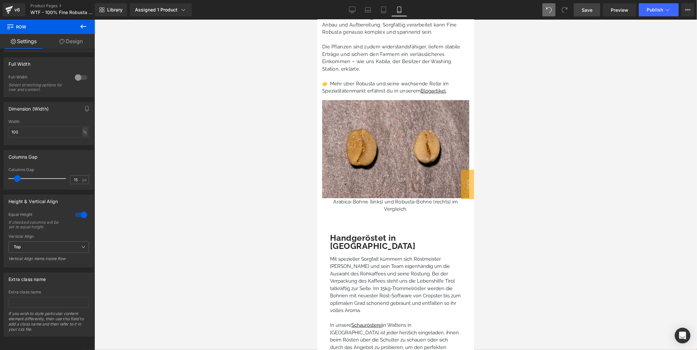
scroll to position [2162, 0]
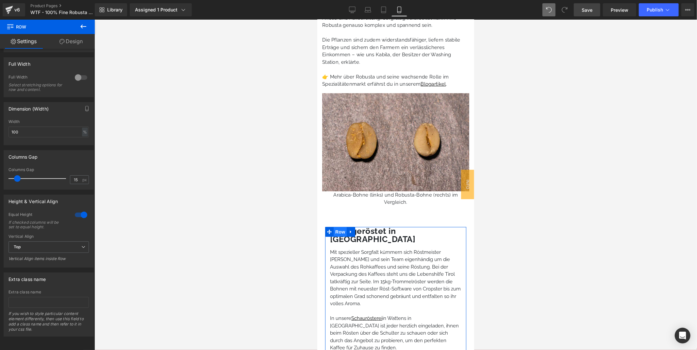
click at [338, 227] on span "Row" at bounding box center [339, 232] width 13 height 10
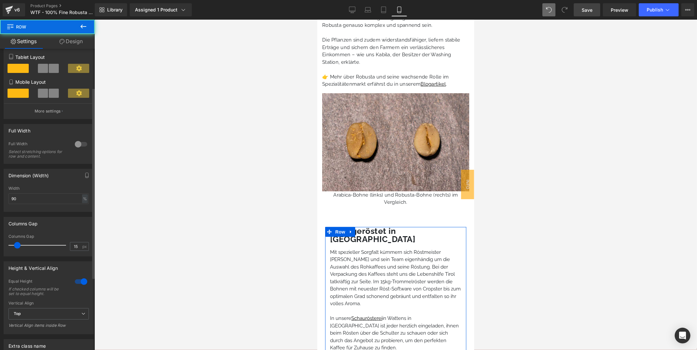
scroll to position [175, 0]
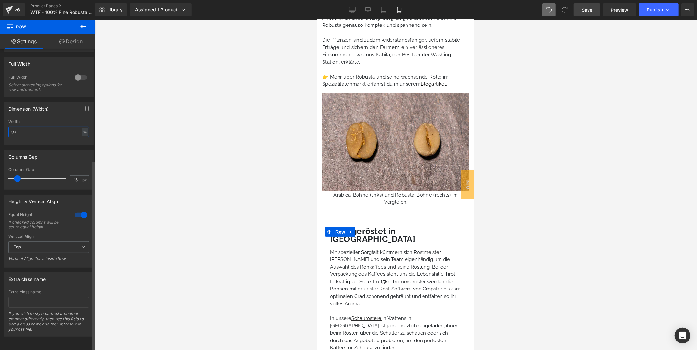
click at [33, 127] on input "90" at bounding box center [48, 132] width 80 height 11
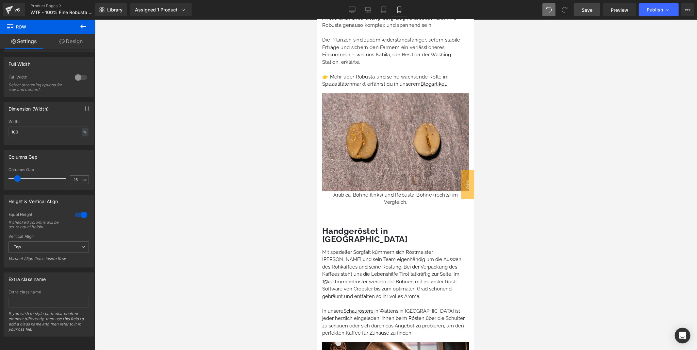
click at [169, 135] on div at bounding box center [395, 185] width 603 height 330
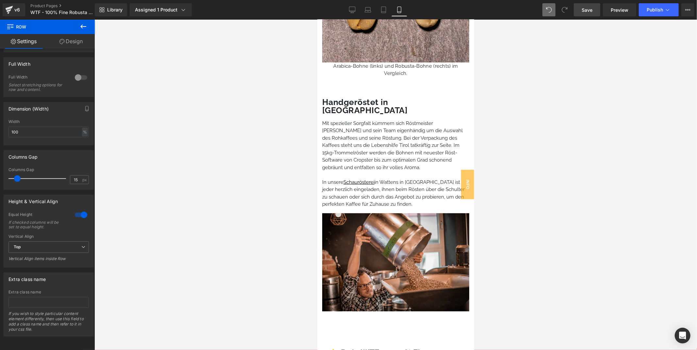
scroll to position [2234, 0]
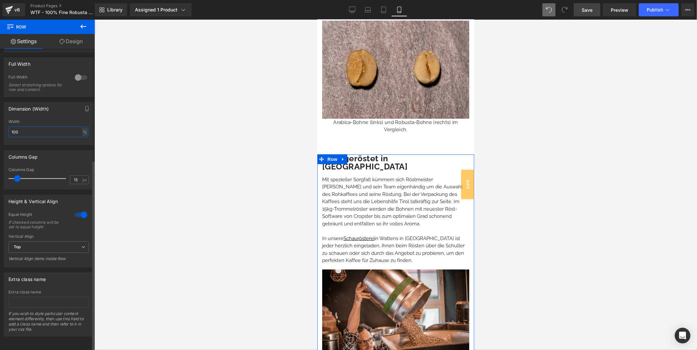
click at [26, 127] on input "100" at bounding box center [48, 132] width 80 height 11
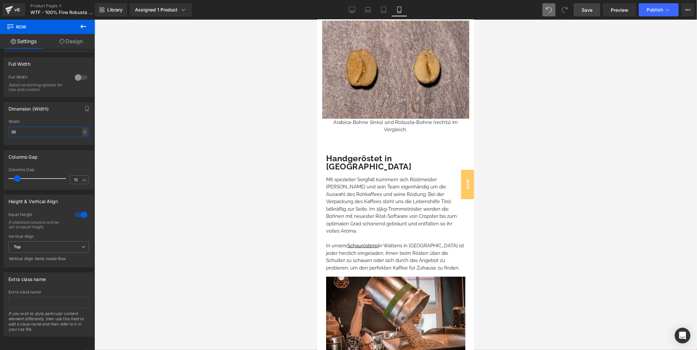
type input "95"
click at [269, 142] on div at bounding box center [395, 185] width 603 height 330
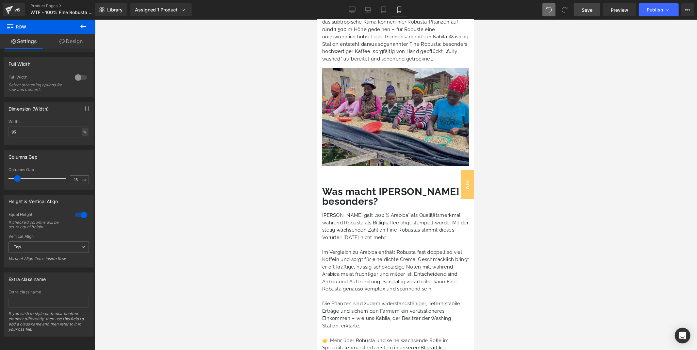
scroll to position [1871, 0]
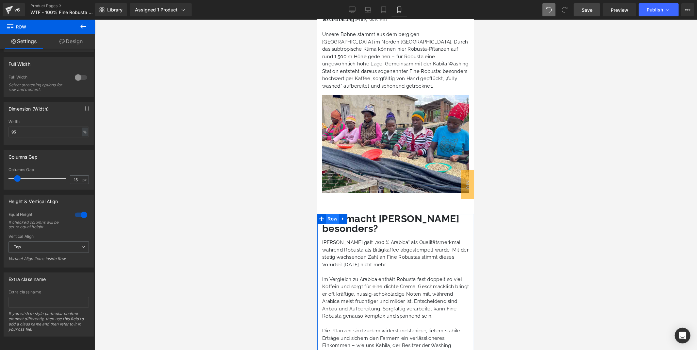
click at [332, 213] on span "Row" at bounding box center [332, 218] width 13 height 10
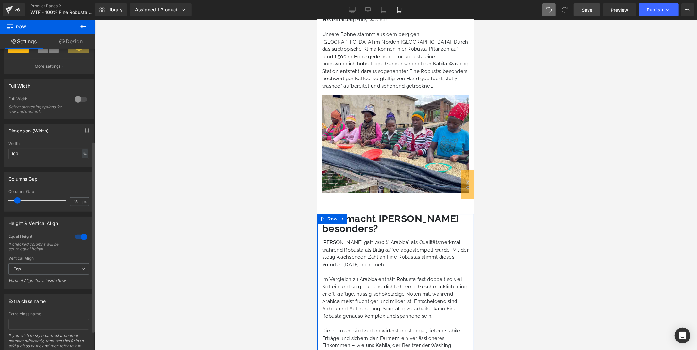
scroll to position [145, 0]
click at [48, 153] on input "100" at bounding box center [48, 153] width 80 height 11
type input "95"
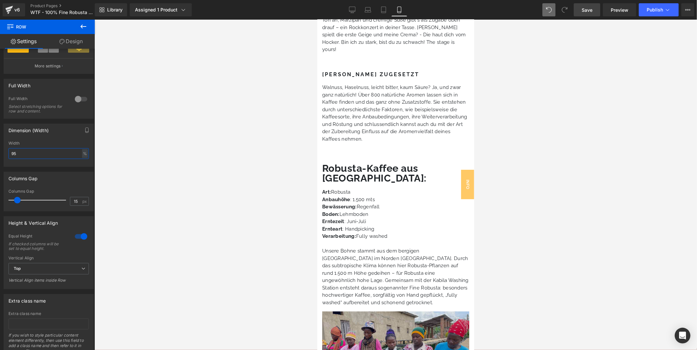
scroll to position [1653, 0]
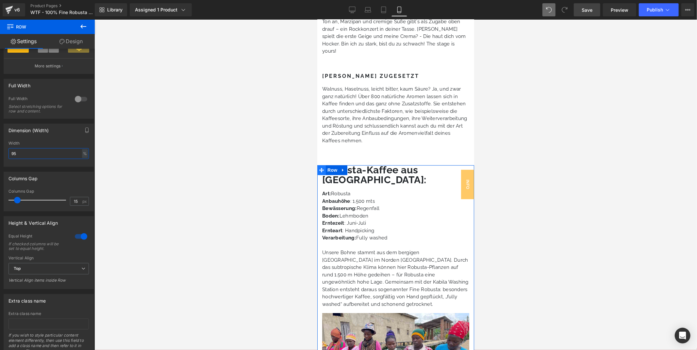
drag, startPoint x: 335, startPoint y: 139, endPoint x: 317, endPoint y: 142, distance: 17.9
click at [335, 165] on span "Row" at bounding box center [332, 170] width 13 height 10
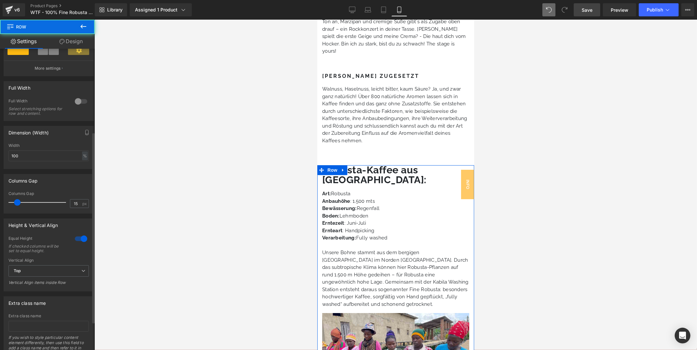
scroll to position [145, 0]
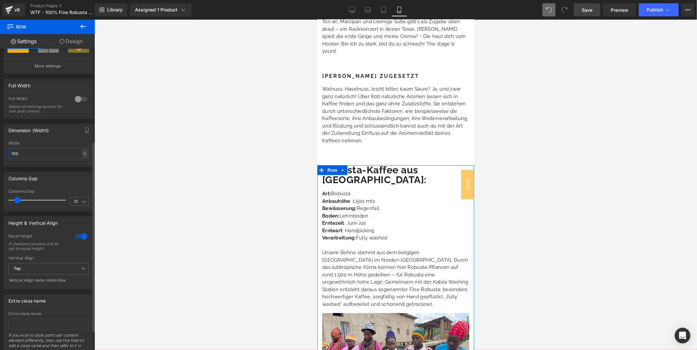
click at [38, 159] on input "100" at bounding box center [48, 153] width 80 height 11
type input "95"
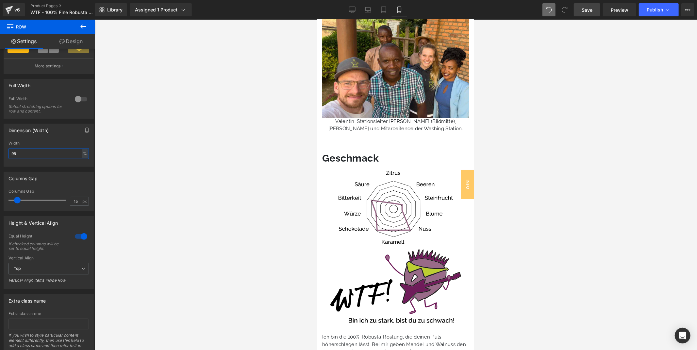
scroll to position [1290, 0]
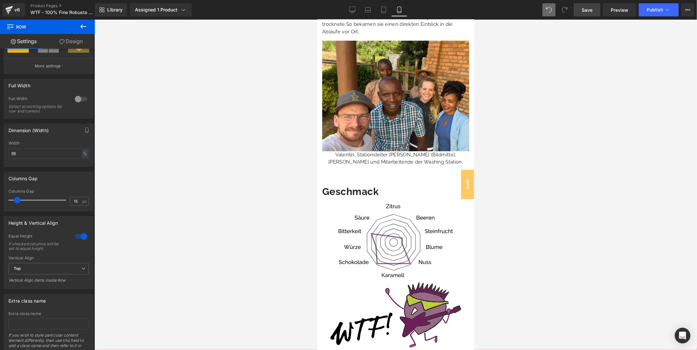
click at [358, 186] on div "Geschmack Heading Image" at bounding box center [395, 231] width 147 height 90
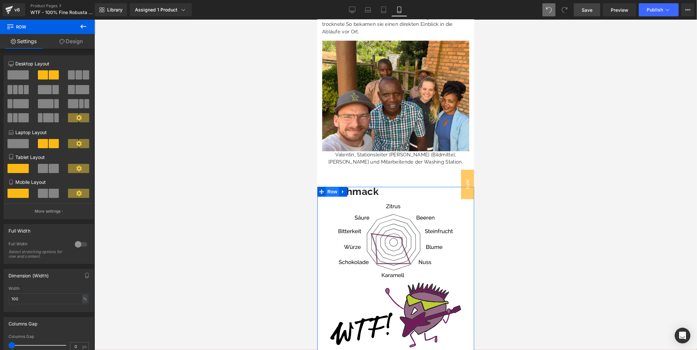
click at [332, 186] on span "Row" at bounding box center [332, 191] width 13 height 10
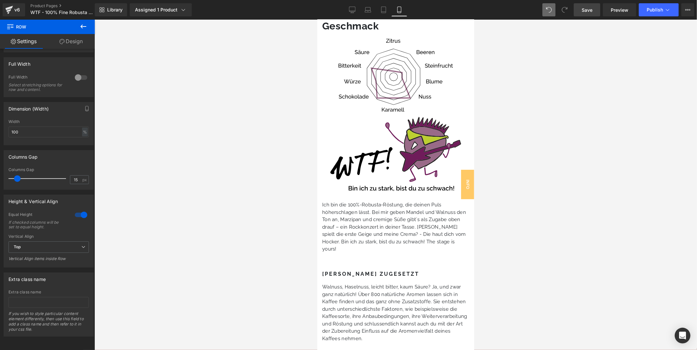
scroll to position [1471, 0]
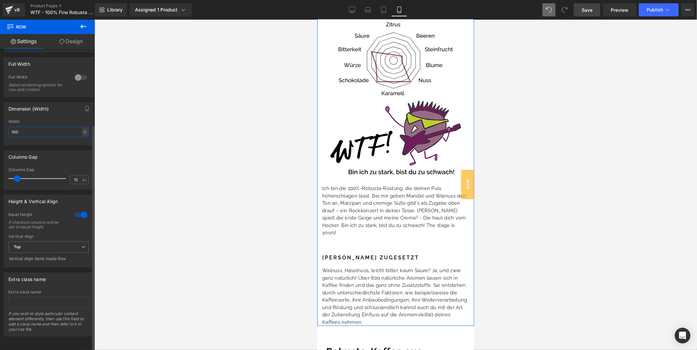
click at [39, 127] on input "100" at bounding box center [48, 132] width 80 height 11
type input "95"
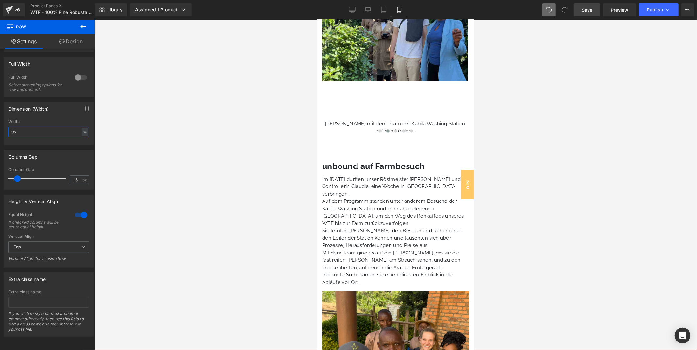
scroll to position [1035, 0]
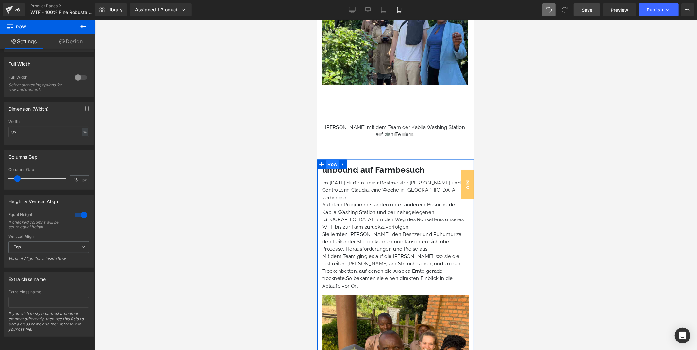
click at [329, 159] on span "Row" at bounding box center [332, 164] width 13 height 10
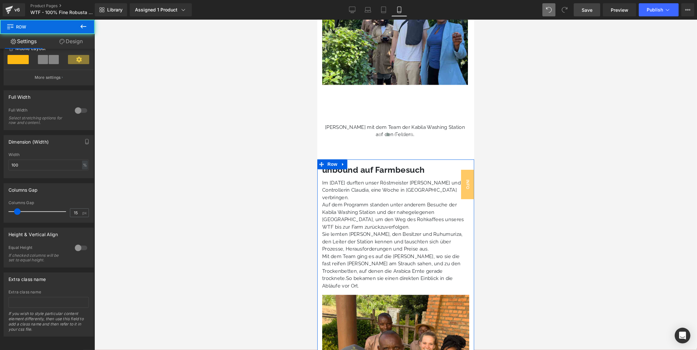
scroll to position [142, 0]
click at [28, 160] on input "100" at bounding box center [48, 165] width 80 height 11
type input "95"
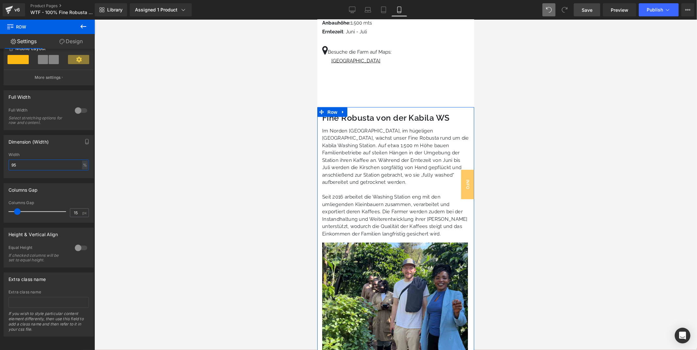
scroll to position [745, 0]
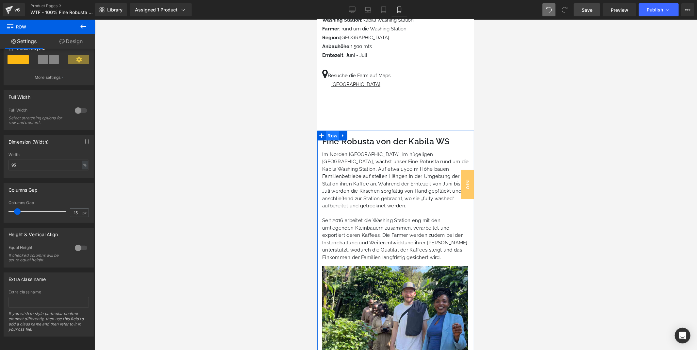
click at [332, 130] on span "Row" at bounding box center [332, 135] width 13 height 10
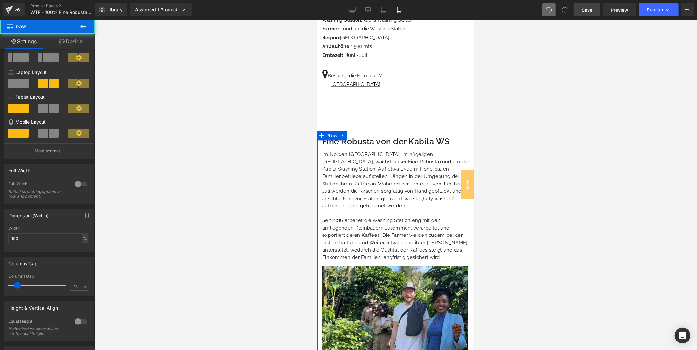
scroll to position [142, 0]
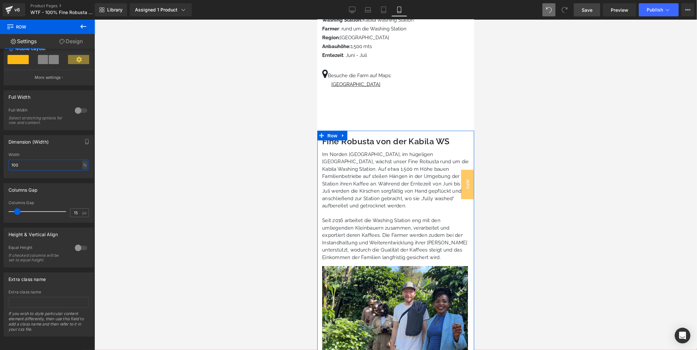
click at [41, 160] on input "100" at bounding box center [48, 165] width 80 height 11
type input "95"
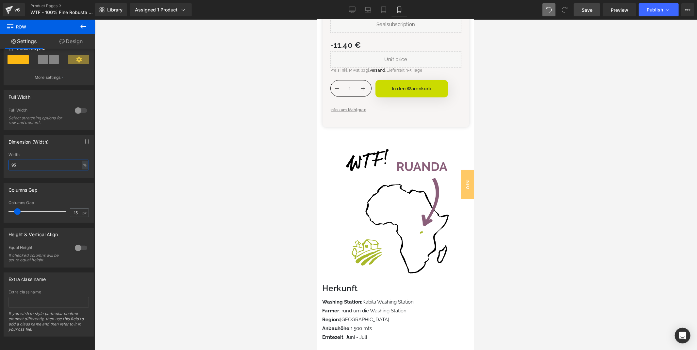
scroll to position [491, 0]
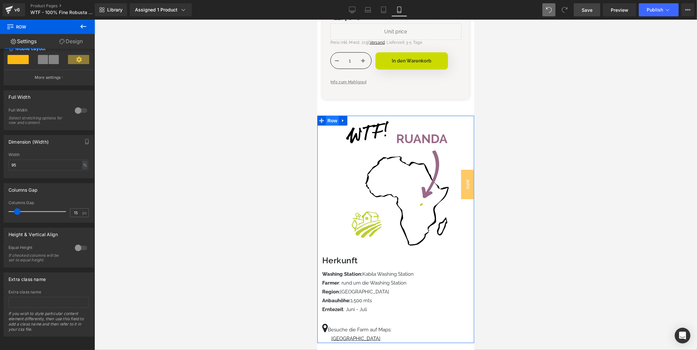
click at [332, 115] on span "Row" at bounding box center [332, 120] width 13 height 10
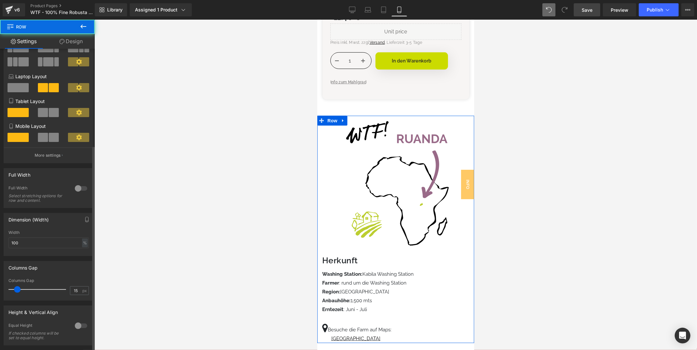
scroll to position [142, 0]
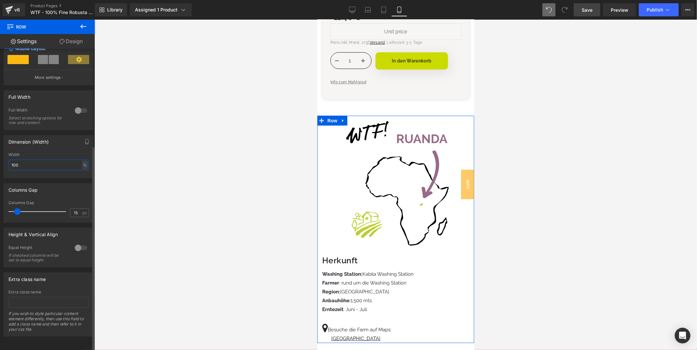
click at [42, 160] on input "100" at bounding box center [48, 165] width 80 height 11
type input "95"
click at [47, 146] on div "Dimension (Width) 95% Width 95 % % px" at bounding box center [49, 156] width 90 height 43
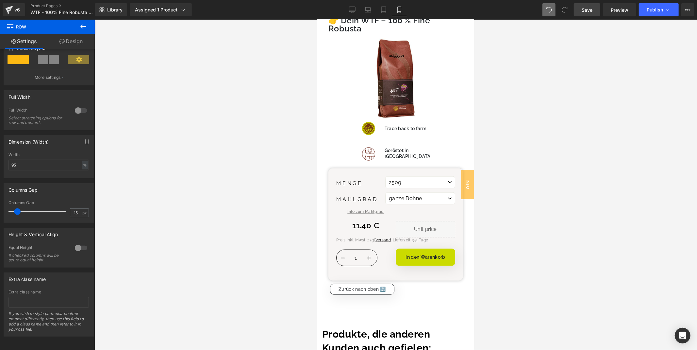
scroll to position [2634, 0]
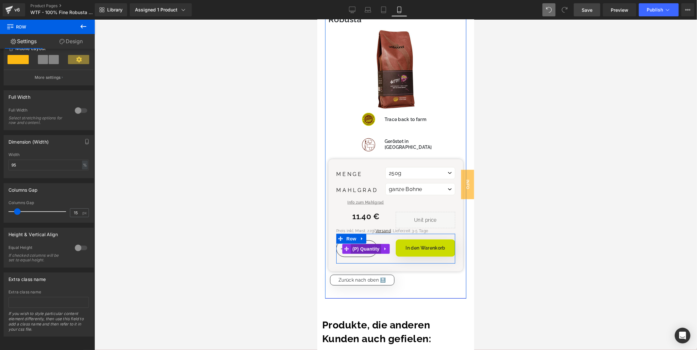
click at [365, 244] on span "(P) Quantity" at bounding box center [366, 249] width 30 height 10
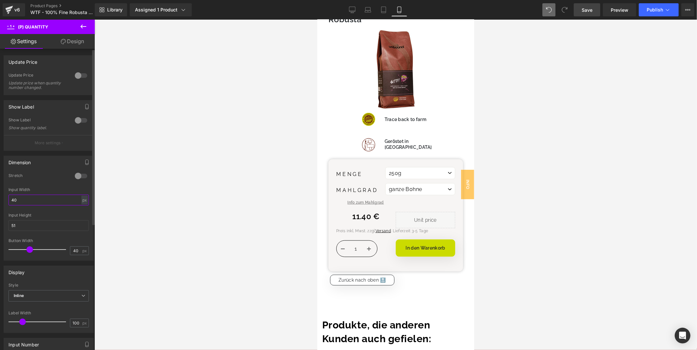
click at [40, 197] on input "40" at bounding box center [48, 200] width 80 height 11
click at [84, 201] on div "px" at bounding box center [84, 199] width 7 height 9
click at [84, 207] on li "%" at bounding box center [84, 209] width 8 height 9
click at [42, 196] on input "22.22" at bounding box center [48, 200] width 80 height 11
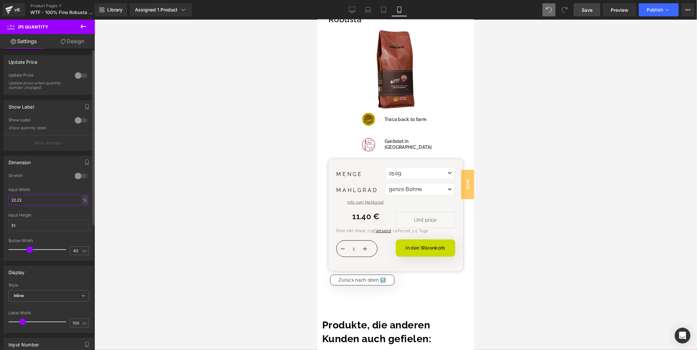
click at [42, 196] on input "22.22" at bounding box center [48, 200] width 80 height 11
type input "auto"
click at [36, 181] on div "Stretch" at bounding box center [48, 180] width 80 height 14
click at [30, 224] on input "51" at bounding box center [48, 225] width 80 height 11
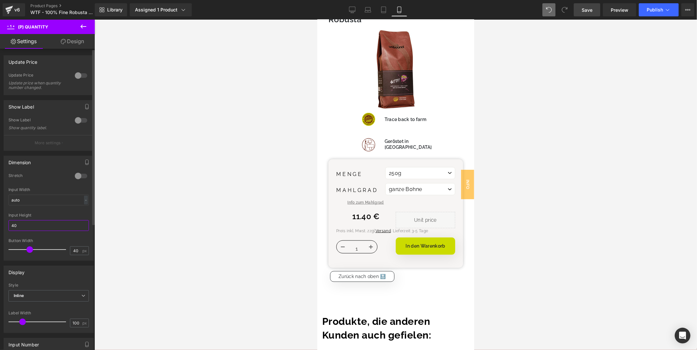
type input "40"
click at [71, 210] on div at bounding box center [48, 211] width 80 height 4
click at [367, 242] on span "(P) Quantity" at bounding box center [366, 247] width 30 height 10
click at [359, 242] on span "(P) Quantity" at bounding box center [366, 247] width 30 height 10
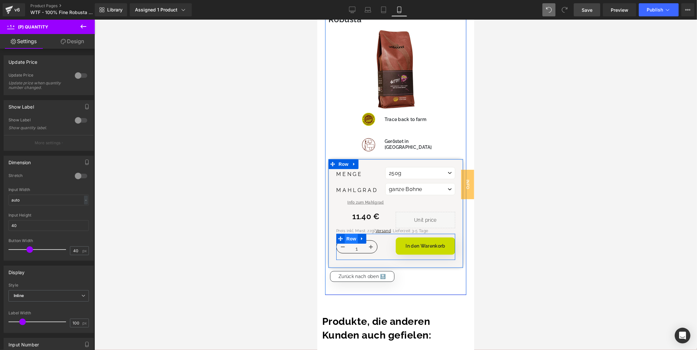
click at [351, 233] on span "Row" at bounding box center [351, 238] width 13 height 10
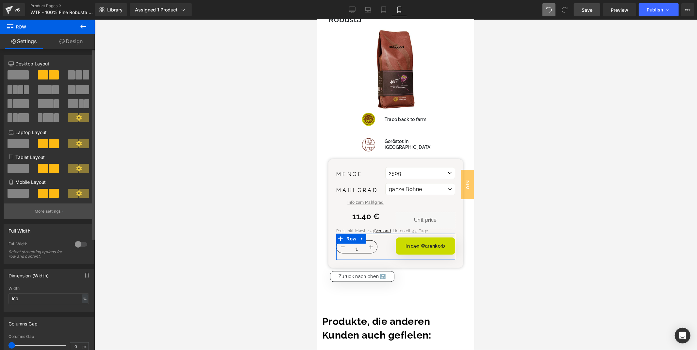
click at [64, 214] on button "More settings" at bounding box center [49, 210] width 90 height 15
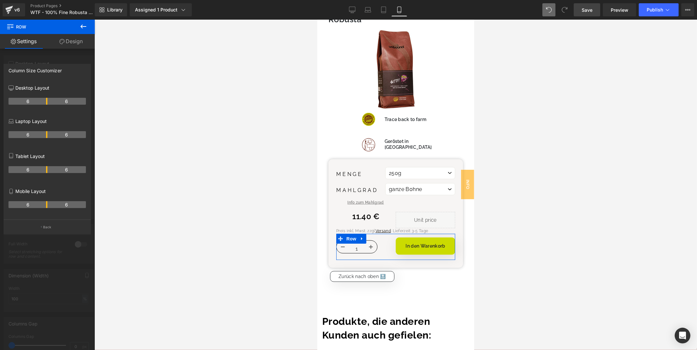
click at [45, 208] on th "6" at bounding box center [27, 204] width 39 height 7
drag, startPoint x: 47, startPoint y: 206, endPoint x: 31, endPoint y: 211, distance: 16.1
click at [31, 211] on div "4 8" at bounding box center [46, 207] width 77 height 18
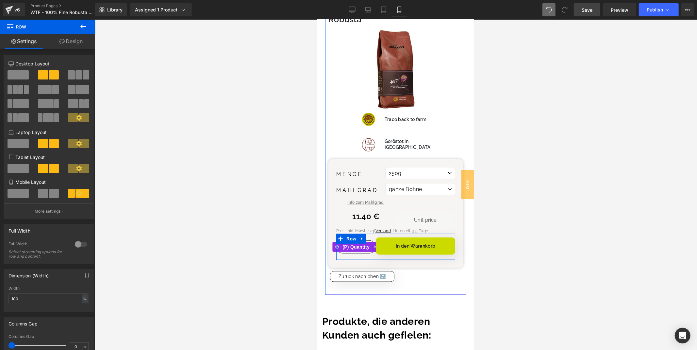
click at [355, 242] on span "(P) Quantity" at bounding box center [356, 247] width 30 height 10
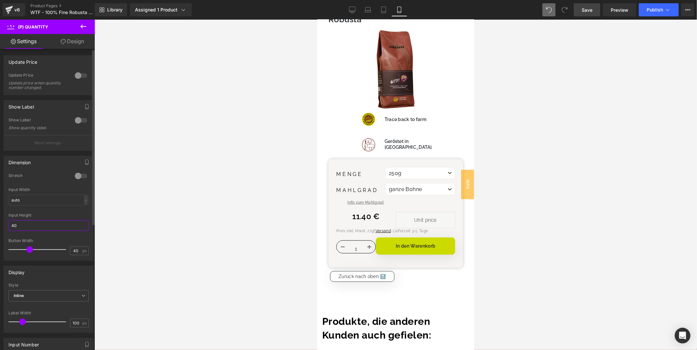
click at [41, 226] on input "40" at bounding box center [48, 225] width 80 height 11
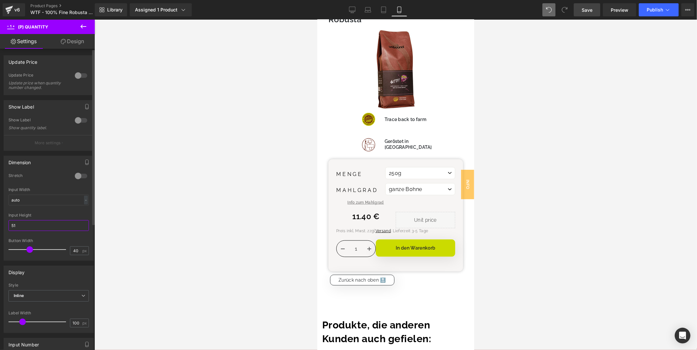
type input "51"
click at [62, 206] on div "Input Width auto - % px" at bounding box center [48, 199] width 80 height 25
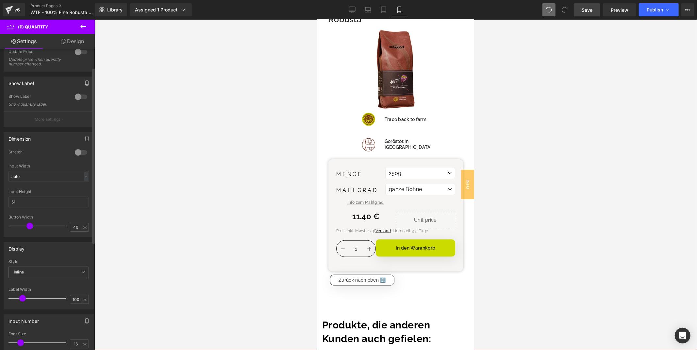
scroll to position [36, 0]
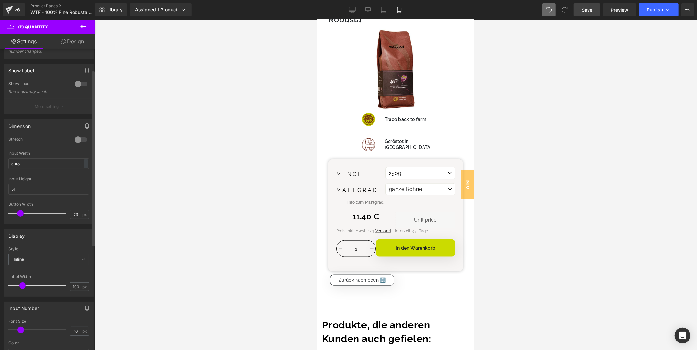
drag, startPoint x: 27, startPoint y: 212, endPoint x: 17, endPoint y: 214, distance: 10.3
click at [17, 214] on span at bounding box center [20, 213] width 7 height 7
type input "40"
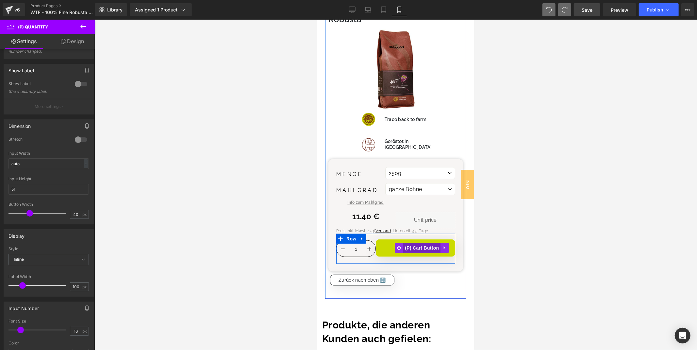
click at [420, 243] on span "(P) Cart Button" at bounding box center [421, 248] width 37 height 10
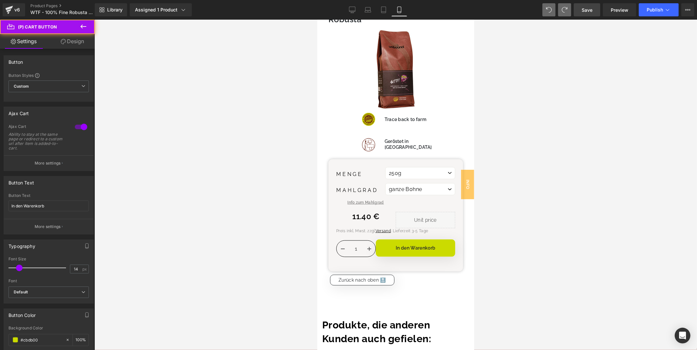
click at [83, 43] on link "Design" at bounding box center [72, 41] width 47 height 15
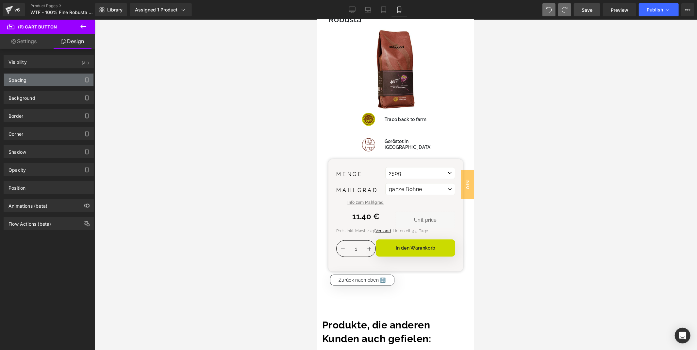
click at [28, 81] on div "Spacing" at bounding box center [49, 80] width 90 height 12
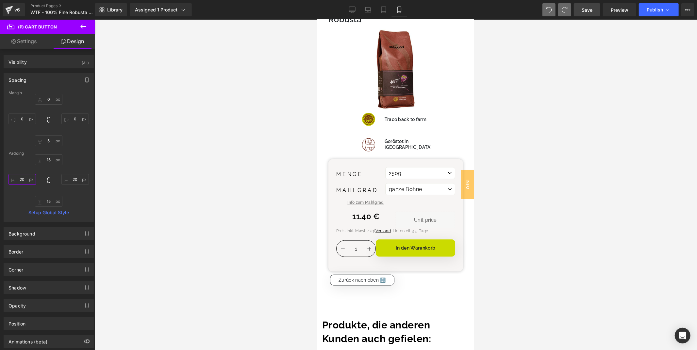
click at [22, 180] on input "20" at bounding box center [21, 179] width 27 height 11
click at [24, 113] on input "0" at bounding box center [21, 118] width 27 height 11
type input "12"
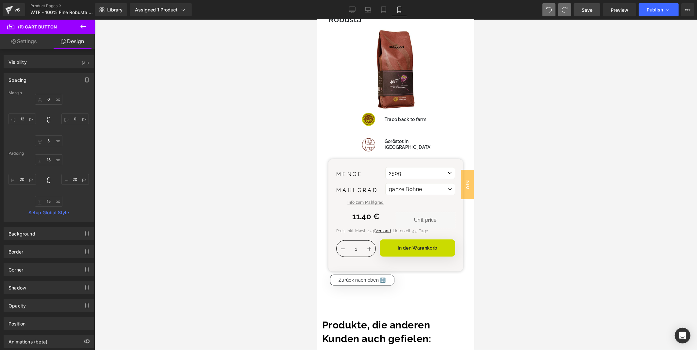
click at [82, 142] on div "0px 0 0px 0 5px 5 12 12" at bounding box center [48, 120] width 80 height 52
click at [585, 8] on span "Save" at bounding box center [587, 10] width 11 height 7
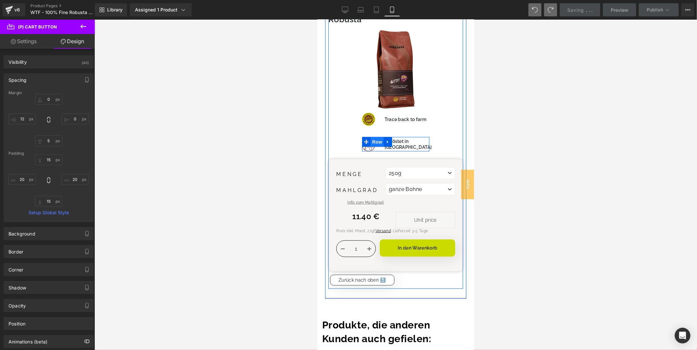
click at [375, 137] on span "Row" at bounding box center [376, 142] width 13 height 10
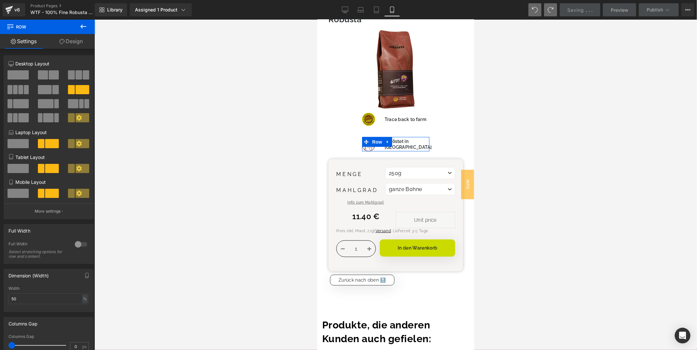
click at [73, 42] on link "Design" at bounding box center [70, 41] width 47 height 15
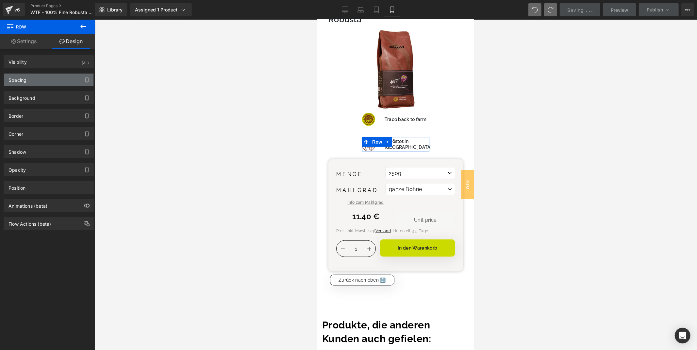
click at [41, 79] on div "Spacing" at bounding box center [49, 80] width 90 height 12
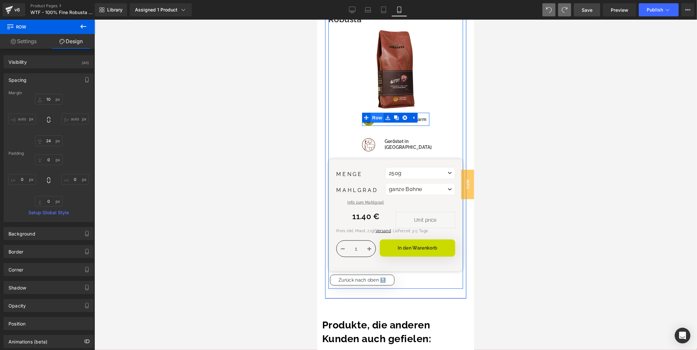
click at [377, 112] on span "Row" at bounding box center [376, 117] width 13 height 10
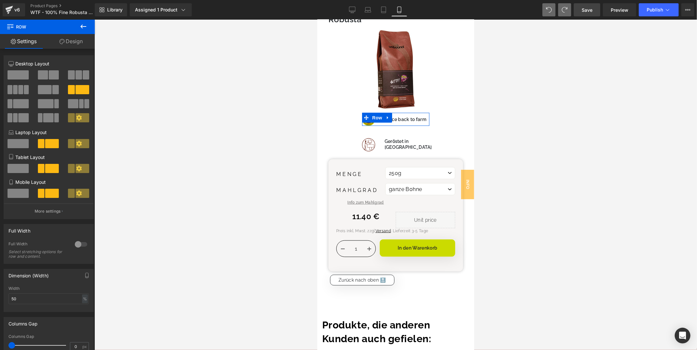
click at [73, 42] on link "Design" at bounding box center [70, 41] width 47 height 15
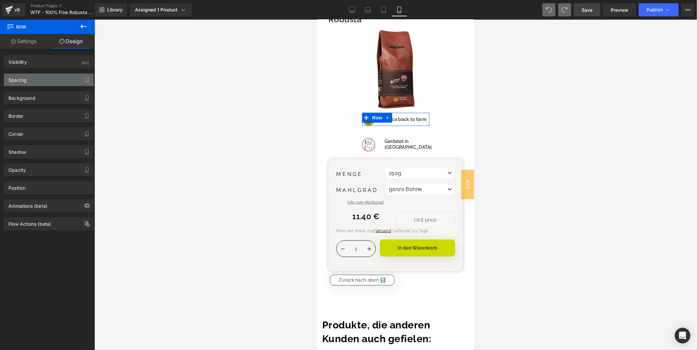
type input "10"
type input "24"
type input "0"
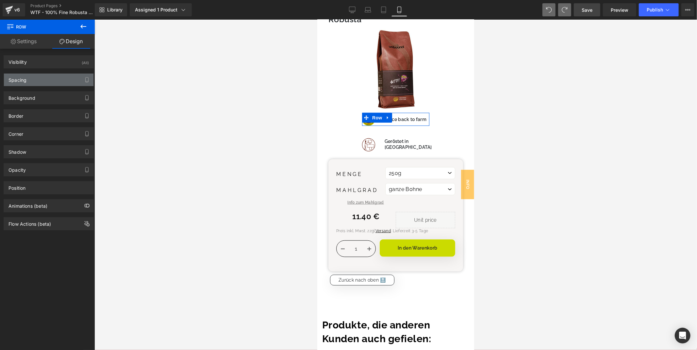
type input "0"
click at [50, 79] on div "Spacing" at bounding box center [49, 80] width 90 height 12
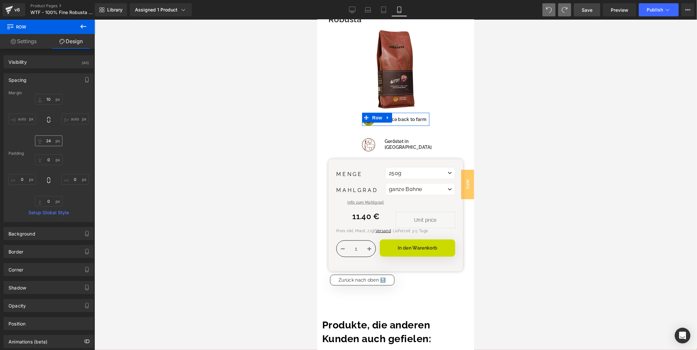
click at [48, 135] on div "10px 10 auto auto 24px 24 auto auto" at bounding box center [48, 120] width 80 height 52
click at [47, 136] on input "24" at bounding box center [48, 140] width 27 height 11
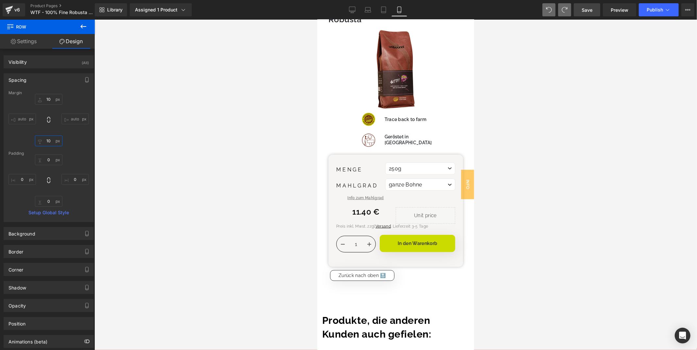
type input "10"
click at [193, 119] on div at bounding box center [395, 185] width 603 height 330
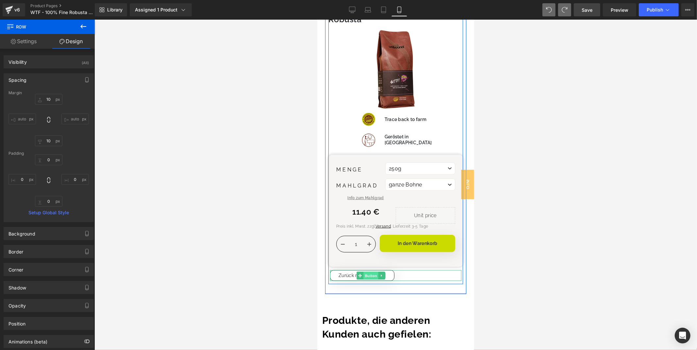
click at [369, 271] on span "Button" at bounding box center [370, 275] width 15 height 8
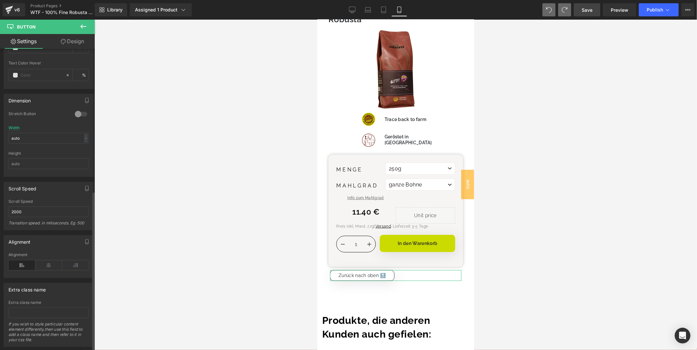
scroll to position [436, 0]
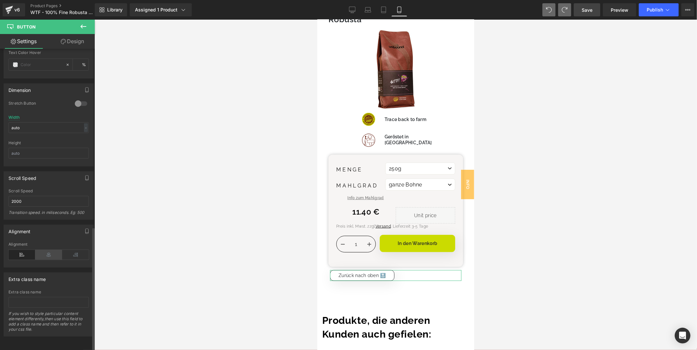
click at [50, 251] on icon at bounding box center [48, 255] width 27 height 10
click at [71, 40] on link "Design" at bounding box center [72, 41] width 47 height 15
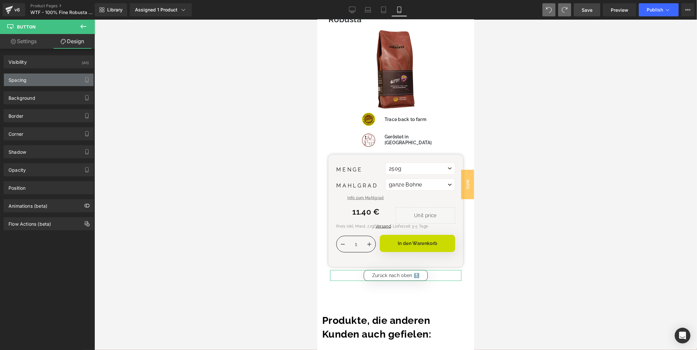
type input "10"
type input "5"
type input "0"
type input "5"
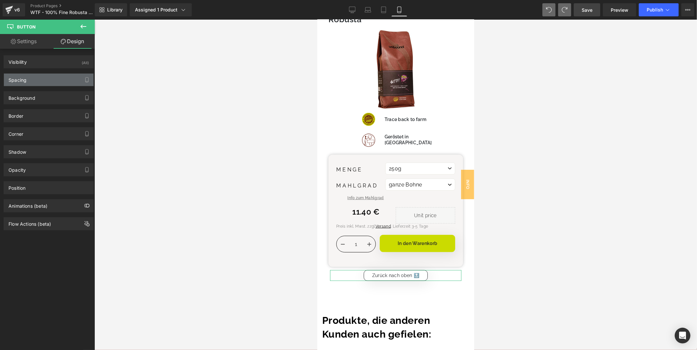
type input "25"
type input "5"
type input "25"
click at [33, 80] on div "Spacing" at bounding box center [49, 80] width 90 height 12
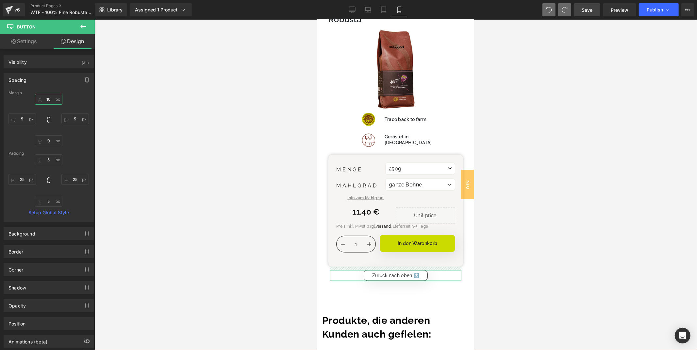
click at [49, 100] on input "10" at bounding box center [48, 99] width 27 height 11
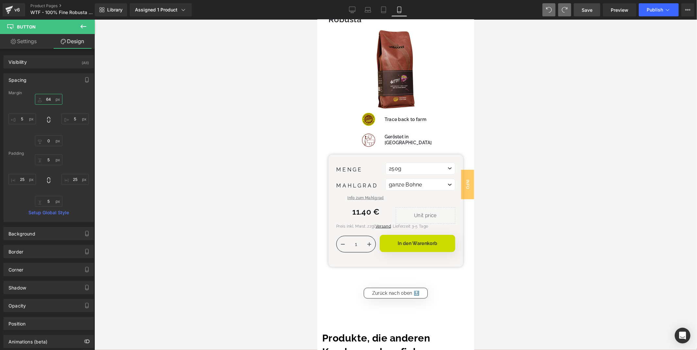
type input "64"
click at [218, 171] on div at bounding box center [395, 185] width 603 height 330
drag, startPoint x: 588, startPoint y: 11, endPoint x: 50, endPoint y: 152, distance: 555.6
click at [588, 11] on span "Save" at bounding box center [587, 10] width 11 height 7
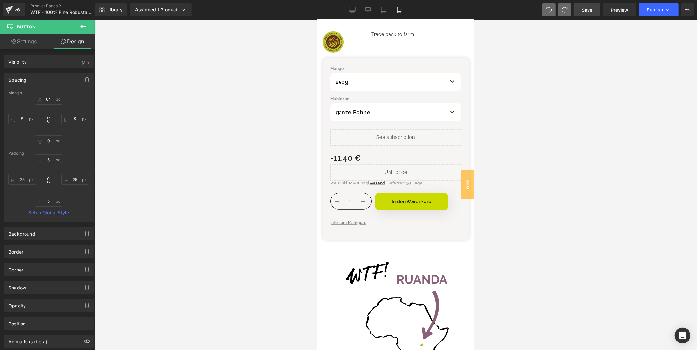
scroll to position [236, 0]
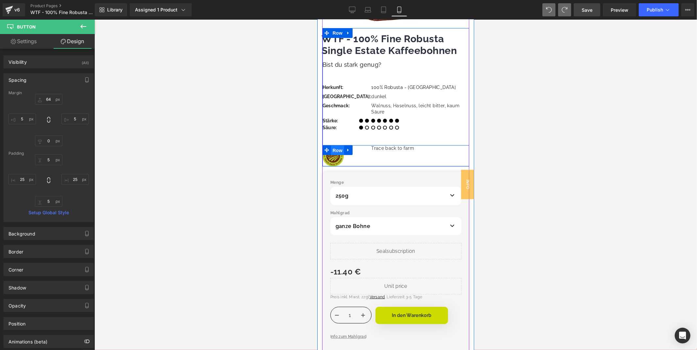
click at [339, 145] on span "Row" at bounding box center [337, 150] width 13 height 10
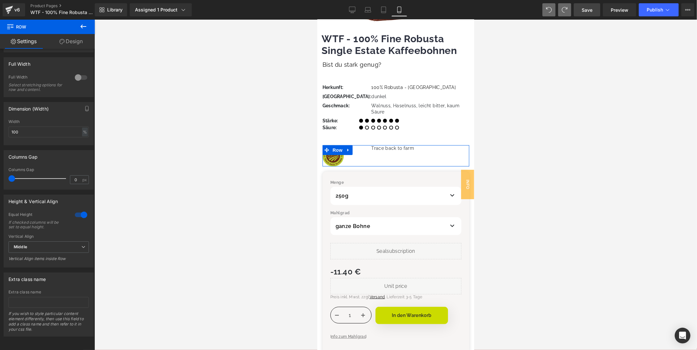
scroll to position [175, 0]
click at [77, 210] on div at bounding box center [81, 215] width 16 height 10
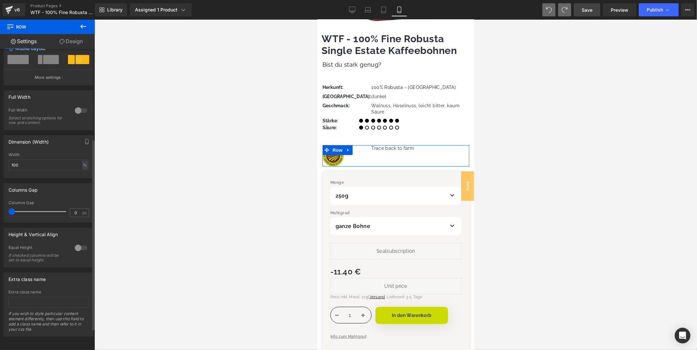
scroll to position [142, 0]
click at [82, 243] on div at bounding box center [81, 248] width 16 height 10
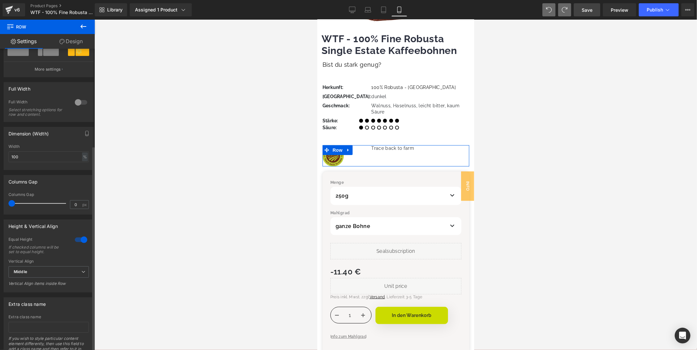
scroll to position [175, 0]
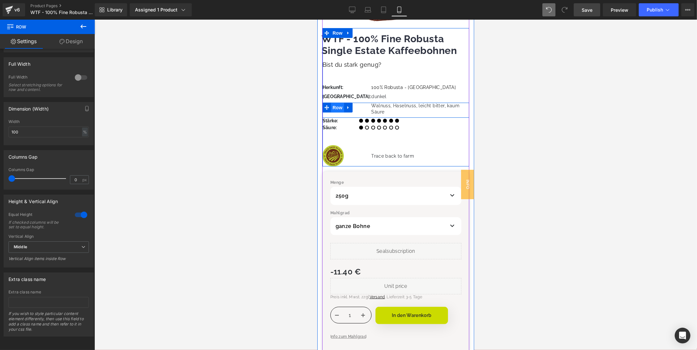
click at [340, 102] on span "Row" at bounding box center [337, 107] width 13 height 10
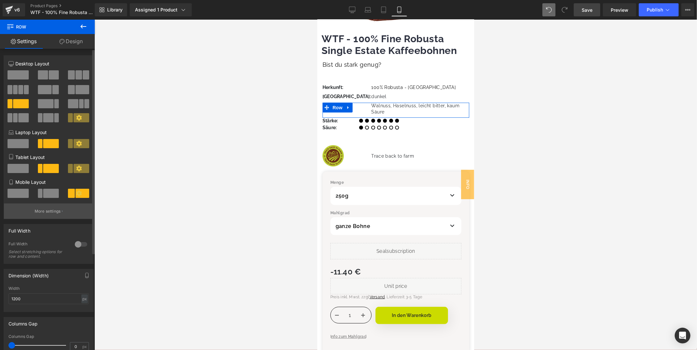
click at [52, 213] on p "More settings" at bounding box center [48, 211] width 26 height 6
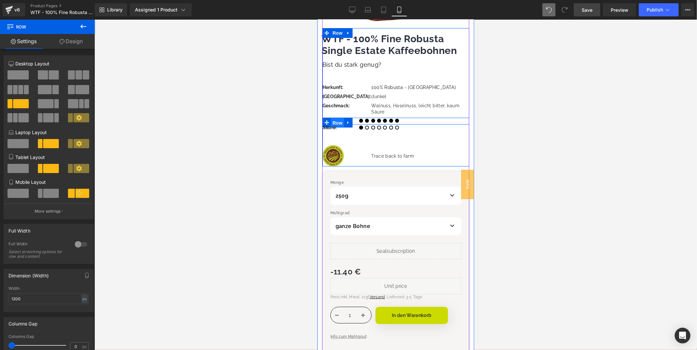
click at [339, 118] on span "Row" at bounding box center [337, 123] width 13 height 10
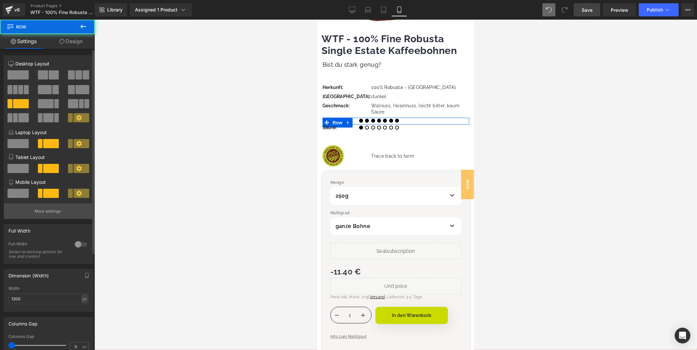
click at [61, 210] on button "More settings" at bounding box center [49, 210] width 90 height 15
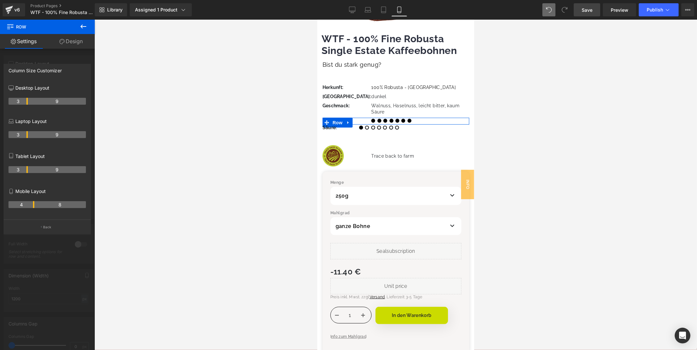
drag, startPoint x: 27, startPoint y: 204, endPoint x: 33, endPoint y: 204, distance: 5.9
click at [33, 204] on th "4" at bounding box center [21, 204] width 26 height 7
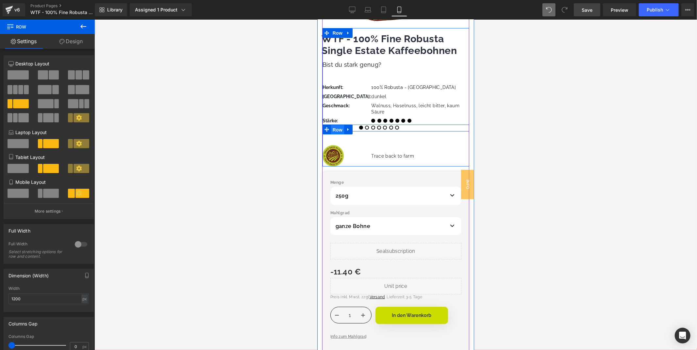
click at [335, 125] on span "Row" at bounding box center [337, 130] width 13 height 10
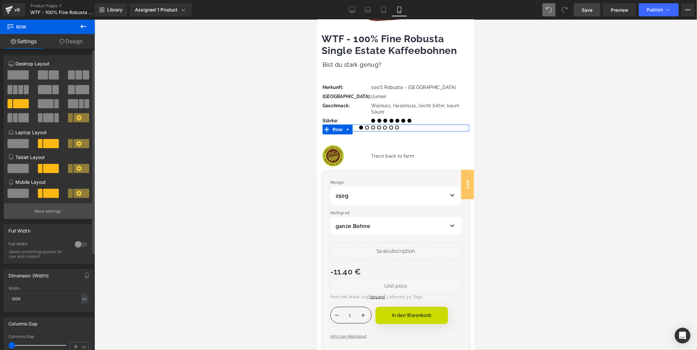
click at [71, 209] on button "More settings" at bounding box center [49, 210] width 90 height 15
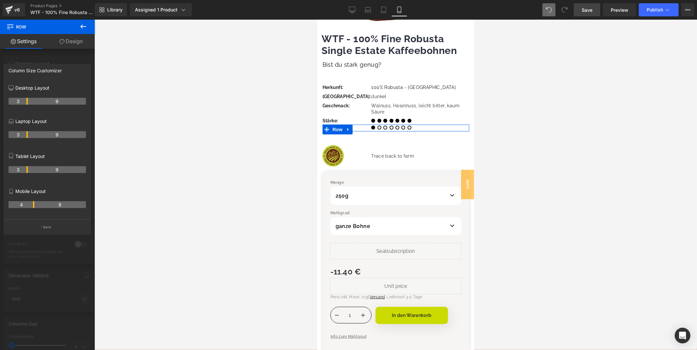
drag, startPoint x: 27, startPoint y: 206, endPoint x: 31, endPoint y: 205, distance: 4.4
click at [31, 205] on th "4" at bounding box center [21, 204] width 26 height 7
click at [388, 9] on link "Tablet" at bounding box center [384, 9] width 16 height 13
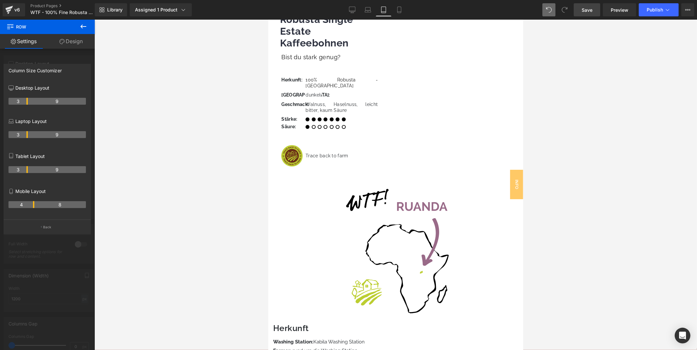
scroll to position [284, 0]
click at [397, 11] on icon at bounding box center [399, 10] width 7 height 7
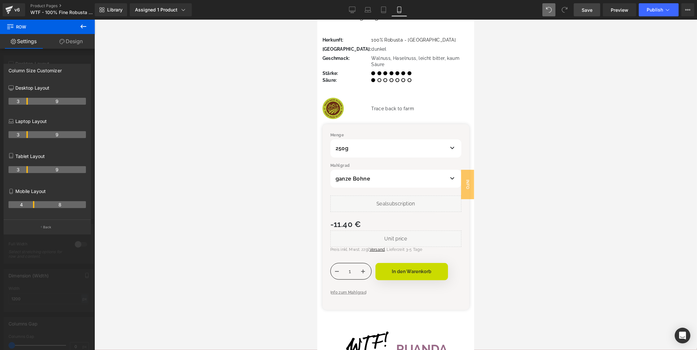
scroll to position [237, 0]
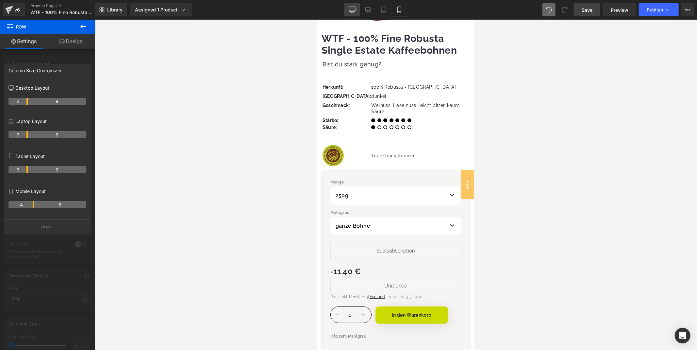
click at [352, 10] on icon at bounding box center [352, 10] width 7 height 7
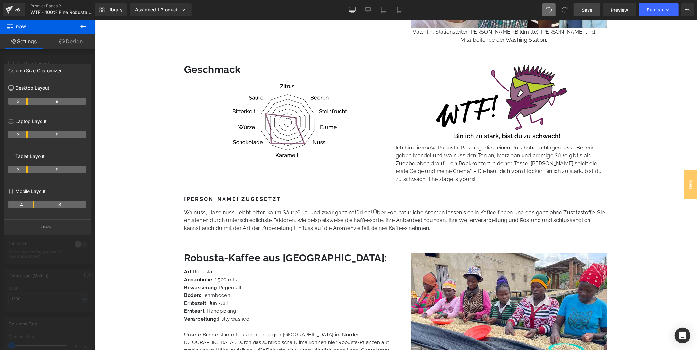
scroll to position [832, 0]
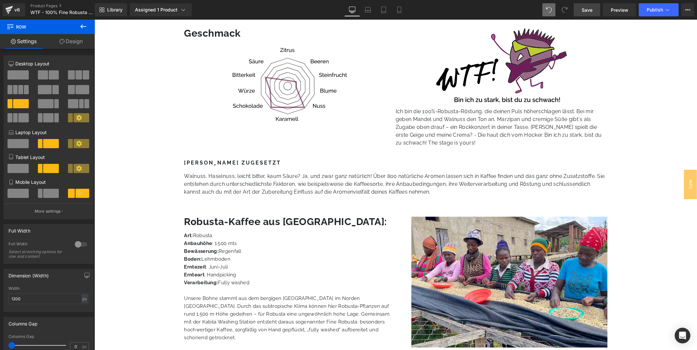
click at [326, 218] on body "Tweet View full product details → 1 1" at bounding box center [395, 341] width 603 height 2309
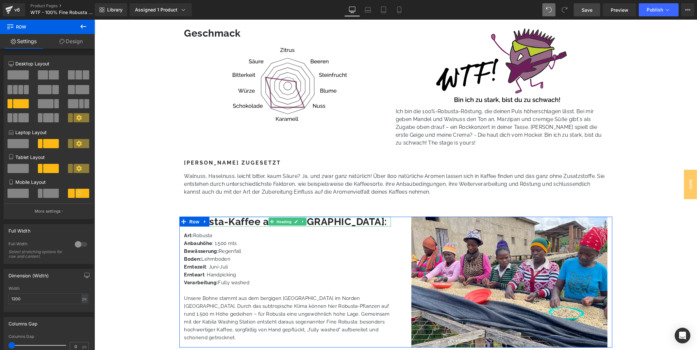
click at [327, 223] on h3 "Robusta-Kaffee aus [GEOGRAPHIC_DATA]:" at bounding box center [287, 221] width 207 height 10
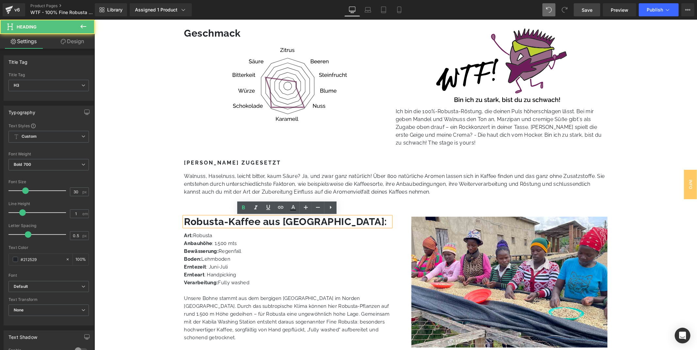
click at [323, 221] on h3 "Robusta-Kaffee aus [GEOGRAPHIC_DATA]:" at bounding box center [287, 221] width 207 height 10
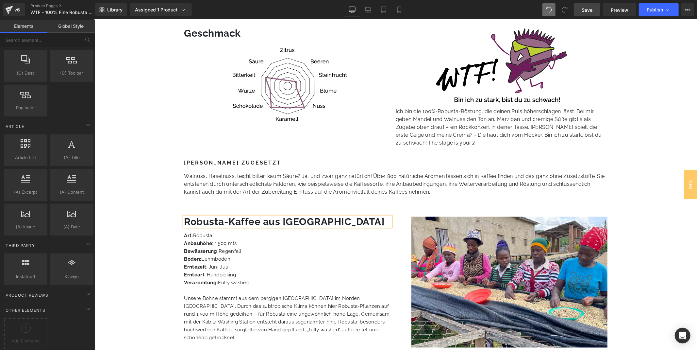
click at [160, 161] on div "Liquid Row (P) Image WTF - 100% Fine Robusta Single Estate Kaffeebohnen (P) Tit…" at bounding box center [395, 234] width 603 height 1994
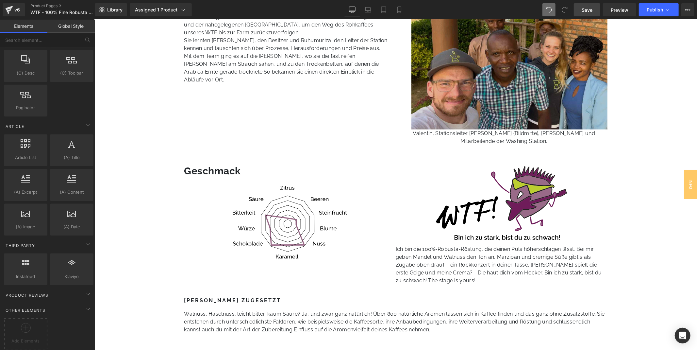
scroll to position [651, 0]
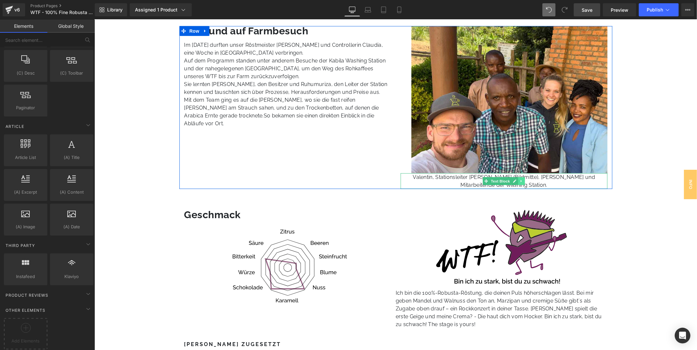
click at [522, 180] on icon at bounding box center [522, 181] width 4 height 4
click at [516, 179] on icon at bounding box center [518, 181] width 4 height 4
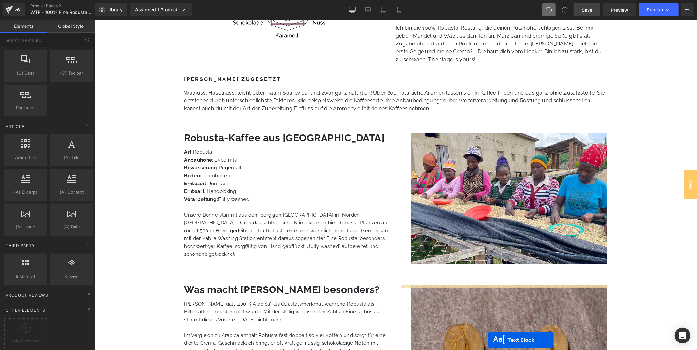
scroll to position [958, 0]
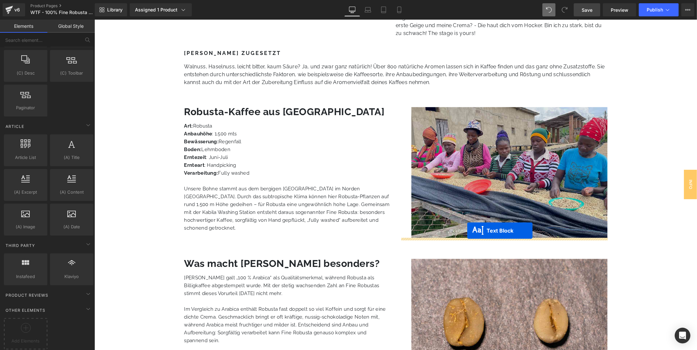
drag, startPoint x: 487, startPoint y: 197, endPoint x: 467, endPoint y: 230, distance: 38.4
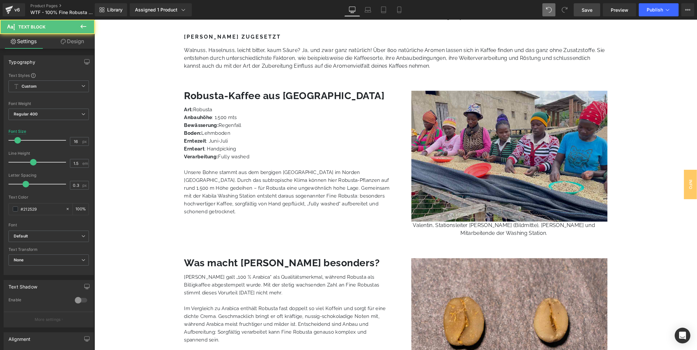
scroll to position [942, 0]
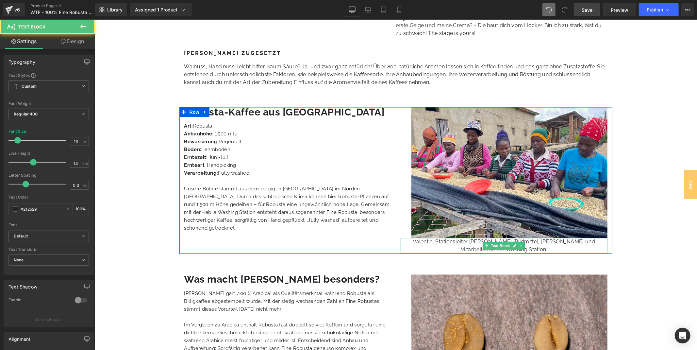
click at [465, 243] on p "Valentin, Stationsleiter [PERSON_NAME] (Bildmitte), [PERSON_NAME] und Mitarbeit…" at bounding box center [503, 246] width 207 height 16
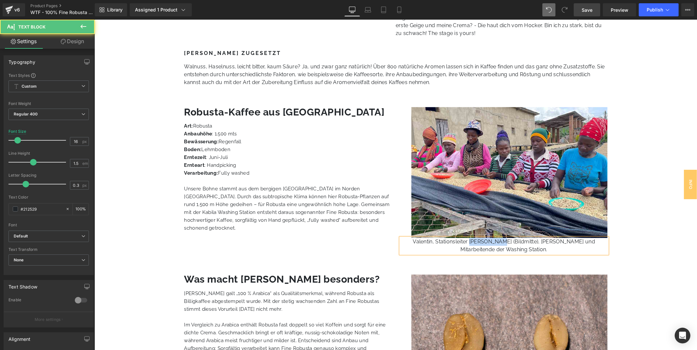
click at [465, 243] on p "Valentin, Stationsleiter [PERSON_NAME] (Bildmitte), [PERSON_NAME] und Mitarbeit…" at bounding box center [503, 246] width 207 height 16
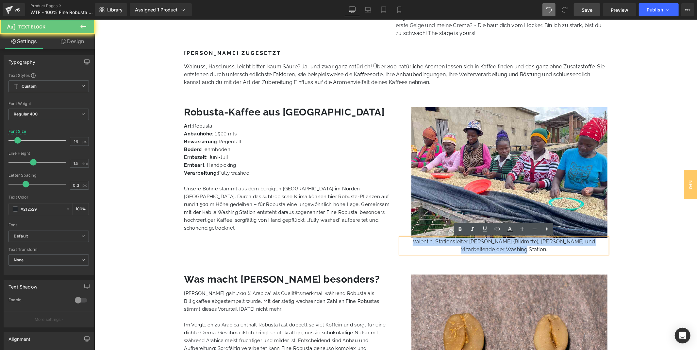
click at [465, 243] on p "Valentin, Stationsleiter [PERSON_NAME] (Bildmitte), [PERSON_NAME] und Mitarbeit…" at bounding box center [503, 246] width 207 height 16
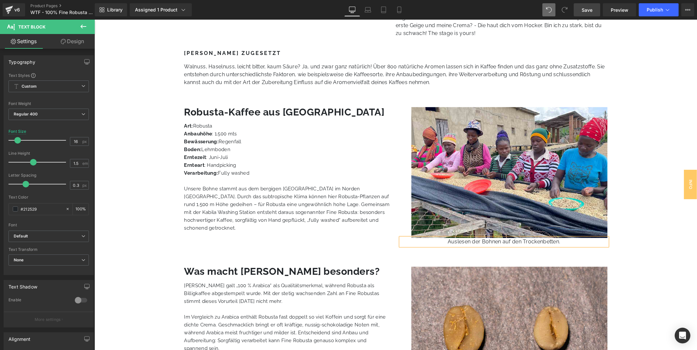
click at [653, 235] on div "Liquid Row (P) Image WTF - 100% Fine Robusta Single Estate Kaffeebohnen (P) Tit…" at bounding box center [395, 128] width 603 height 2002
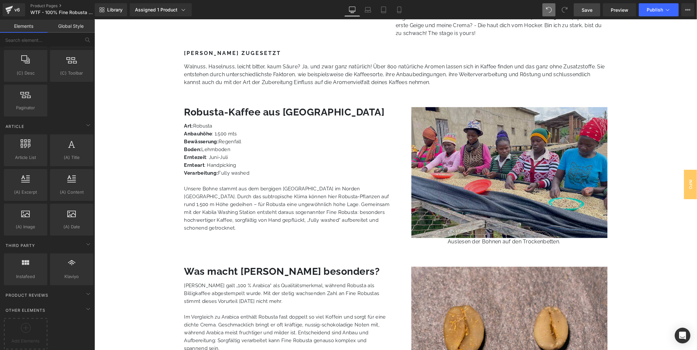
click at [467, 177] on img at bounding box center [509, 172] width 196 height 131
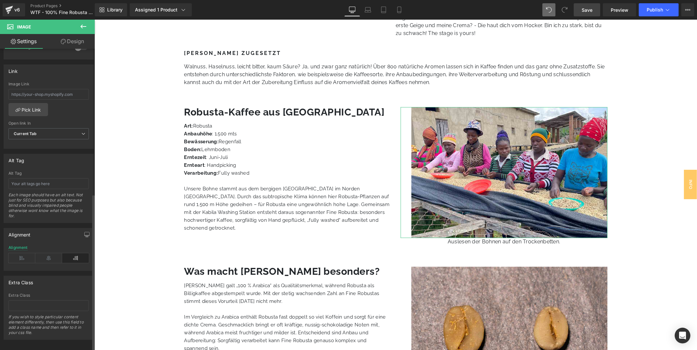
scroll to position [280, 0]
click at [31, 179] on input "text" at bounding box center [48, 180] width 80 height 11
paste input "Frauen sortieren Kaffeebohnen an den Trockenbetten der [GEOGRAPHIC_DATA] im [GE…"
type input "Frauen sortieren Kaffeebohnen an den Trockenbetten der [GEOGRAPHIC_DATA] im [GE…"
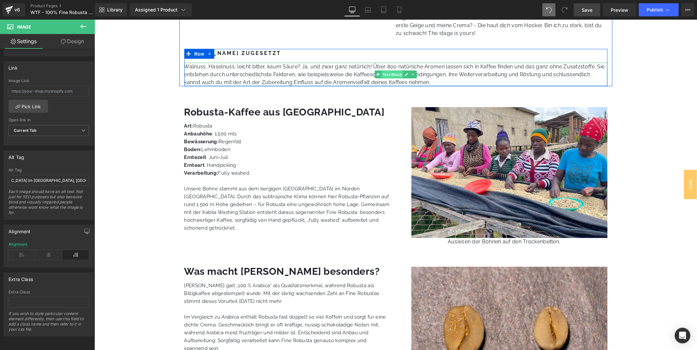
click at [384, 75] on span "Text Block" at bounding box center [392, 75] width 22 height 8
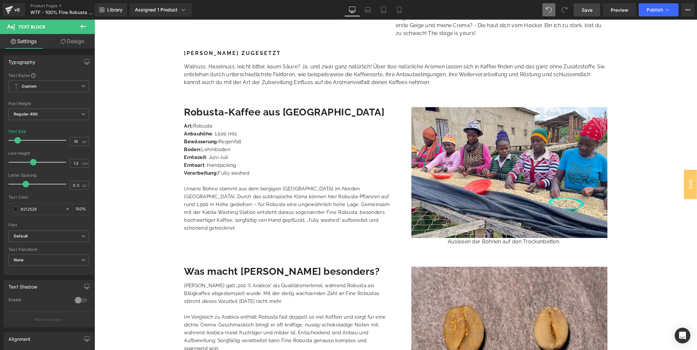
drag, startPoint x: 592, startPoint y: 8, endPoint x: 379, endPoint y: 164, distance: 264.2
click at [592, 8] on span "Save" at bounding box center [587, 10] width 11 height 7
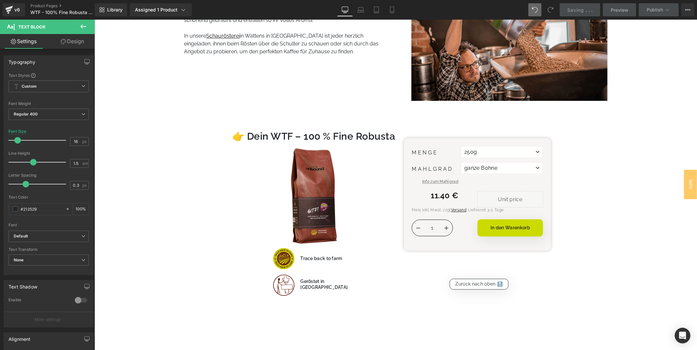
scroll to position [1414, 0]
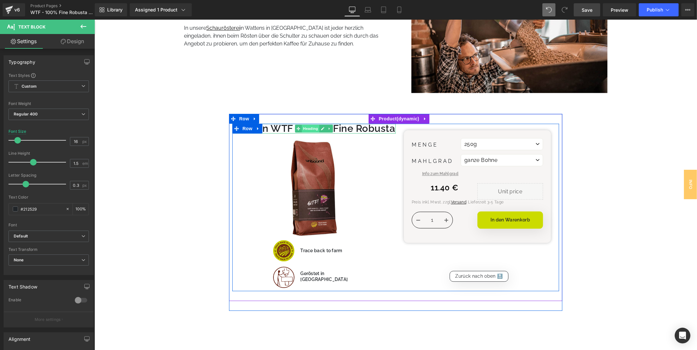
click at [309, 131] on span "Heading" at bounding box center [311, 128] width 18 height 8
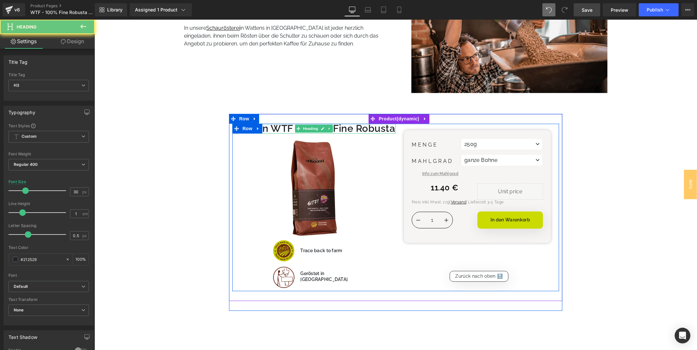
click at [273, 125] on h3 "👉 Dein WTF – 100 % Fine Robusta" at bounding box center [313, 128] width 163 height 10
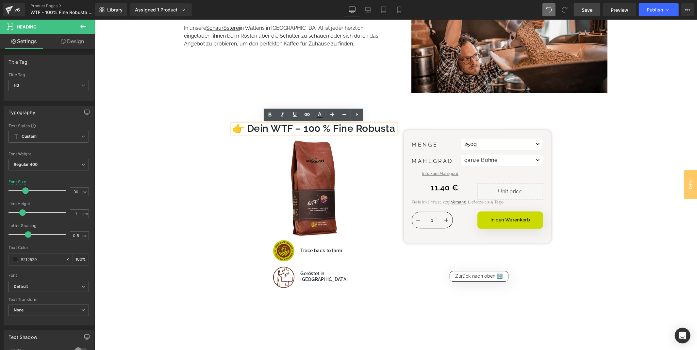
click at [249, 127] on span "Row" at bounding box center [247, 129] width 10 height 8
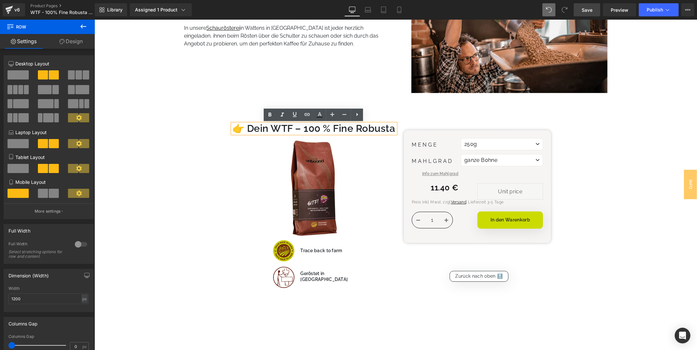
click at [296, 130] on h3 "👉 Dein WTF – 100 % Fine Robusta" at bounding box center [313, 128] width 163 height 10
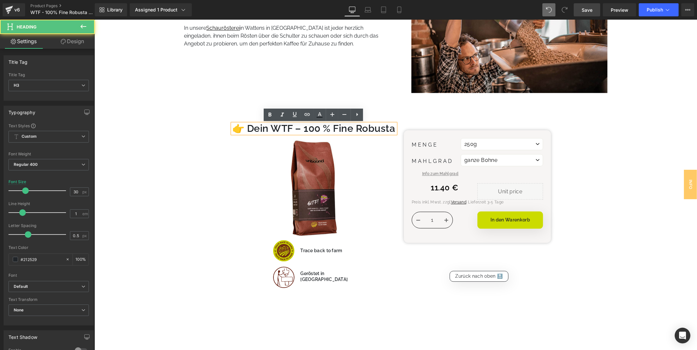
click at [260, 126] on h3 "👉 Dein WTF – 100 % Fine Robusta" at bounding box center [313, 128] width 163 height 10
click at [249, 128] on span "Row" at bounding box center [247, 128] width 10 height 8
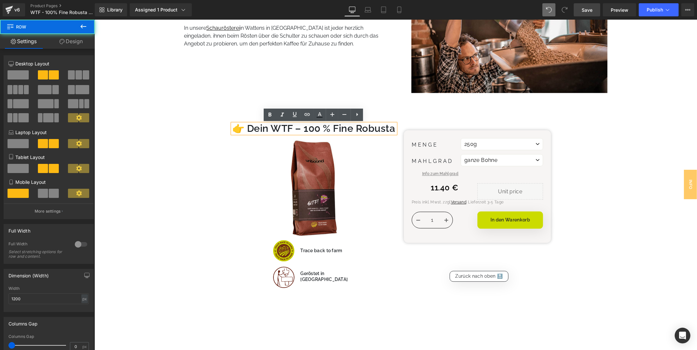
click at [265, 128] on h3 "👉 Dein WTF – 100 % Fine Robusta" at bounding box center [313, 128] width 163 height 10
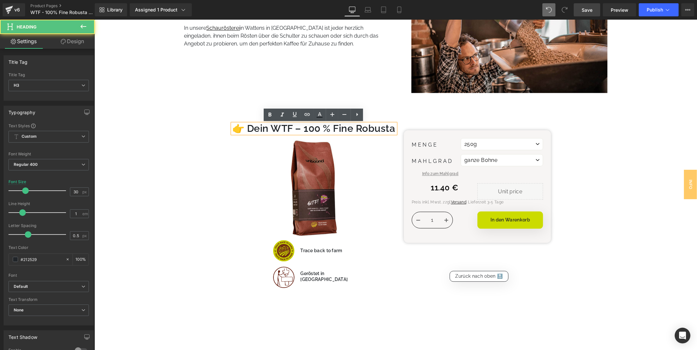
click at [273, 128] on h3 "👉 Dein WTF – 100 % Fine Robusta" at bounding box center [313, 128] width 163 height 10
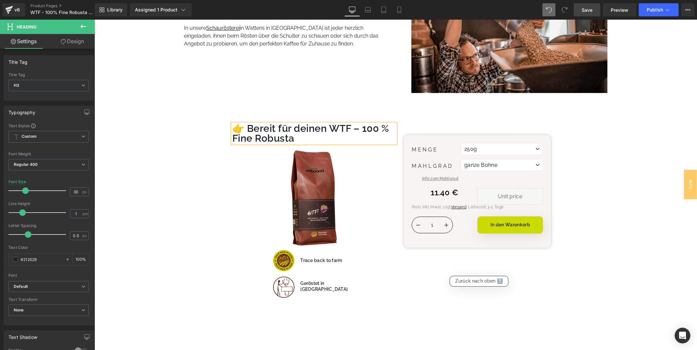
click at [327, 136] on h3 "👉 Bereit für d einen WTF – 100 % Fine Robusta" at bounding box center [313, 133] width 163 height 20
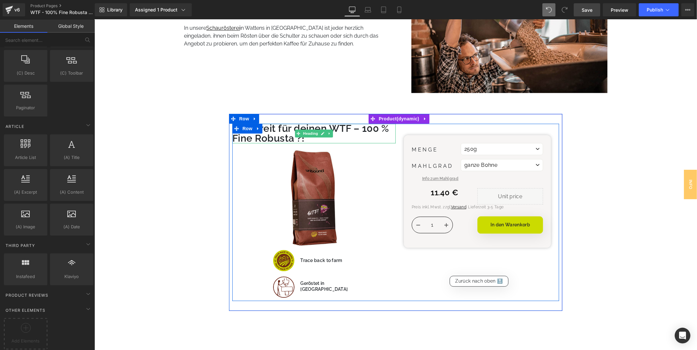
click at [290, 130] on h3 "👉 Bereit für d einen WTF – 100 % Fine Robusta ?!" at bounding box center [313, 133] width 163 height 20
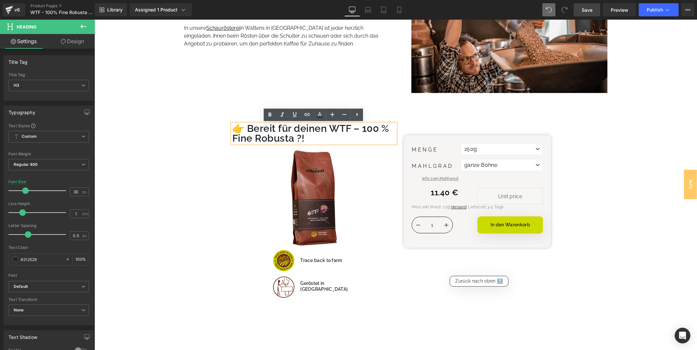
click at [590, 17] on div "Library Assigned 1 Product Product Preview WTF - 100% Fine Robusta Single Estat…" at bounding box center [396, 10] width 603 height 20
click at [590, 10] on span "Save" at bounding box center [587, 10] width 11 height 7
click at [82, 28] on icon at bounding box center [83, 27] width 8 height 8
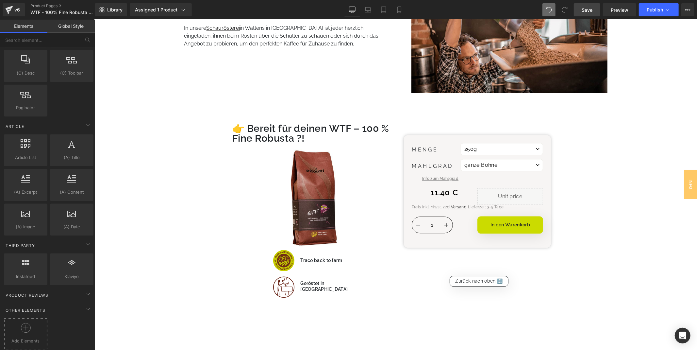
click at [34, 329] on div at bounding box center [26, 330] width 40 height 15
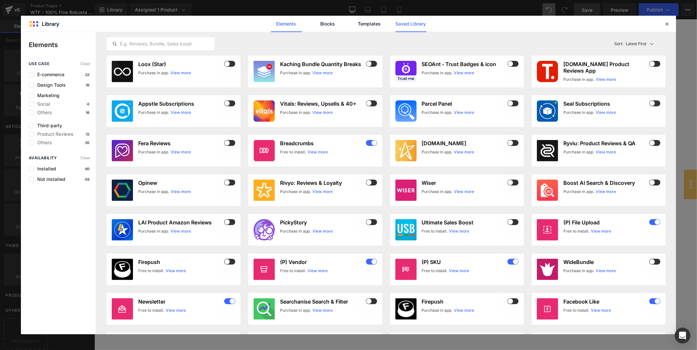
click at [417, 23] on link "Saved Library" at bounding box center [411, 24] width 31 height 16
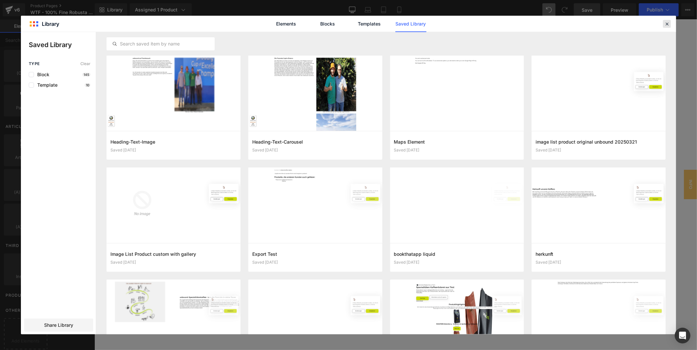
click at [668, 21] on icon at bounding box center [667, 24] width 6 height 6
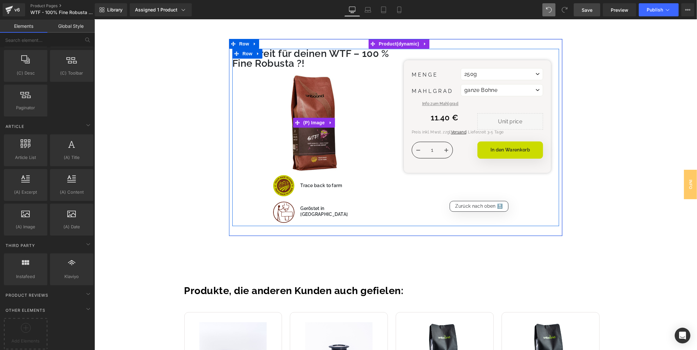
scroll to position [1450, 0]
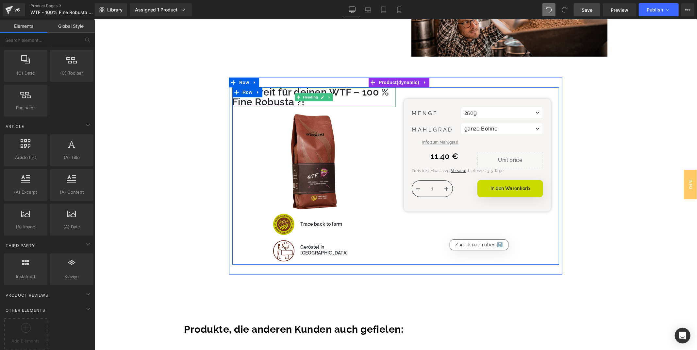
click at [296, 103] on h3 "👉 Bereit für d einen WTF – 100 % Fine Robusta ?!" at bounding box center [313, 97] width 163 height 20
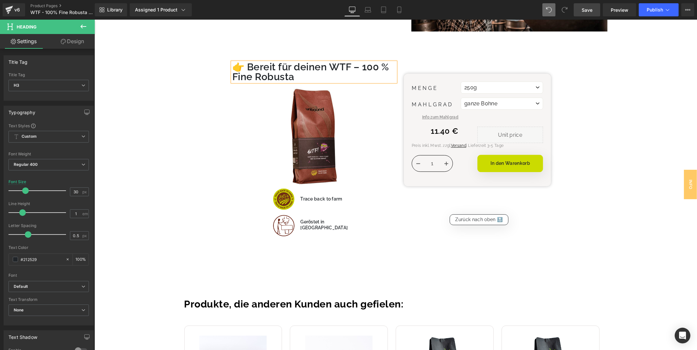
scroll to position [1486, 0]
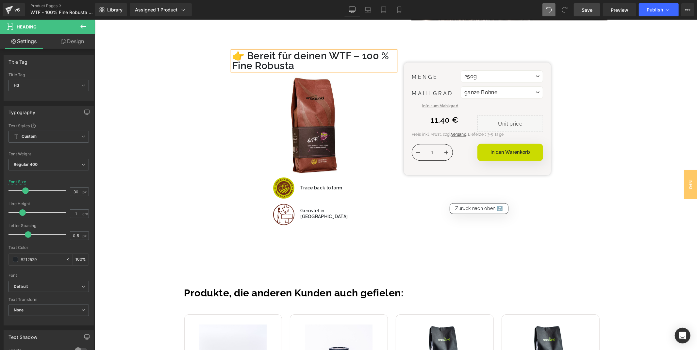
click at [385, 54] on h3 "👉 Bereit für d einen WTF – 100 % Fine Robusta" at bounding box center [313, 61] width 163 height 20
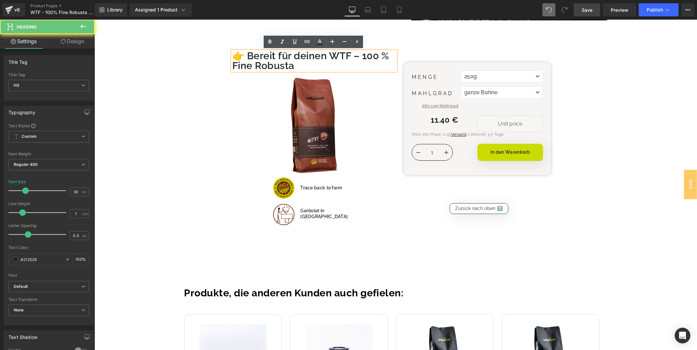
click at [378, 55] on h3 "👉 Bereit für d einen WTF – 100 % Fine Robusta" at bounding box center [313, 61] width 163 height 20
click at [379, 55] on h3 "👉 Bereit für d einen WTF – 100 % Fine Robusta" at bounding box center [313, 61] width 163 height 20
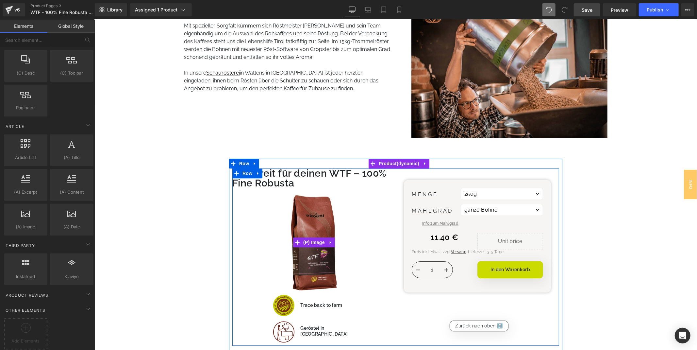
scroll to position [1344, 0]
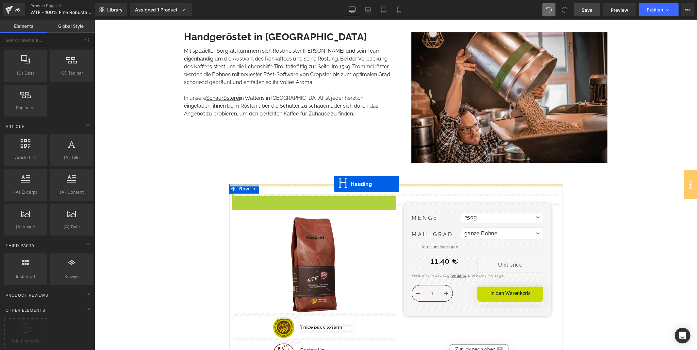
drag, startPoint x: 308, startPoint y: 204, endPoint x: 333, endPoint y: 185, distance: 31.7
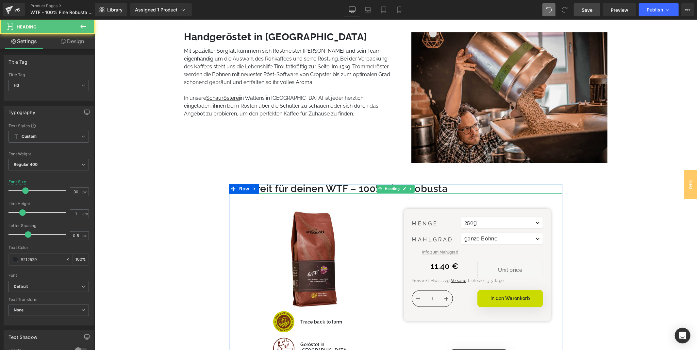
click at [463, 187] on h3 "👉 Bereit für d einen WTF – 100% Fine Robusta" at bounding box center [395, 188] width 333 height 10
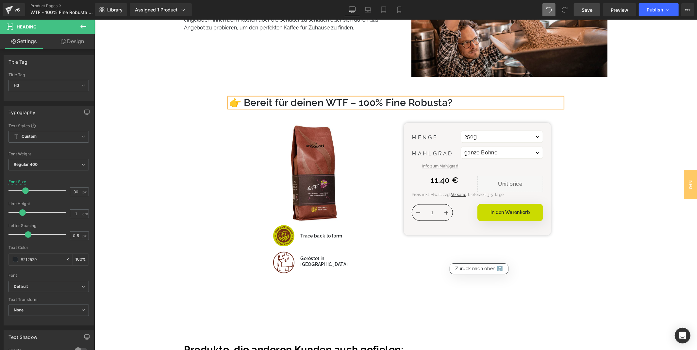
scroll to position [1453, 0]
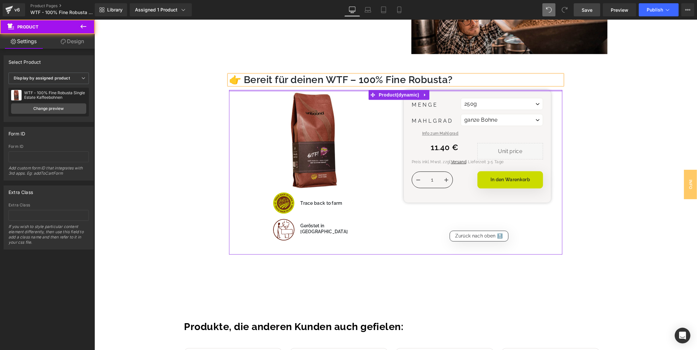
drag, startPoint x: 335, startPoint y: 94, endPoint x: 342, endPoint y: 54, distance: 40.8
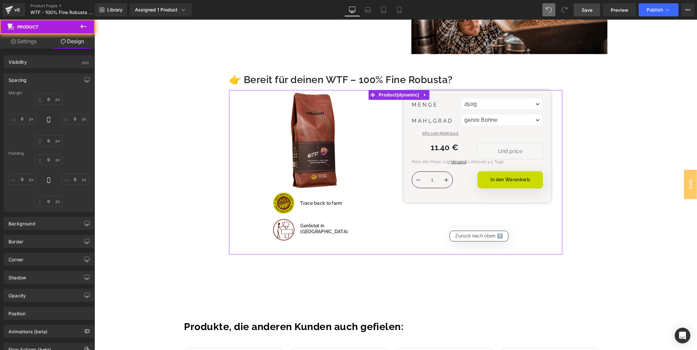
type input "0"
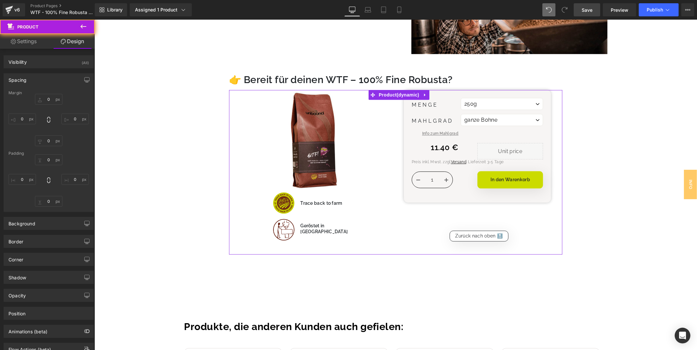
type input "10"
type input "30"
type input "10"
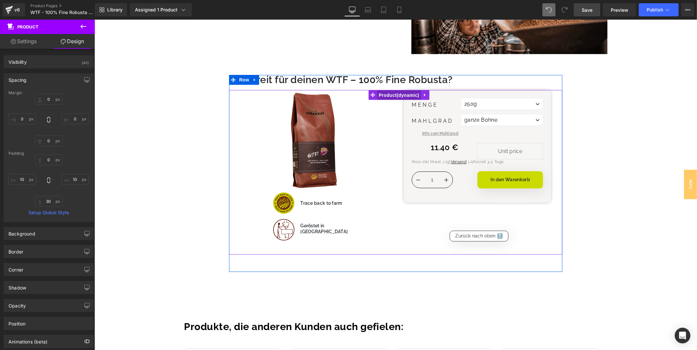
click at [396, 96] on span "Product" at bounding box center [399, 95] width 44 height 10
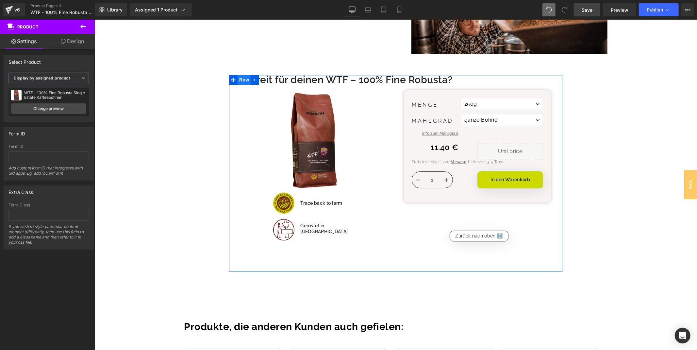
click at [246, 77] on span "Row" at bounding box center [243, 80] width 13 height 10
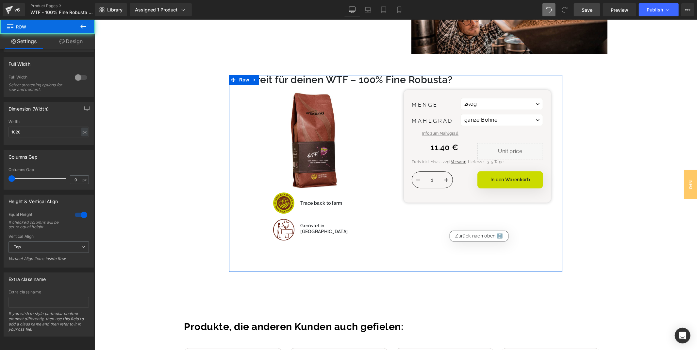
scroll to position [100, 0]
click at [76, 210] on div at bounding box center [81, 215] width 16 height 10
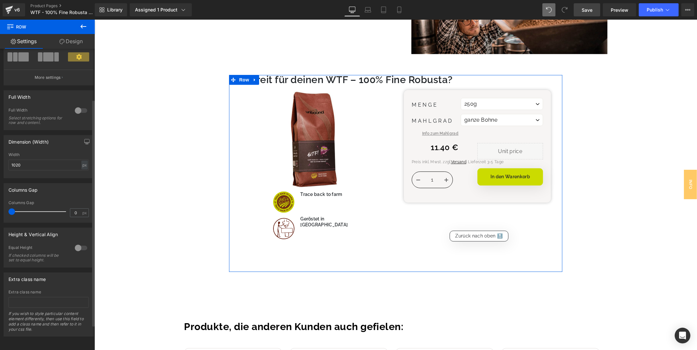
scroll to position [67, 0]
click at [77, 243] on div at bounding box center [81, 248] width 16 height 10
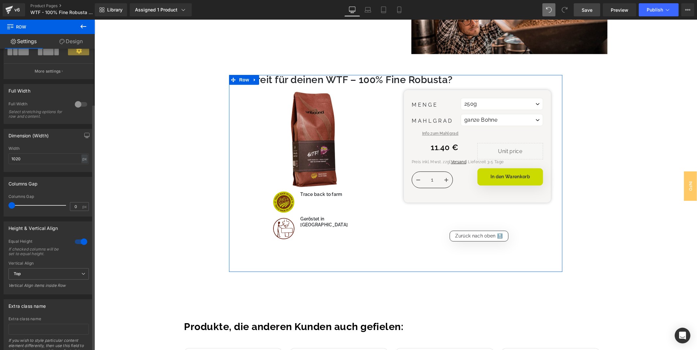
scroll to position [100, 0]
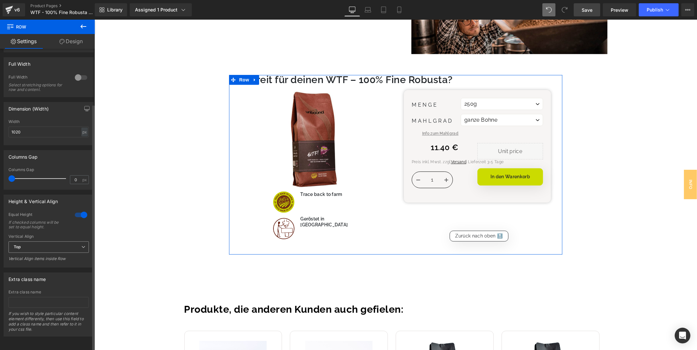
click at [74, 241] on span "Top" at bounding box center [48, 246] width 80 height 11
click at [61, 263] on li "Middle" at bounding box center [47, 268] width 78 height 10
click at [74, 241] on span "Middle" at bounding box center [48, 246] width 80 height 11
click at [59, 273] on li "Bottom" at bounding box center [47, 278] width 78 height 10
click at [75, 241] on span "Bottom" at bounding box center [48, 246] width 80 height 11
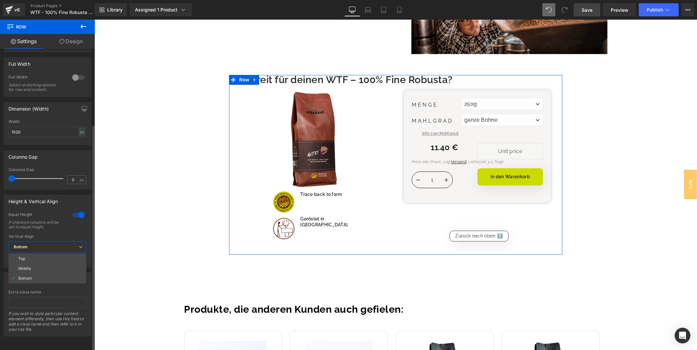
click at [78, 210] on div at bounding box center [79, 215] width 16 height 10
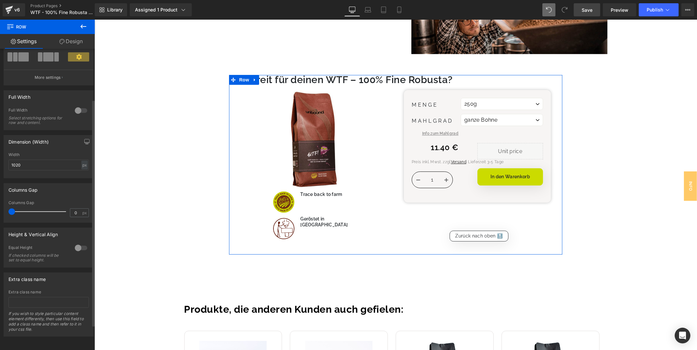
scroll to position [67, 0]
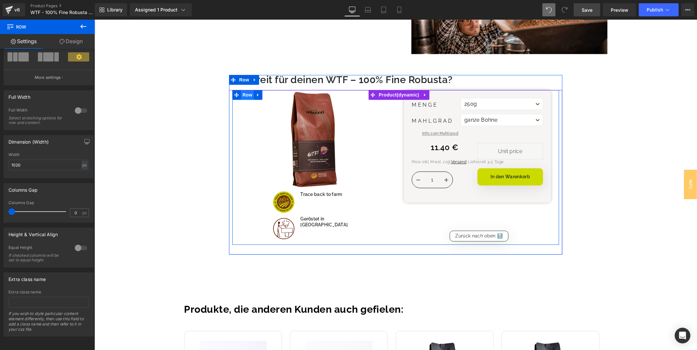
click at [245, 95] on span "Row" at bounding box center [247, 95] width 13 height 10
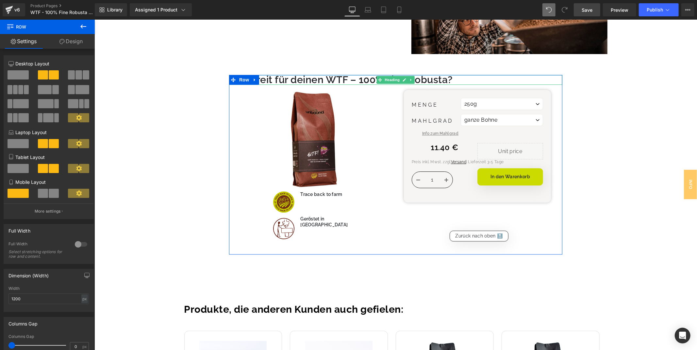
click at [268, 79] on h3 "👉 Bereit für d einen WTF – 100% Fine Robusta?" at bounding box center [395, 80] width 333 height 10
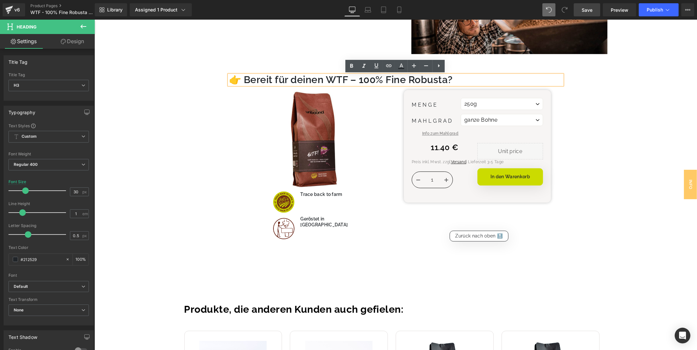
drag, startPoint x: 244, startPoint y: 79, endPoint x: 248, endPoint y: 83, distance: 5.8
click at [244, 80] on h3 "👉 Bereit für d einen WTF – 100% Fine Robusta?" at bounding box center [395, 80] width 333 height 10
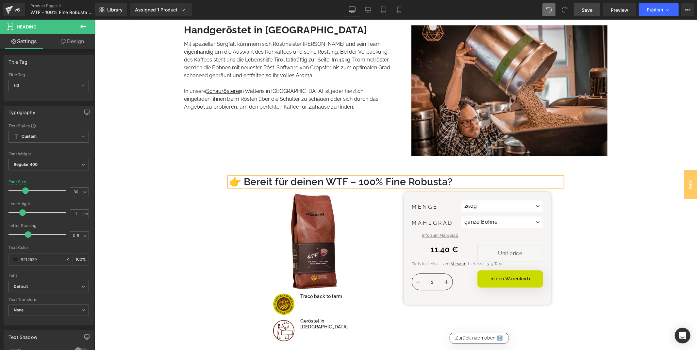
scroll to position [1308, 0]
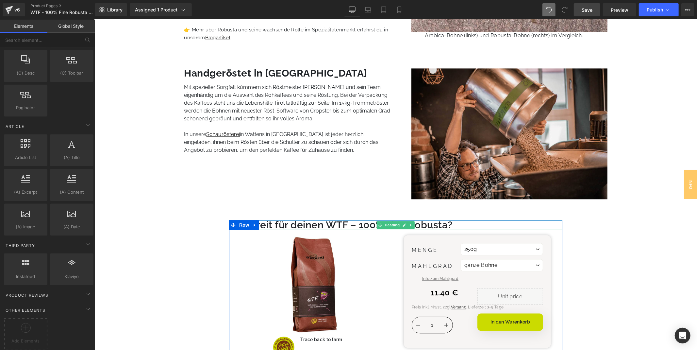
click at [448, 227] on h3 "👉 Bereit für d einen WTF – 100% Fine Robusta?" at bounding box center [395, 225] width 333 height 10
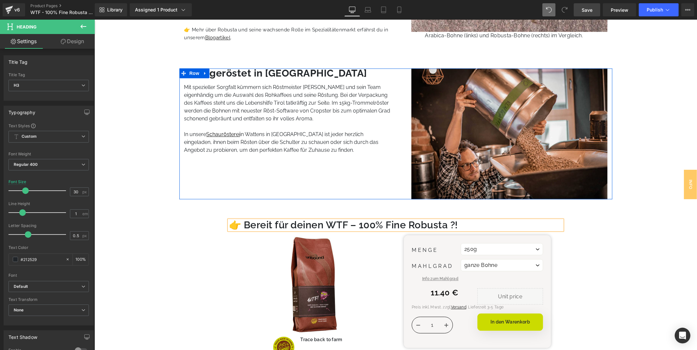
click at [219, 126] on p at bounding box center [287, 126] width 207 height 8
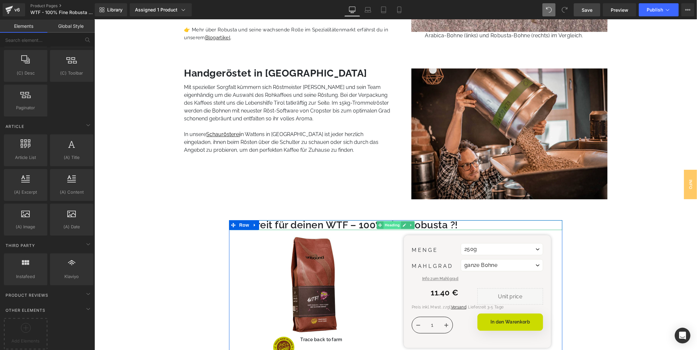
click at [392, 224] on span "Heading" at bounding box center [392, 225] width 18 height 8
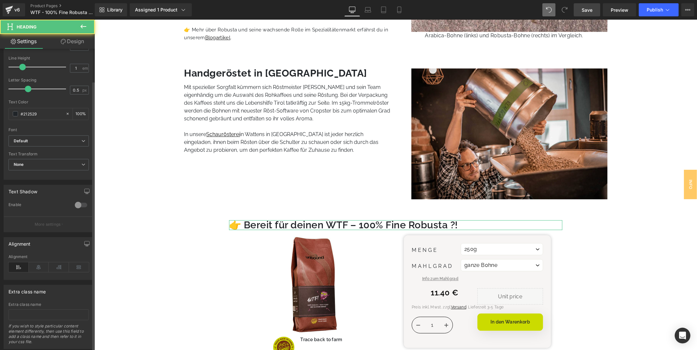
scroll to position [164, 0]
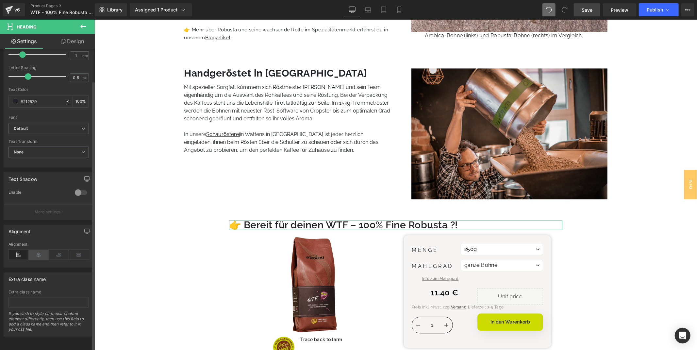
click at [43, 250] on icon at bounding box center [39, 255] width 20 height 10
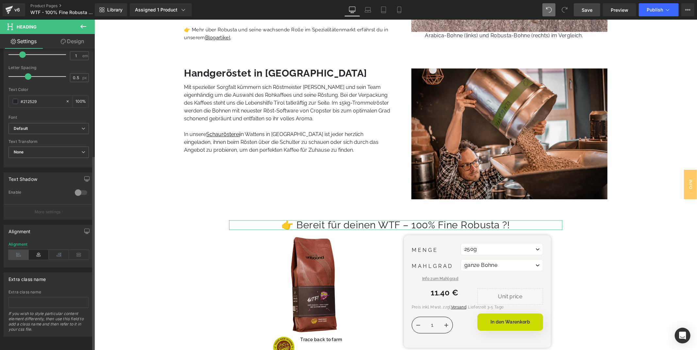
click at [17, 250] on icon at bounding box center [18, 255] width 20 height 10
click at [35, 250] on icon at bounding box center [39, 255] width 20 height 10
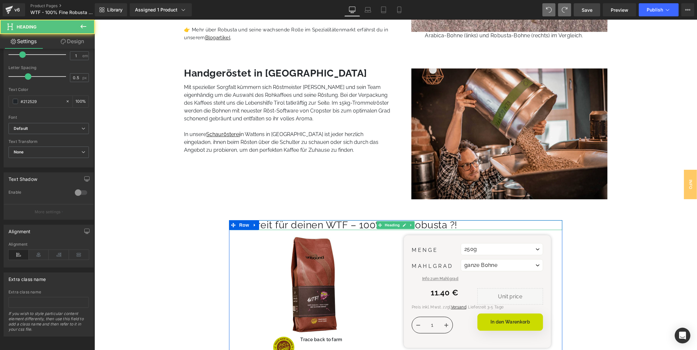
click at [332, 222] on h3 "👉 Bereit für deinen WTF – 100% Fine Robusta ?!" at bounding box center [395, 225] width 333 height 10
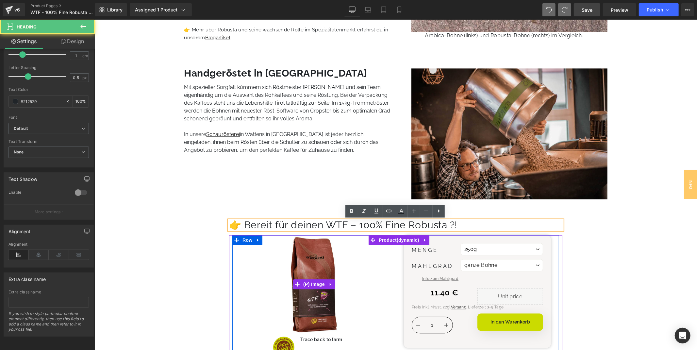
click at [288, 246] on img at bounding box center [314, 284] width 98 height 98
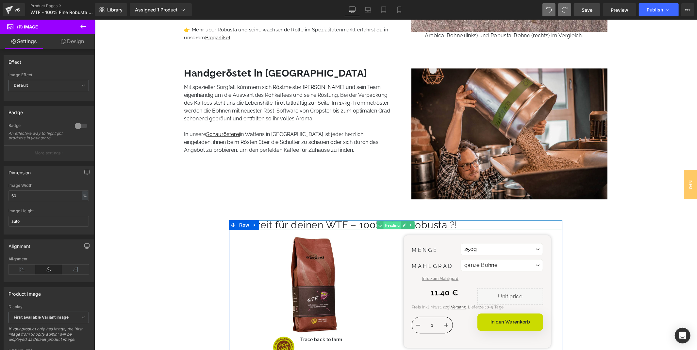
click at [388, 226] on span "Heading" at bounding box center [392, 225] width 18 height 8
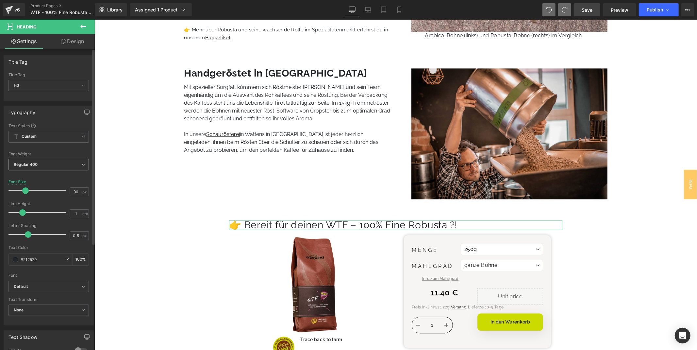
click at [53, 161] on span "Regular 400" at bounding box center [48, 164] width 80 height 11
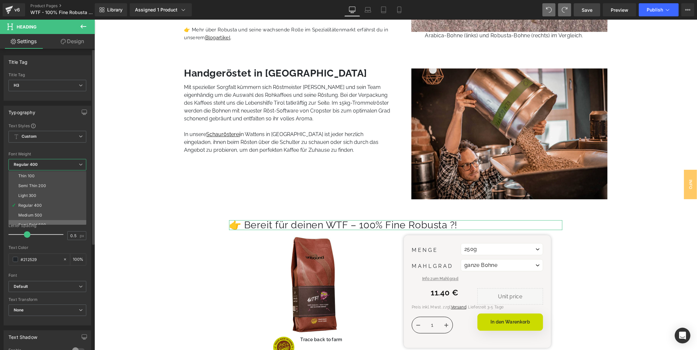
click at [48, 220] on li "Semi Bold 600" at bounding box center [48, 225] width 81 height 10
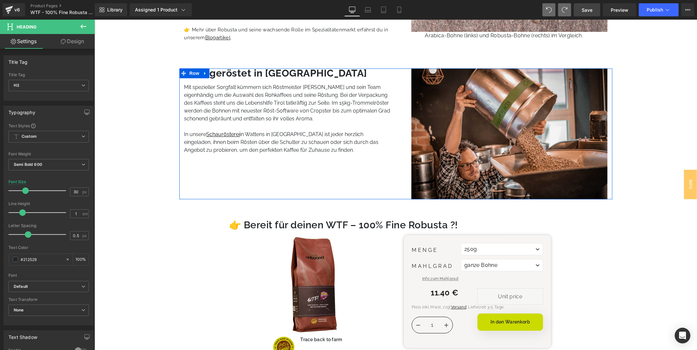
click at [280, 188] on div "Handgeröstet in [GEOGRAPHIC_DATA] Heading Mit spezieller Sorgfalt kümmern sich …" at bounding box center [287, 133] width 217 height 131
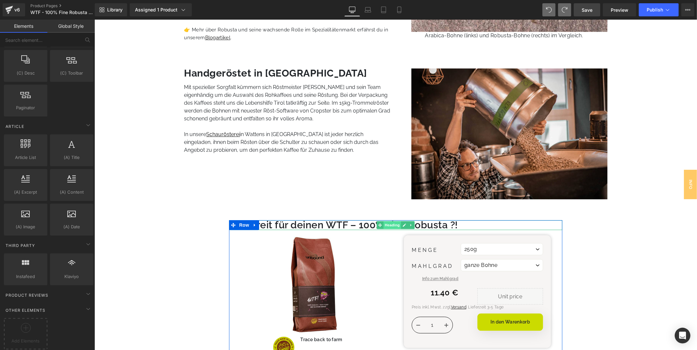
click at [392, 225] on span "Heading" at bounding box center [392, 225] width 18 height 8
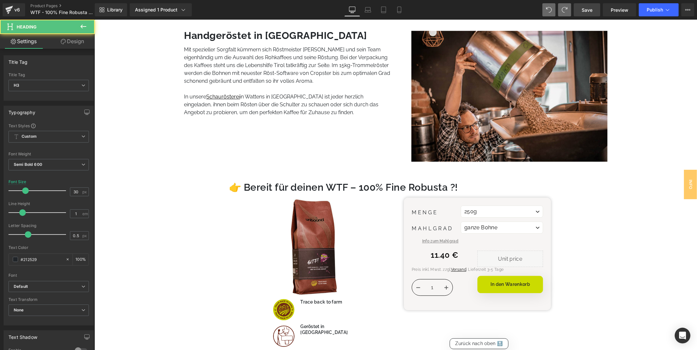
scroll to position [1453, 0]
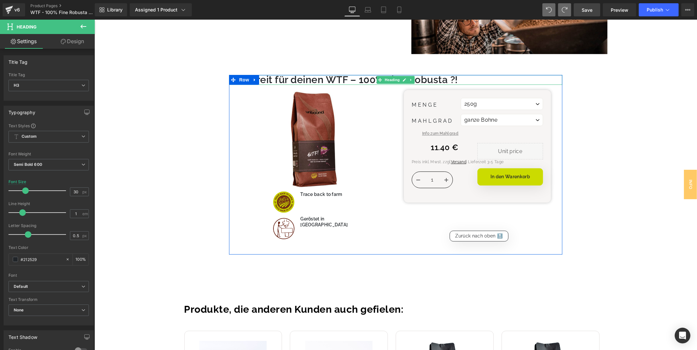
click at [290, 79] on h3 "👉 Bereit für deinen WTF – 100% Fine Robusta ?!" at bounding box center [395, 80] width 333 height 10
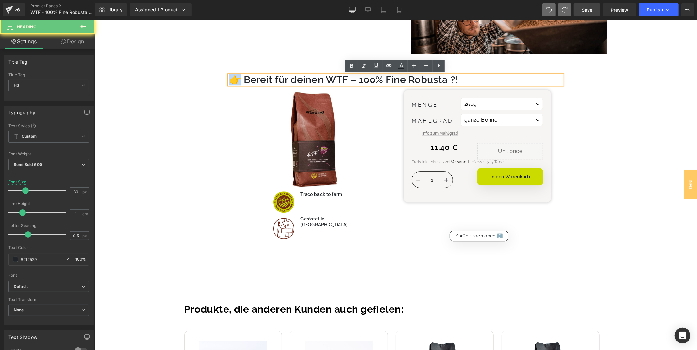
drag, startPoint x: 242, startPoint y: 79, endPoint x: 232, endPoint y: 79, distance: 9.5
click at [232, 79] on h3 "👉 Bereit für deinen WTF – 100% Fine Robusta ?!" at bounding box center [395, 80] width 333 height 10
click at [244, 79] on h3 "👉 Bereit für deinen WTF – 100% Fine Robusta ?!" at bounding box center [395, 80] width 333 height 10
drag, startPoint x: 244, startPoint y: 79, endPoint x: 230, endPoint y: 80, distance: 13.4
click at [230, 80] on h3 "👉 Bereit für deinen WTF – 100% Fine Robusta ?!" at bounding box center [395, 80] width 333 height 10
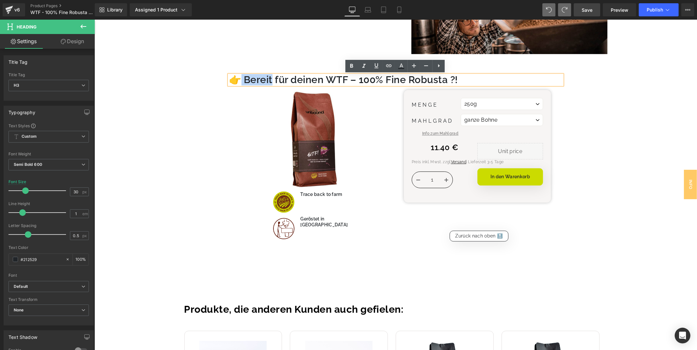
click at [242, 79] on h3 "👉 Bereit für deinen WTF – 100% Fine Robusta ?!" at bounding box center [395, 80] width 333 height 10
click at [244, 77] on h3 "👉 Bereit für deinen WTF – 100% Fine Robusta ?!" at bounding box center [395, 80] width 333 height 10
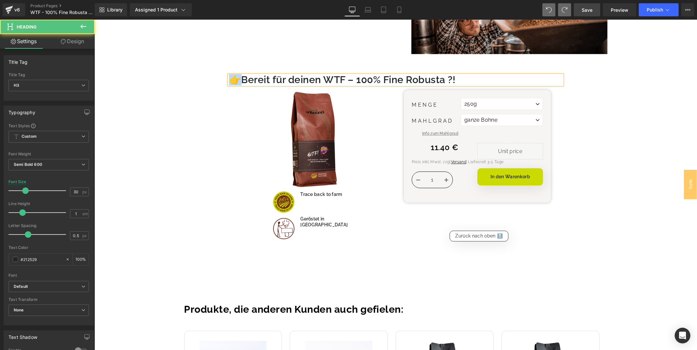
drag, startPoint x: 241, startPoint y: 80, endPoint x: 233, endPoint y: 80, distance: 7.5
click at [233, 80] on h3 "👉Bereit für deinen WTF – 100% Fine Robusta ?!" at bounding box center [395, 80] width 333 height 10
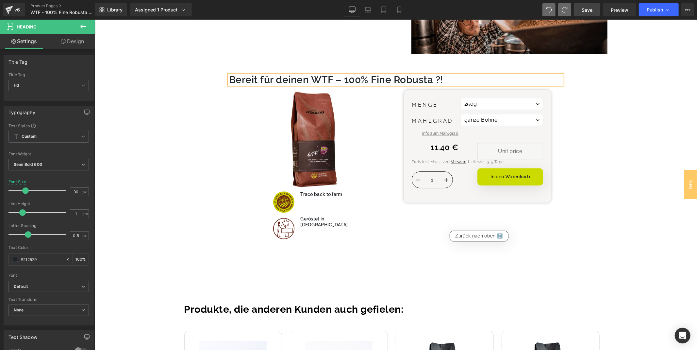
click at [450, 81] on h3 "Bereit für deinen WTF – 100% Fine Robusta ?!" at bounding box center [395, 80] width 333 height 10
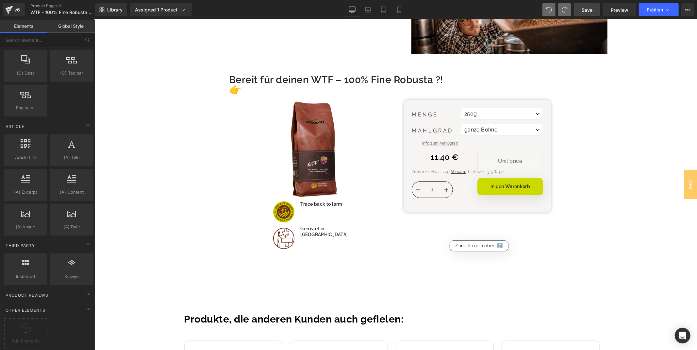
click at [593, 11] on span "Save" at bounding box center [587, 10] width 11 height 7
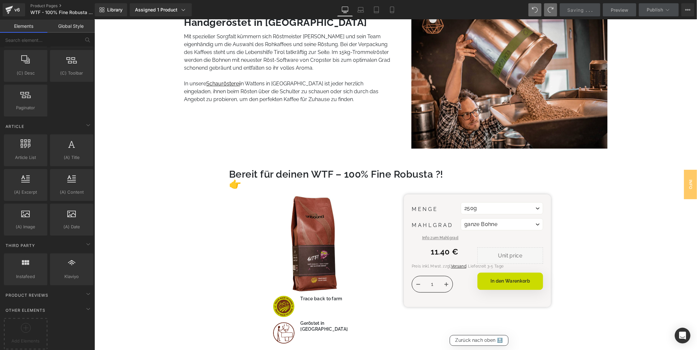
scroll to position [1417, 0]
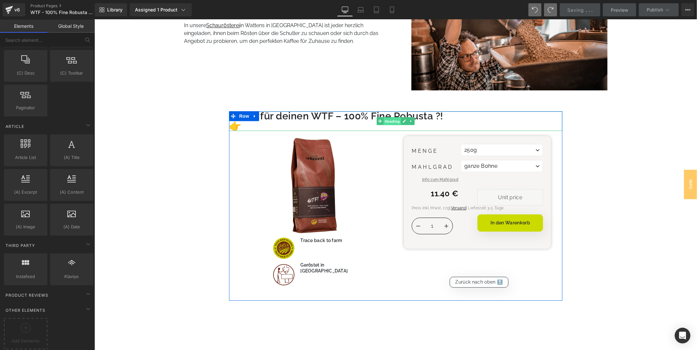
click at [393, 118] on span "Heading" at bounding box center [392, 121] width 18 height 8
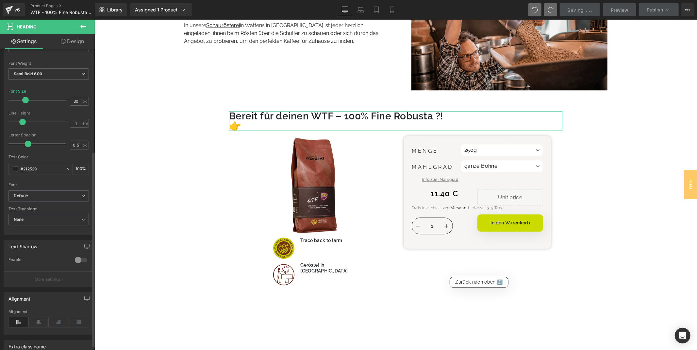
scroll to position [164, 0]
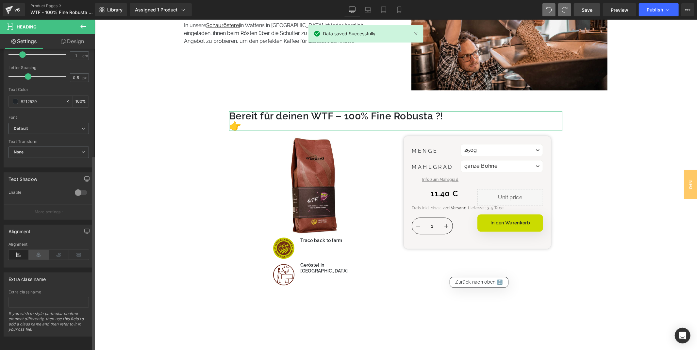
click at [42, 250] on icon at bounding box center [39, 255] width 20 height 10
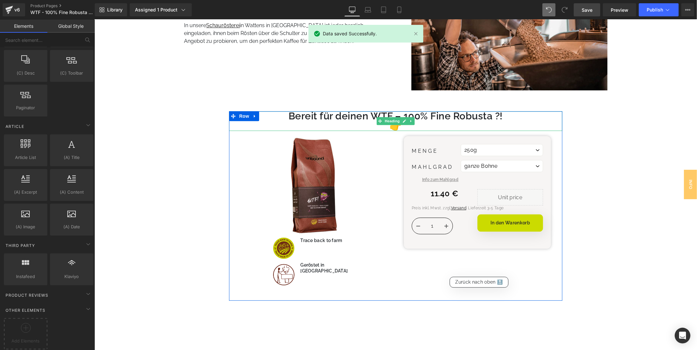
click at [375, 122] on h3 "Bereit für deinen WTF – 100% Fine Robusta ?! 👉" at bounding box center [395, 121] width 333 height 20
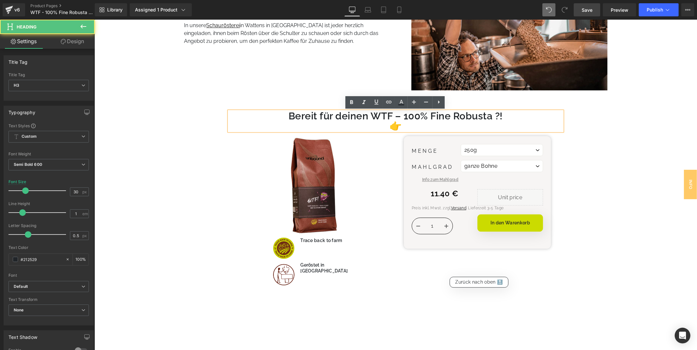
click at [305, 126] on h3 "Bereit für deinen WTF – 100% Fine Robusta ?! 👉" at bounding box center [395, 121] width 333 height 20
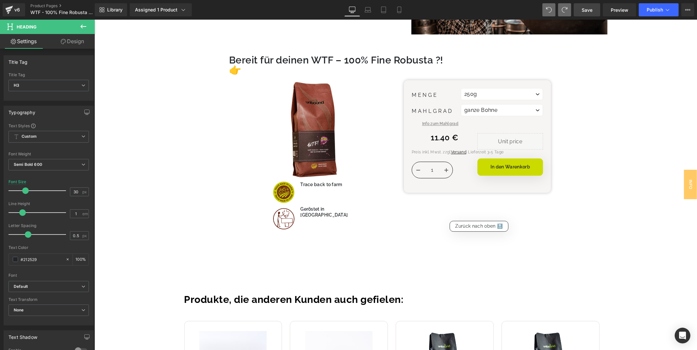
scroll to position [1417, 0]
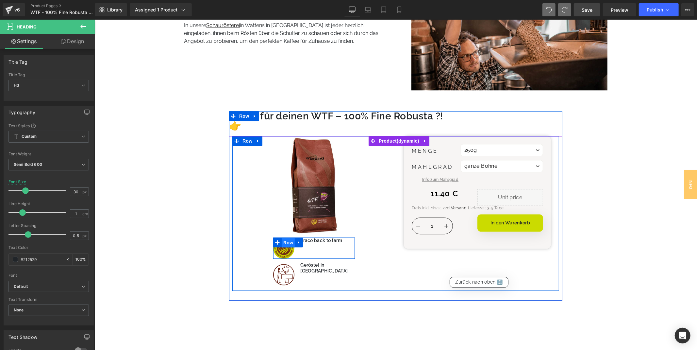
click at [288, 241] on span "Row" at bounding box center [287, 242] width 13 height 10
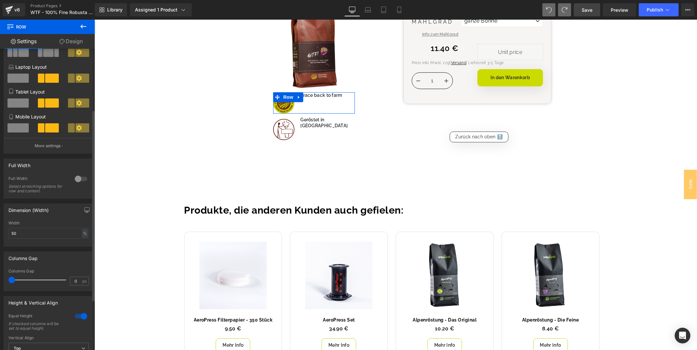
scroll to position [145, 0]
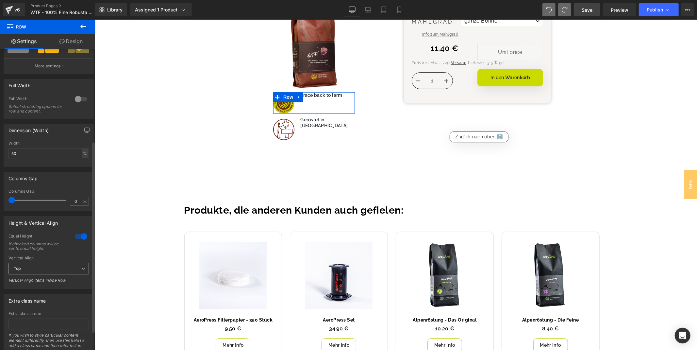
click at [82, 270] on icon at bounding box center [83, 268] width 4 height 4
click at [56, 290] on li "Middle" at bounding box center [47, 290] width 78 height 10
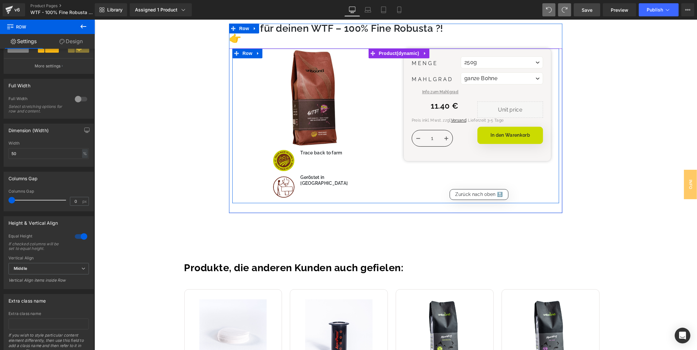
scroll to position [1489, 0]
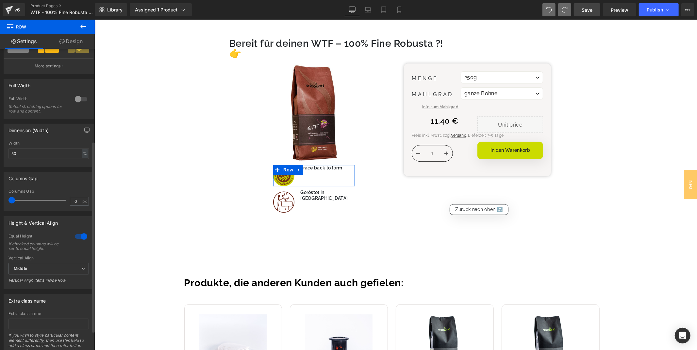
click at [76, 239] on div at bounding box center [81, 236] width 16 height 10
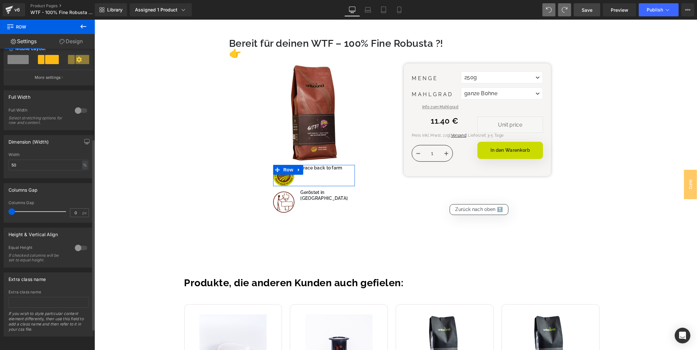
click at [76, 243] on div at bounding box center [81, 248] width 16 height 10
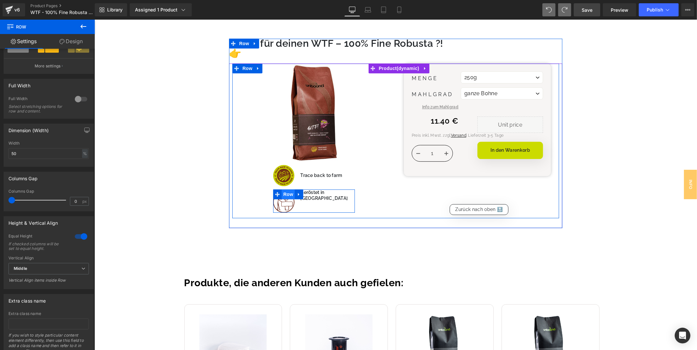
click at [290, 194] on span "Row" at bounding box center [287, 194] width 13 height 10
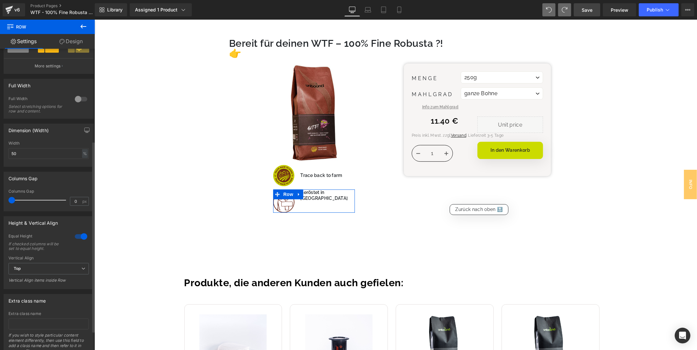
click at [80, 239] on div at bounding box center [81, 236] width 16 height 10
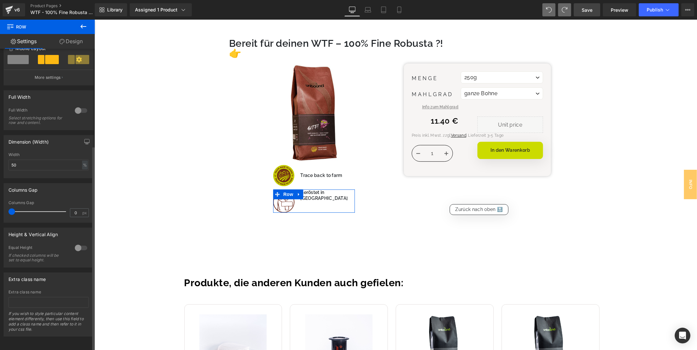
click at [80, 243] on div at bounding box center [81, 248] width 16 height 10
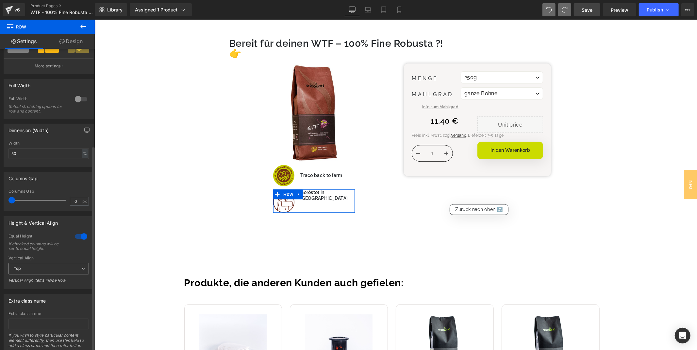
click at [69, 274] on span "Top" at bounding box center [48, 268] width 80 height 11
click at [56, 295] on li "Middle" at bounding box center [47, 290] width 78 height 10
drag, startPoint x: 586, startPoint y: 7, endPoint x: 427, endPoint y: 149, distance: 214.0
click at [586, 7] on span "Save" at bounding box center [587, 10] width 11 height 7
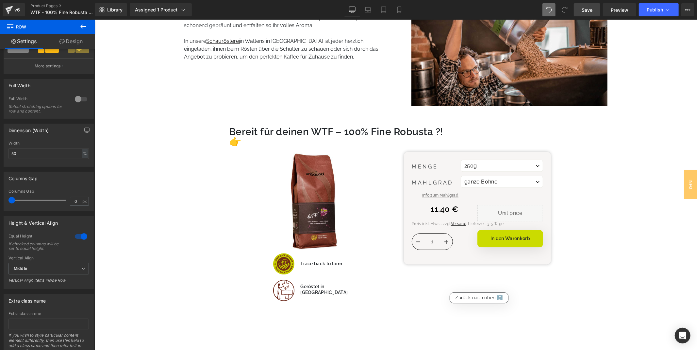
scroll to position [1380, 0]
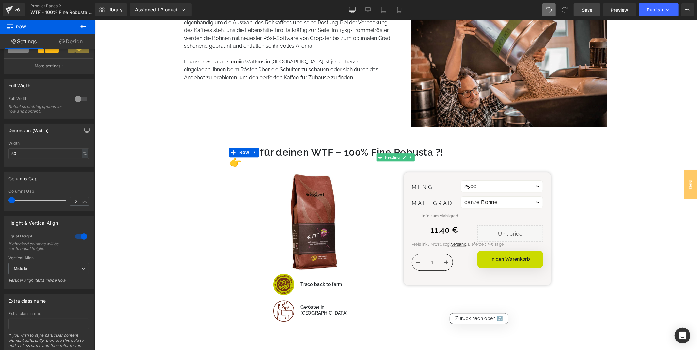
click at [244, 162] on h3 "Bereit für deinen WTF – 100% Fine Robusta ?! 👉" at bounding box center [395, 157] width 333 height 20
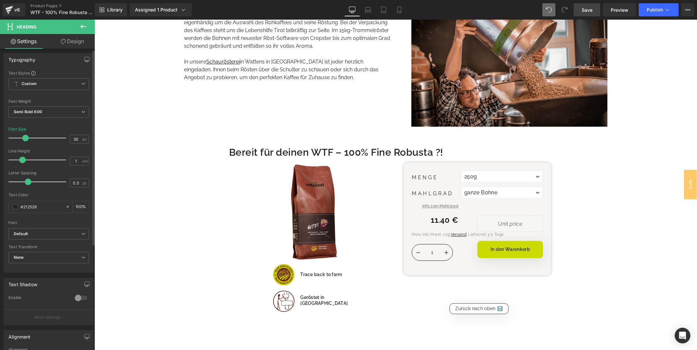
scroll to position [164, 0]
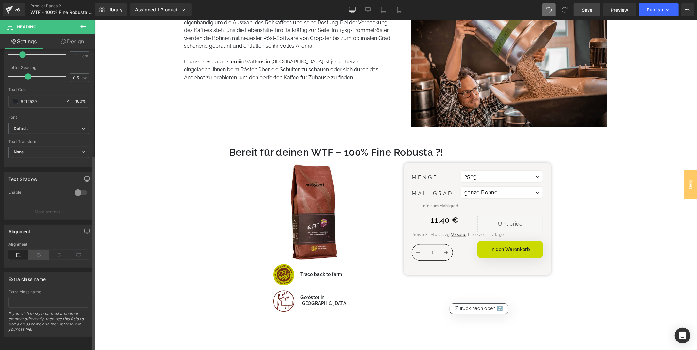
click at [36, 250] on icon at bounding box center [39, 255] width 20 height 10
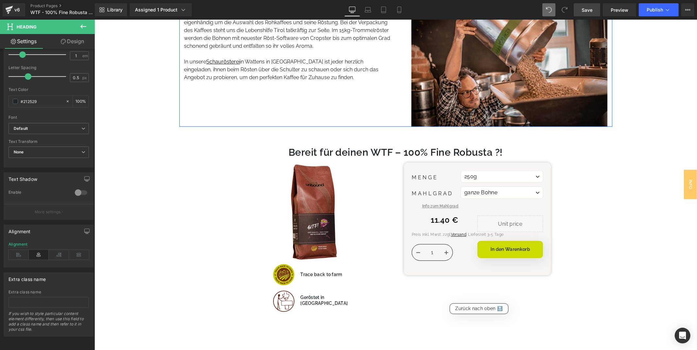
click at [235, 107] on div "Handgeröstet in [GEOGRAPHIC_DATA] Heading Mit spezieller Sorgfalt kümmern sich …" at bounding box center [287, 60] width 217 height 131
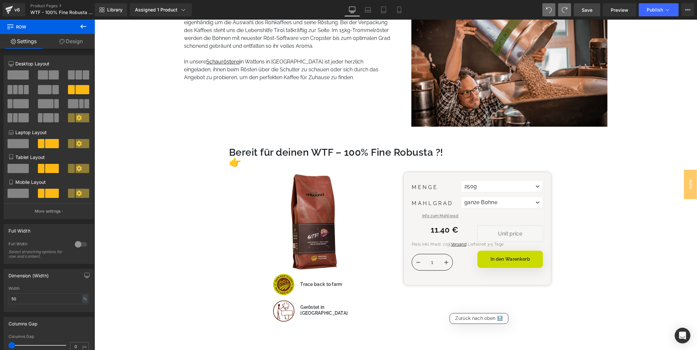
click at [589, 9] on span "Save" at bounding box center [587, 10] width 11 height 7
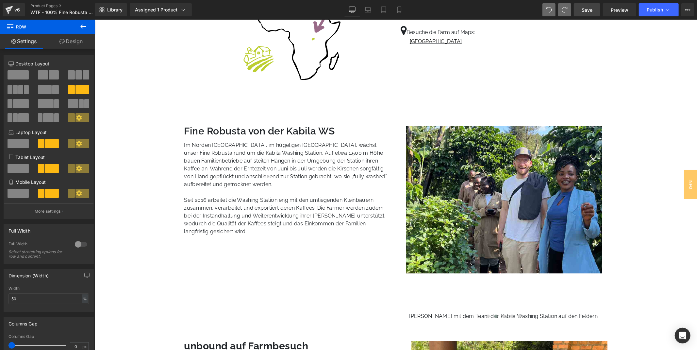
scroll to position [327, 0]
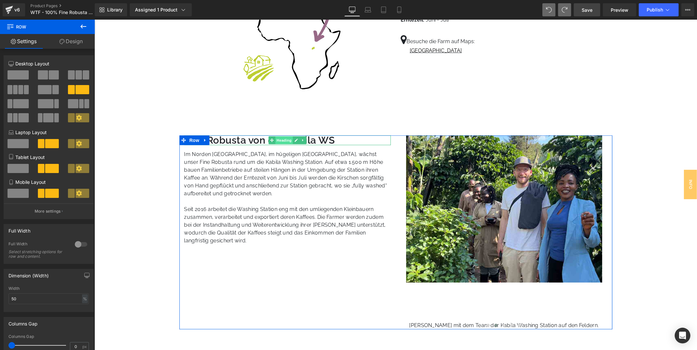
drag, startPoint x: 287, startPoint y: 139, endPoint x: 371, endPoint y: 20, distance: 145.7
click at [287, 139] on span "Heading" at bounding box center [284, 140] width 18 height 8
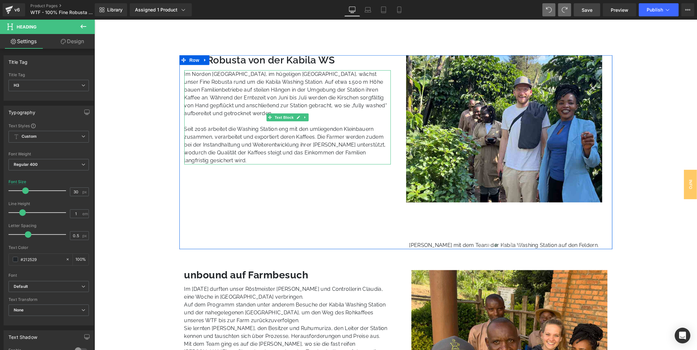
scroll to position [436, 0]
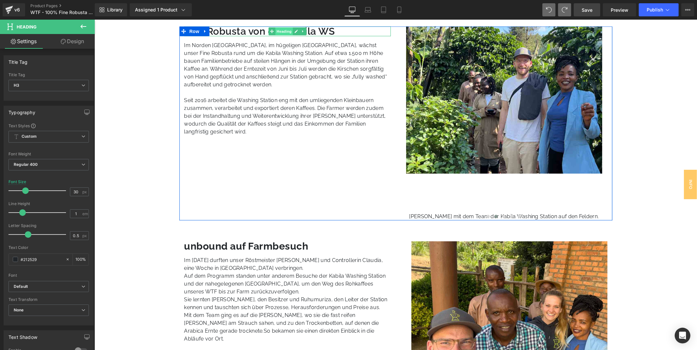
click at [281, 29] on span "Heading" at bounding box center [284, 31] width 18 height 8
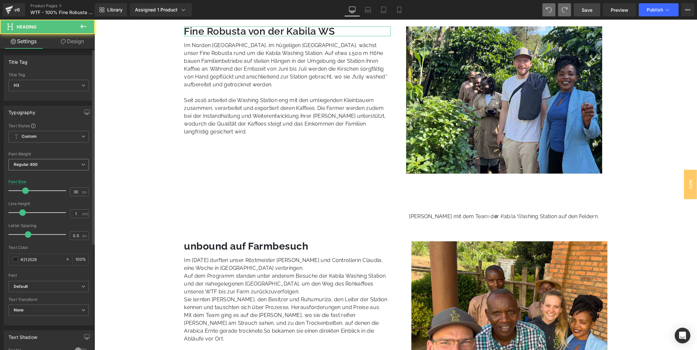
click at [28, 165] on b "Regular 400" at bounding box center [26, 164] width 24 height 5
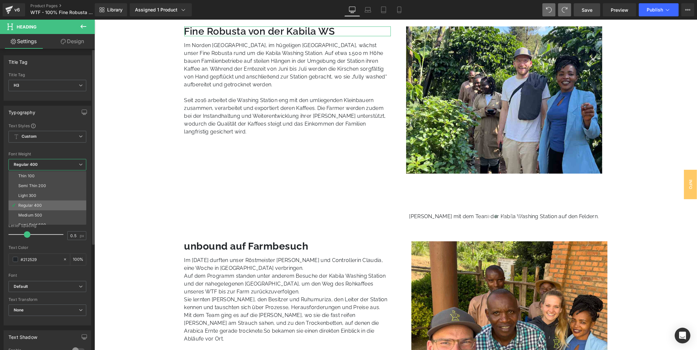
click at [35, 203] on div "Regular 400" at bounding box center [30, 205] width 24 height 5
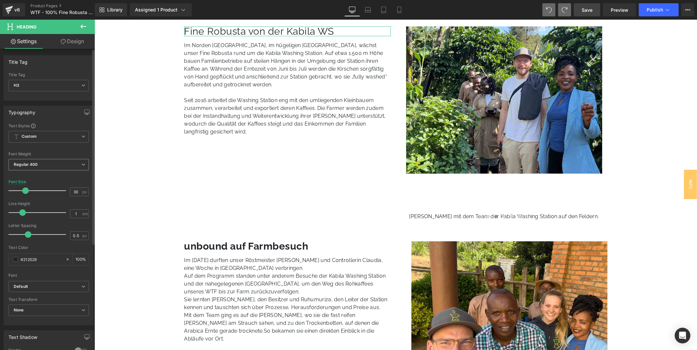
click at [42, 161] on span "Regular 400" at bounding box center [48, 164] width 80 height 11
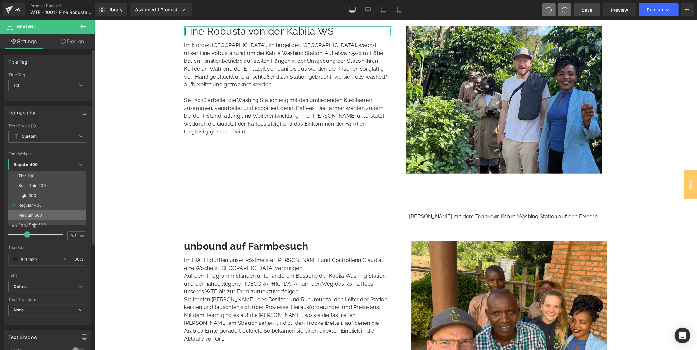
click at [42, 212] on li "Medium 500" at bounding box center [48, 215] width 81 height 10
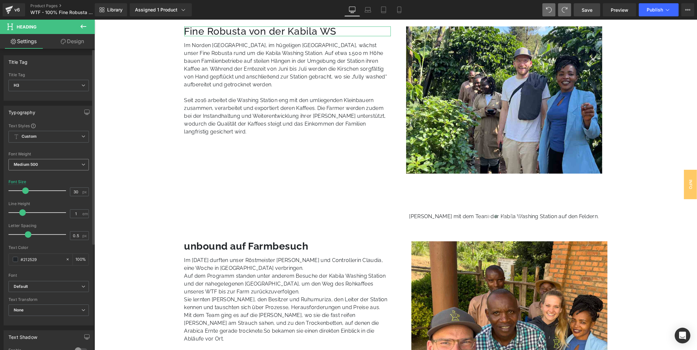
click at [47, 161] on span "Medium 500" at bounding box center [48, 164] width 80 height 11
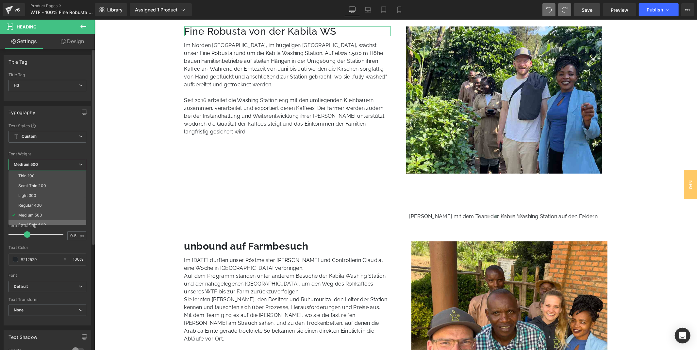
click at [47, 221] on li "Semi Bold 600" at bounding box center [48, 225] width 81 height 10
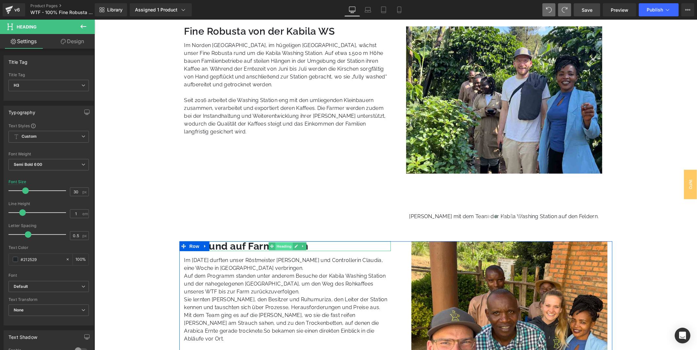
click at [276, 246] on span "Heading" at bounding box center [284, 246] width 18 height 8
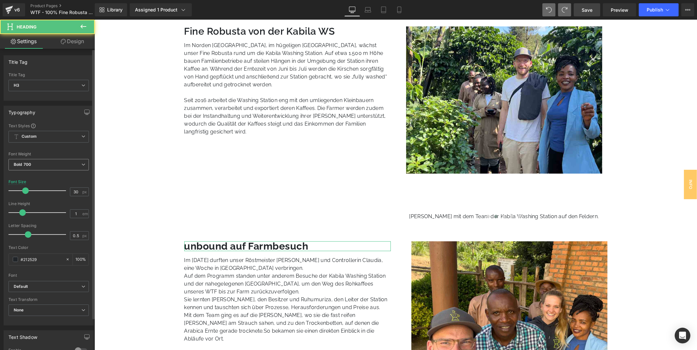
click at [38, 163] on span "Bold 700" at bounding box center [48, 164] width 80 height 11
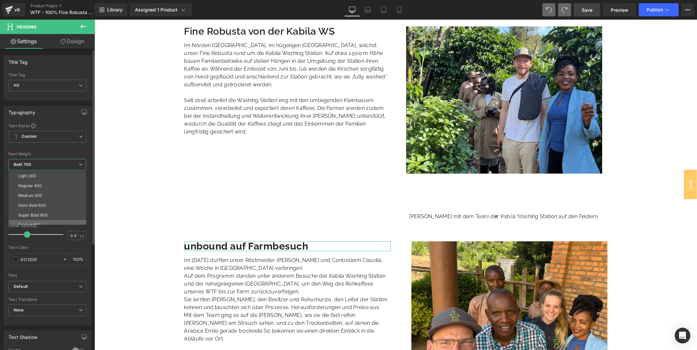
scroll to position [36, 0]
click at [48, 189] on li "Semi Bold 600" at bounding box center [48, 189] width 81 height 10
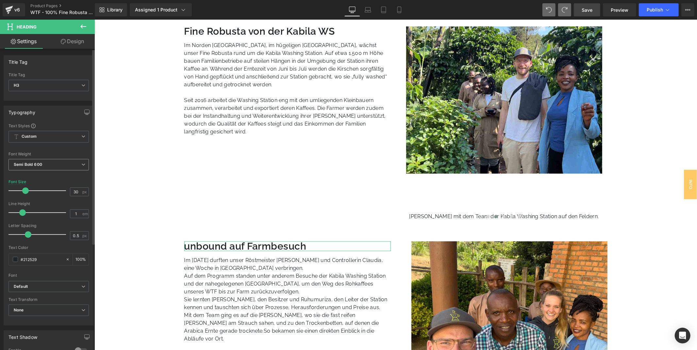
click at [50, 169] on span "Semi Bold 600" at bounding box center [48, 164] width 80 height 11
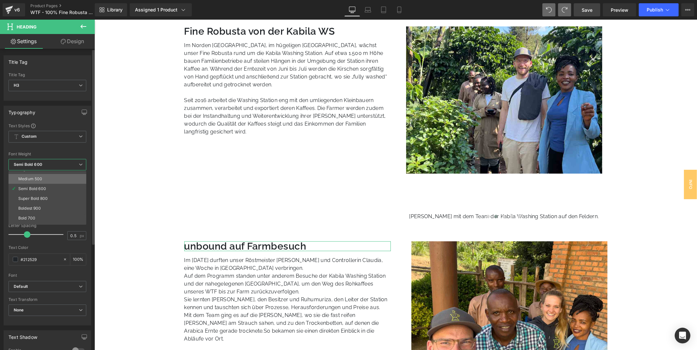
click at [47, 179] on li "Medium 500" at bounding box center [48, 179] width 81 height 10
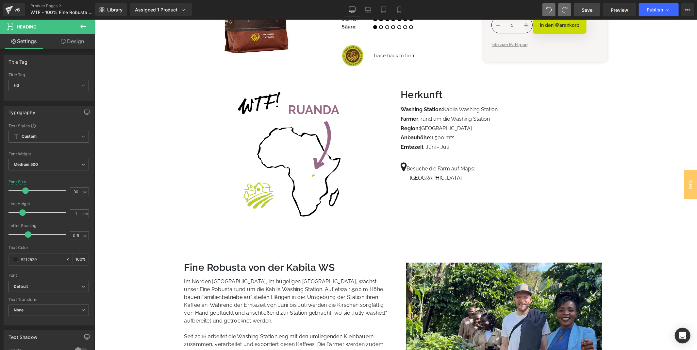
scroll to position [218, 0]
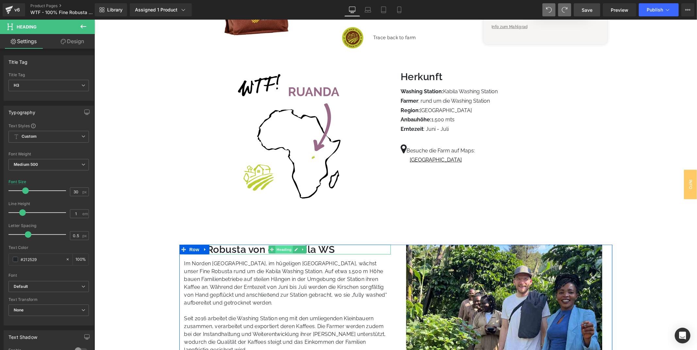
click at [284, 249] on span "Heading" at bounding box center [284, 249] width 18 height 8
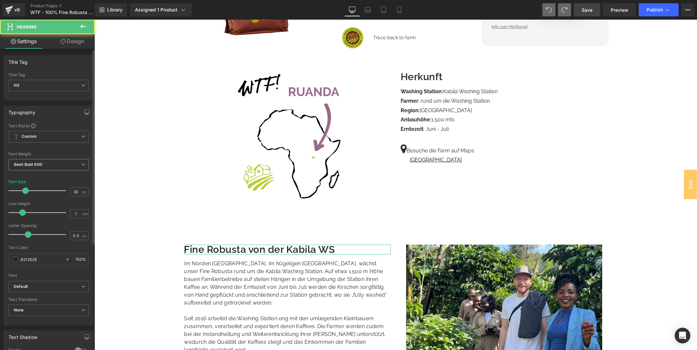
click at [56, 167] on span "Semi Bold 600" at bounding box center [48, 164] width 80 height 11
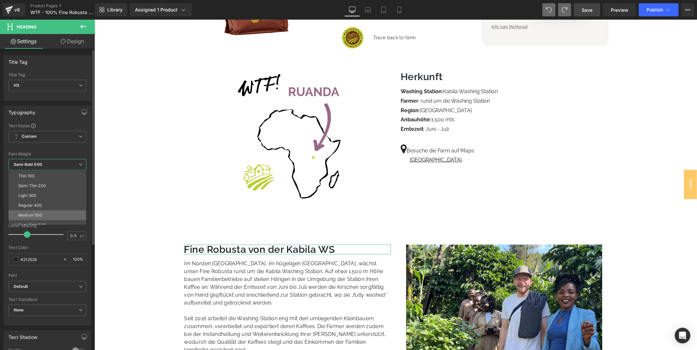
click at [51, 216] on li "Medium 500" at bounding box center [48, 215] width 81 height 10
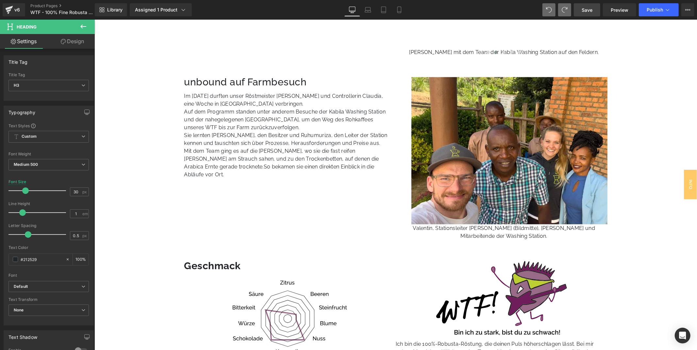
scroll to position [617, 0]
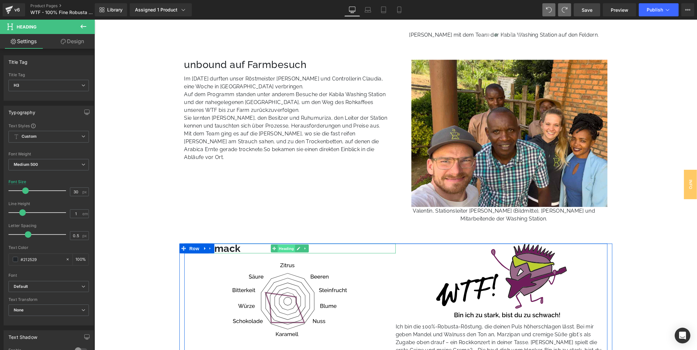
click at [289, 250] on span "Heading" at bounding box center [287, 248] width 18 height 8
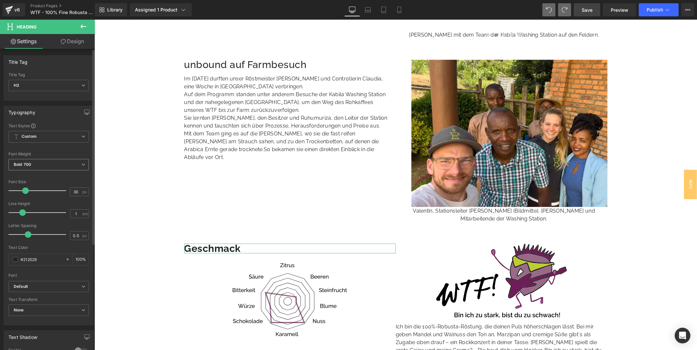
click at [48, 162] on span "Bold 700" at bounding box center [48, 164] width 80 height 11
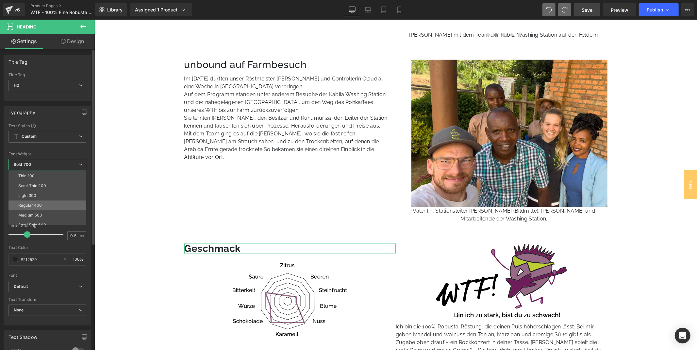
scroll to position [36, 0]
click at [53, 189] on li "Semi Bold 600" at bounding box center [48, 189] width 81 height 10
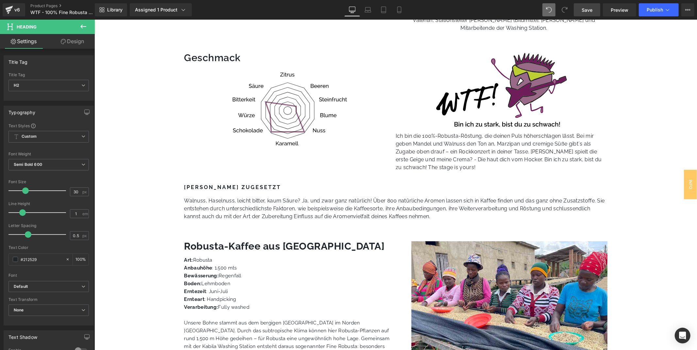
scroll to position [835, 0]
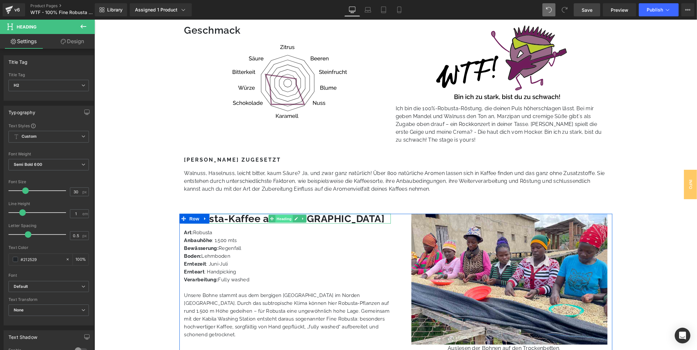
click at [281, 219] on span "Heading" at bounding box center [284, 218] width 18 height 8
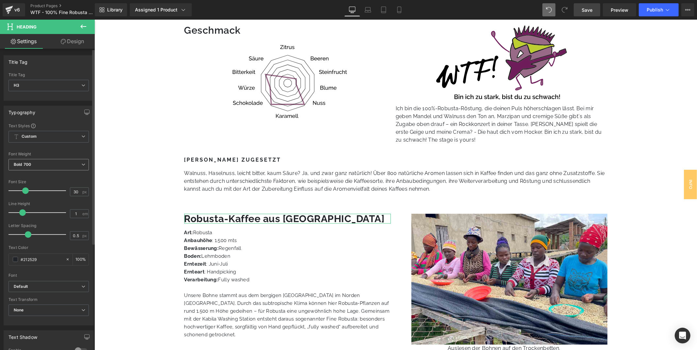
click at [54, 165] on span "Bold 700" at bounding box center [48, 164] width 80 height 11
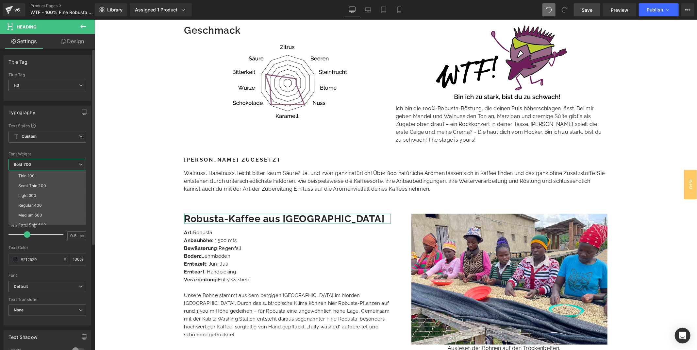
click at [49, 214] on li "Medium 500" at bounding box center [48, 215] width 81 height 10
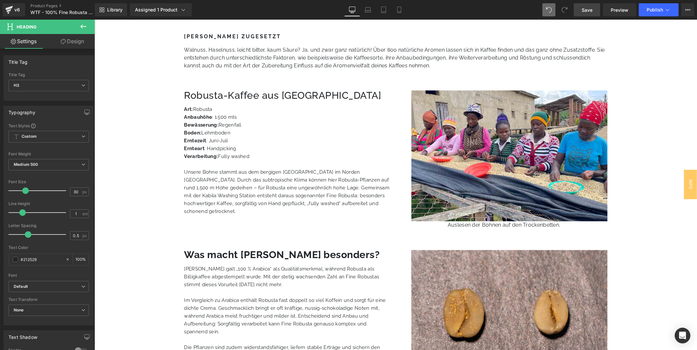
scroll to position [981, 0]
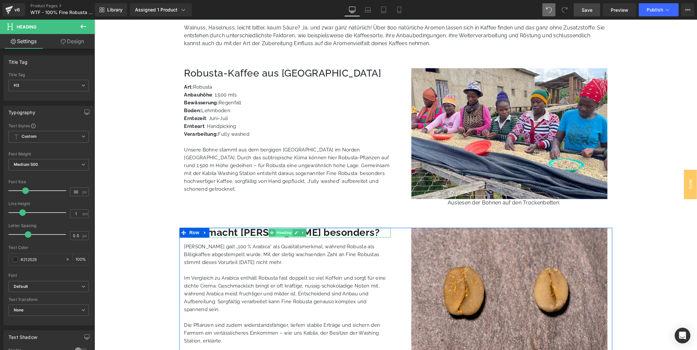
click at [280, 233] on span "Heading" at bounding box center [284, 233] width 18 height 8
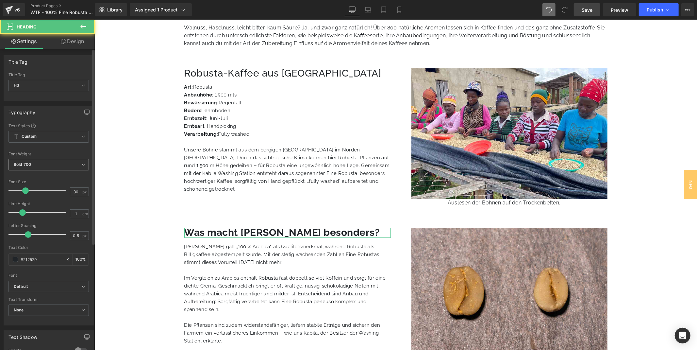
click at [73, 165] on span "Bold 700" at bounding box center [48, 164] width 80 height 11
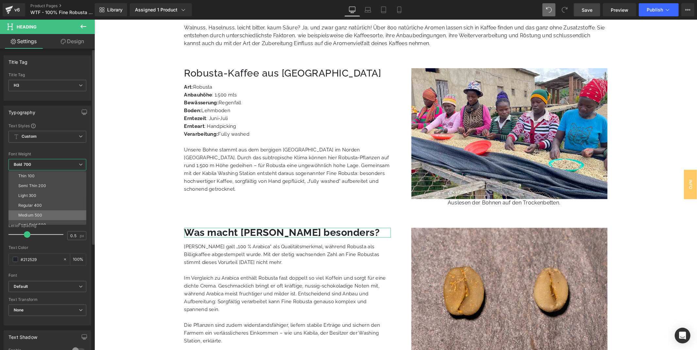
click at [53, 215] on li "Medium 500" at bounding box center [48, 215] width 81 height 10
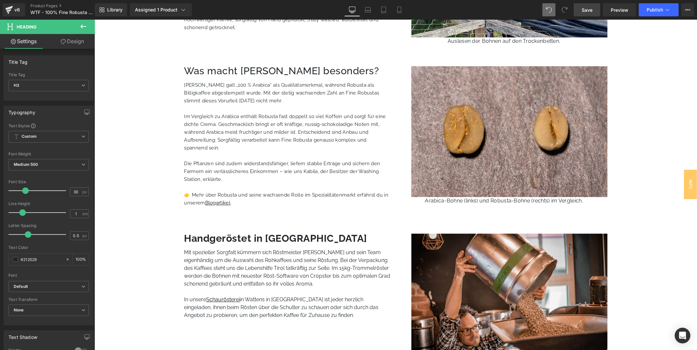
scroll to position [1162, 0]
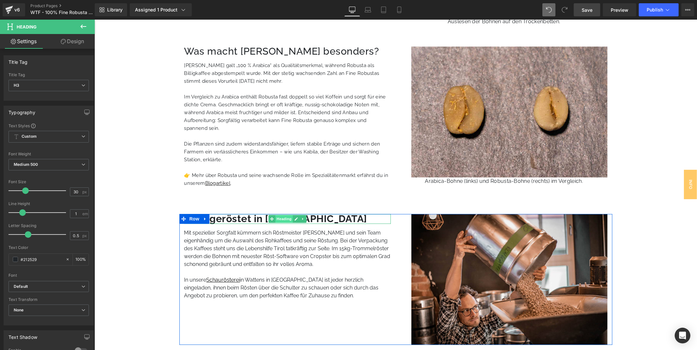
click at [280, 221] on span "Heading" at bounding box center [284, 218] width 18 height 8
click at [60, 165] on span "Bold 700" at bounding box center [48, 164] width 80 height 11
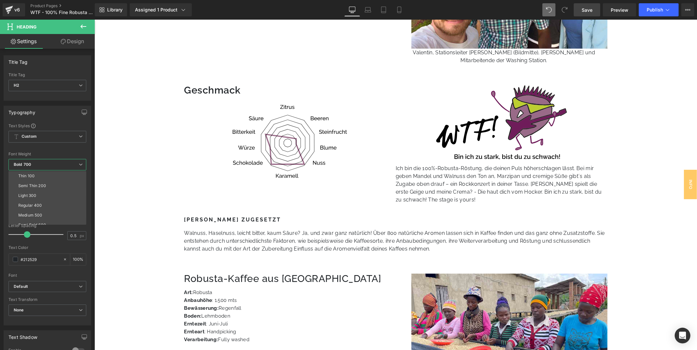
scroll to position [763, 0]
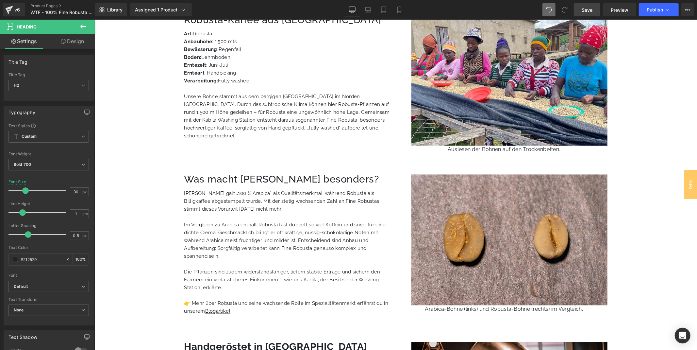
scroll to position [1198, 0]
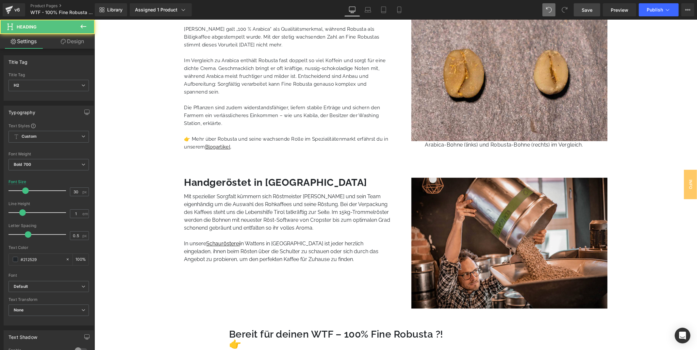
click at [235, 183] on h2 "Handgeröstet in [GEOGRAPHIC_DATA]" at bounding box center [287, 182] width 207 height 10
click at [25, 162] on b "Bold 700" at bounding box center [22, 164] width 17 height 5
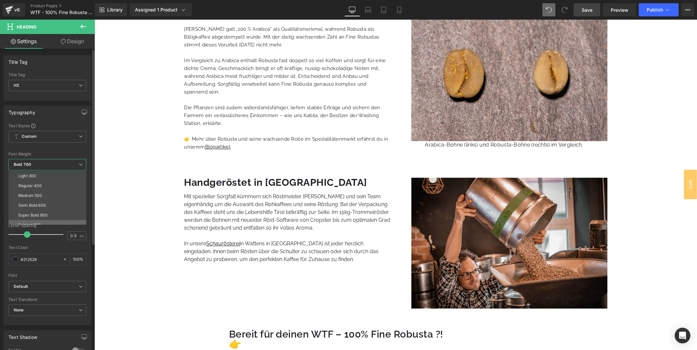
scroll to position [36, 0]
click at [52, 217] on li "Bold 700" at bounding box center [48, 218] width 81 height 10
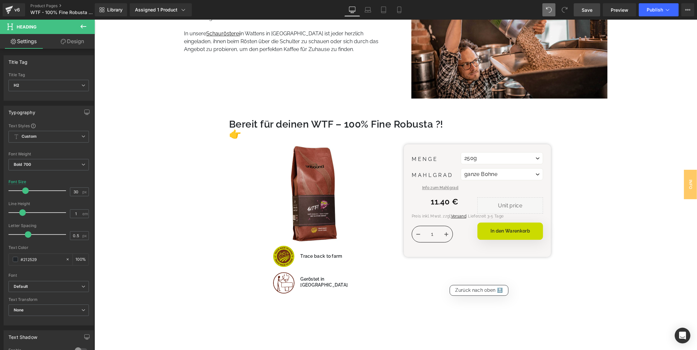
scroll to position [1417, 0]
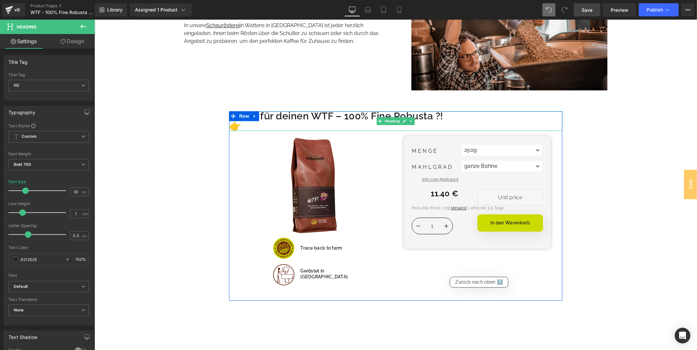
drag, startPoint x: 395, startPoint y: 119, endPoint x: 240, endPoint y: 136, distance: 156.1
click at [395, 120] on span "Heading" at bounding box center [392, 121] width 18 height 8
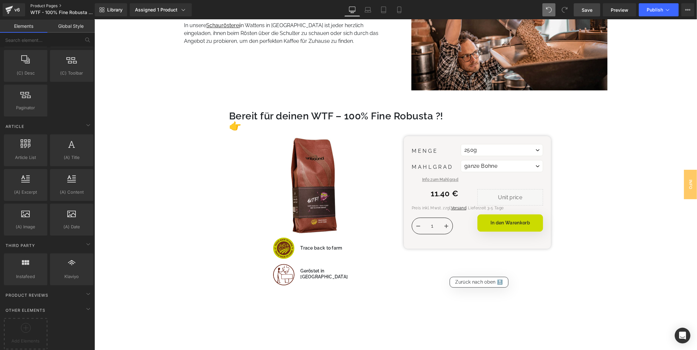
click at [45, 3] on link "Product Pages" at bounding box center [67, 5] width 75 height 5
click at [586, 11] on span "Save" at bounding box center [587, 10] width 11 height 7
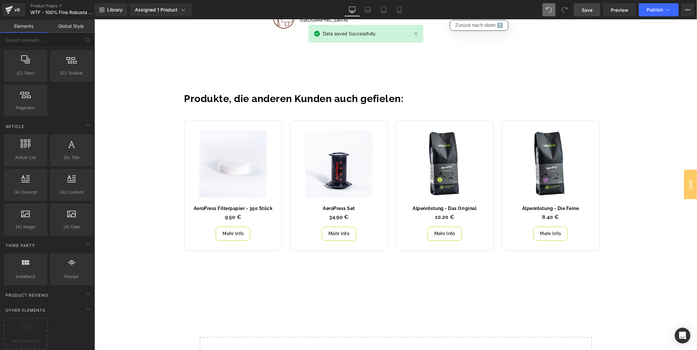
scroll to position [1671, 0]
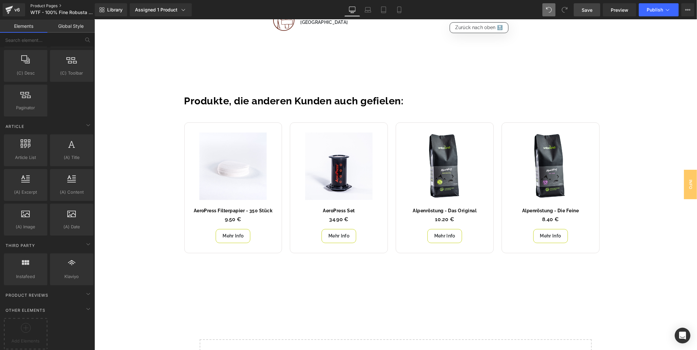
click at [50, 6] on link "Product Pages" at bounding box center [67, 5] width 75 height 5
